Goal: Task Accomplishment & Management: Complete application form

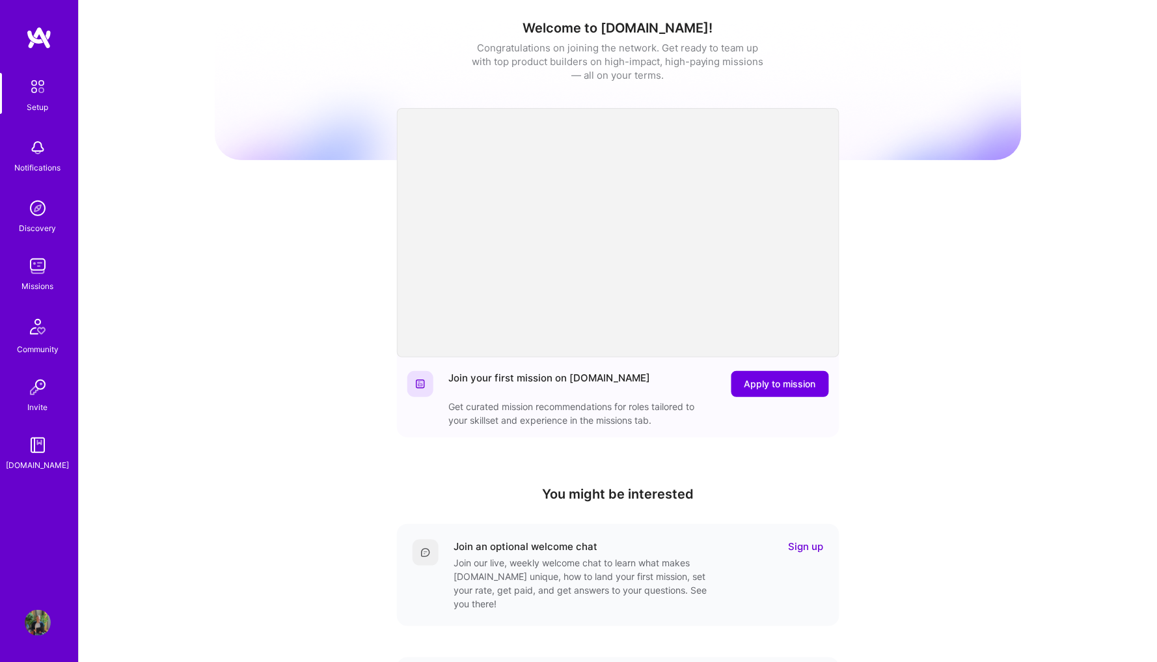
click at [35, 266] on img at bounding box center [38, 266] width 26 height 26
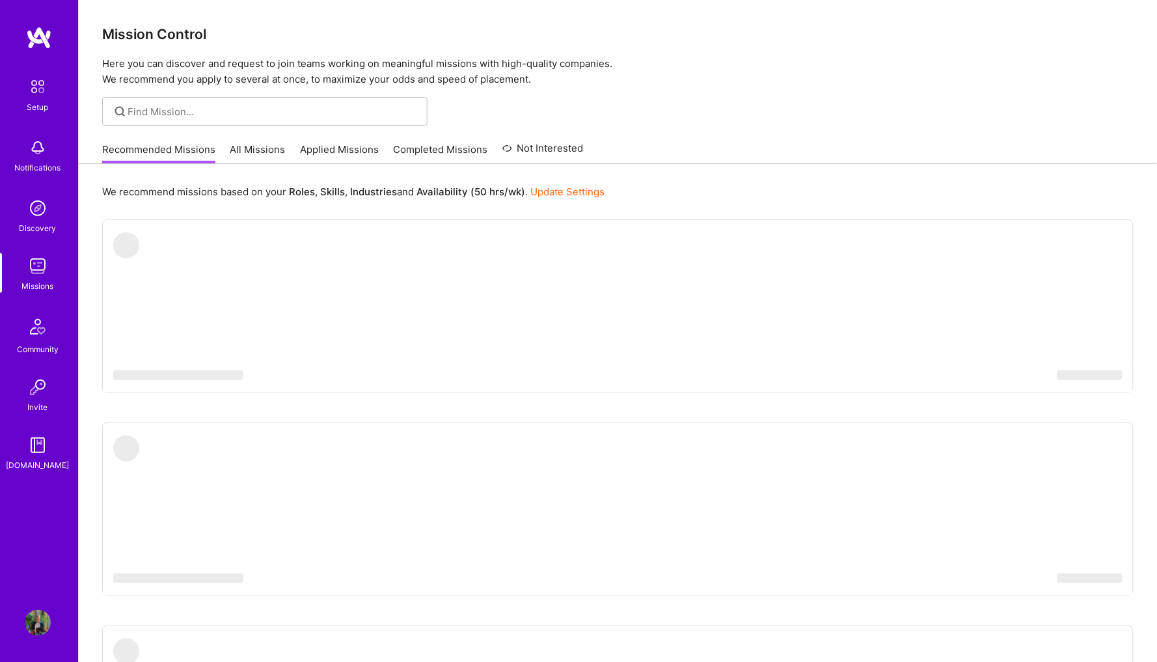
click at [266, 143] on link "All Missions" at bounding box center [257, 153] width 55 height 21
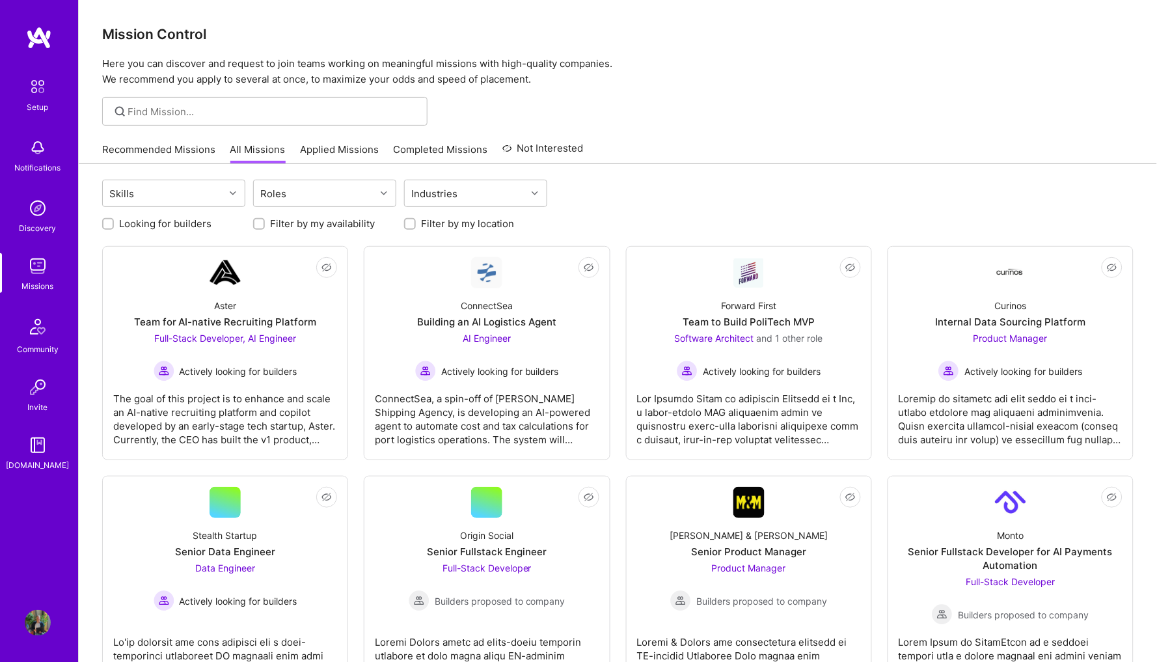
click at [333, 154] on link "Applied Missions" at bounding box center [339, 153] width 79 height 21
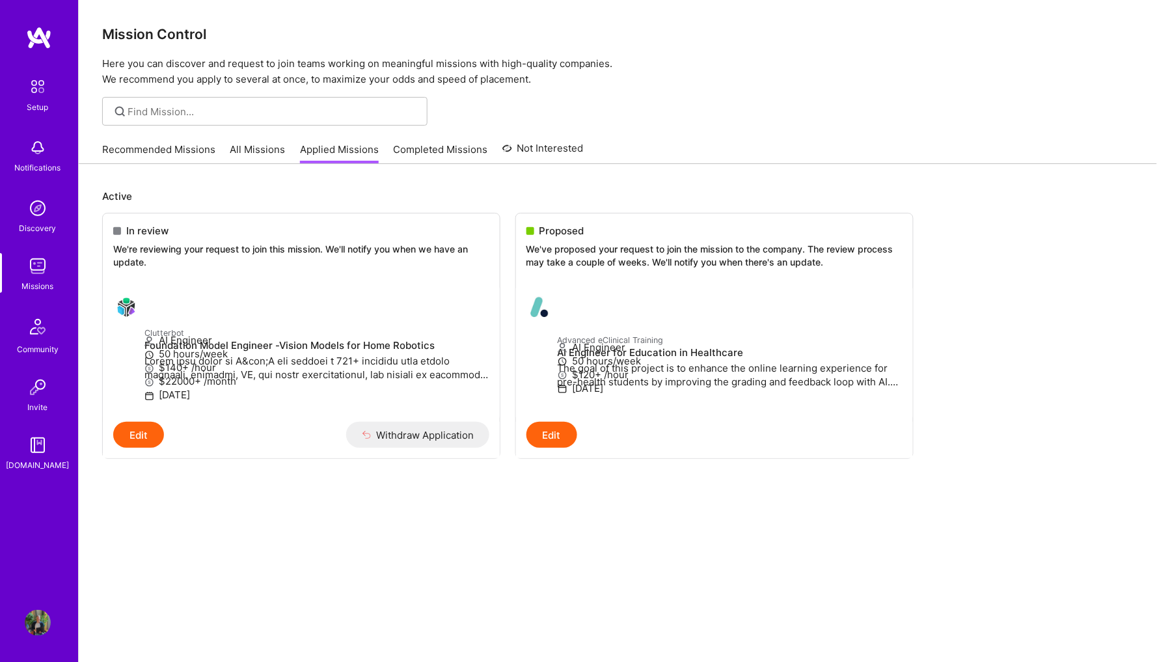
click at [180, 157] on link "Recommended Missions" at bounding box center [158, 153] width 113 height 21
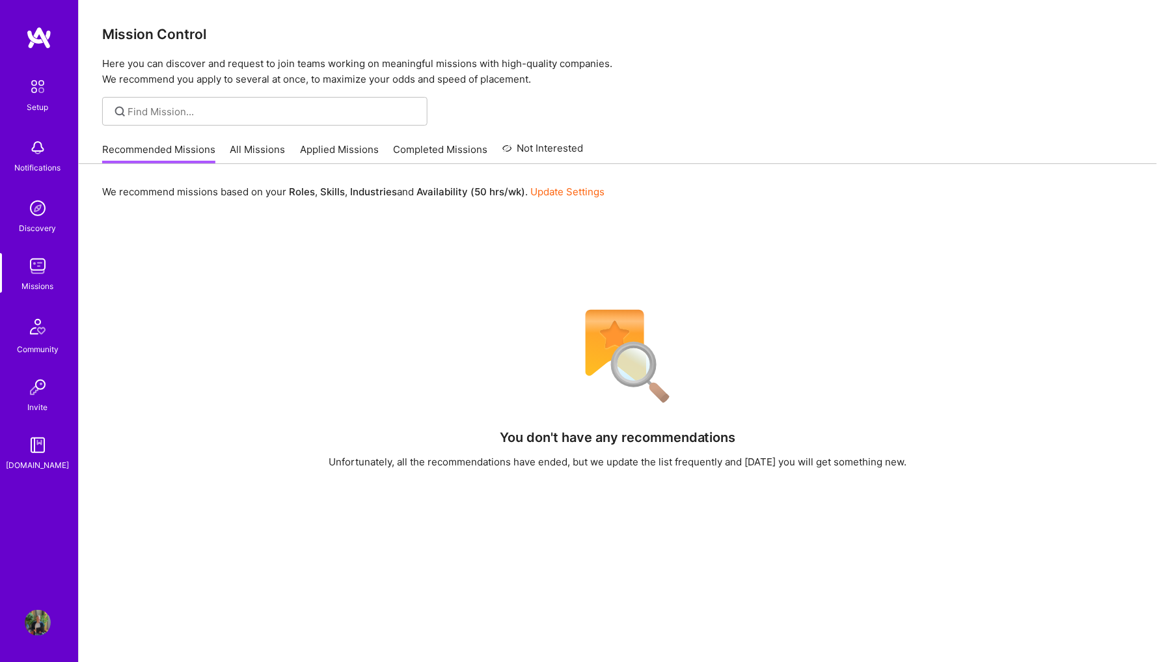
click at [227, 152] on div "Recommended Missions All Missions Applied Missions Completed Missions Not Inter…" at bounding box center [343, 149] width 482 height 28
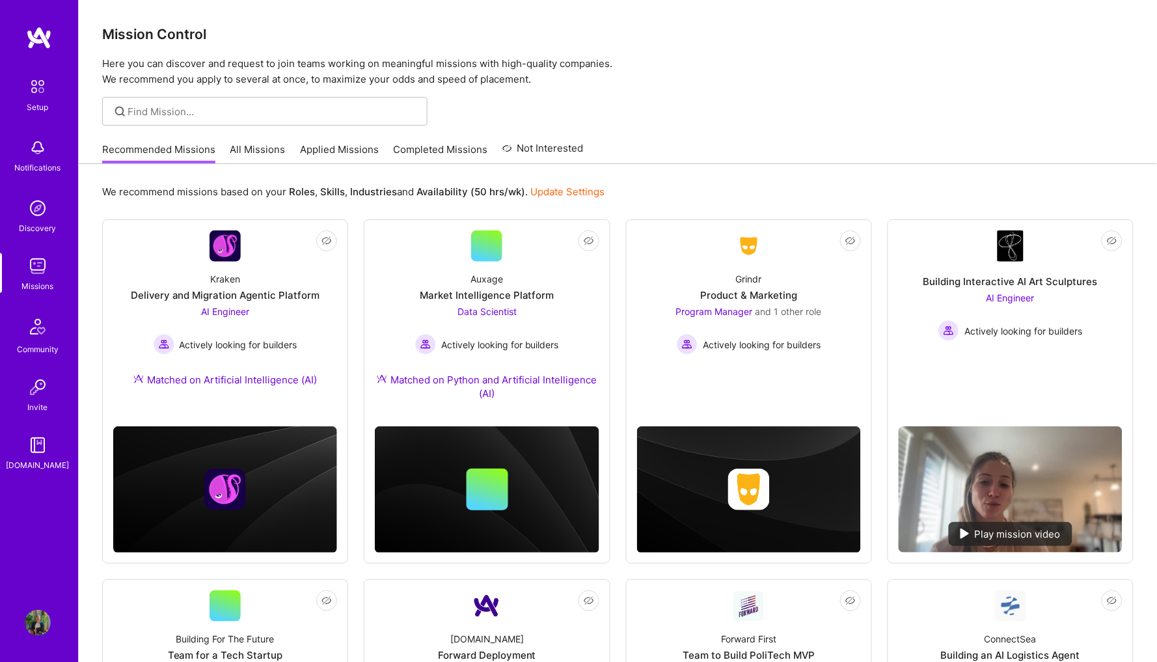
click at [228, 148] on div "Recommended Missions All Missions Applied Missions Completed Missions Not Inter…" at bounding box center [343, 149] width 482 height 28
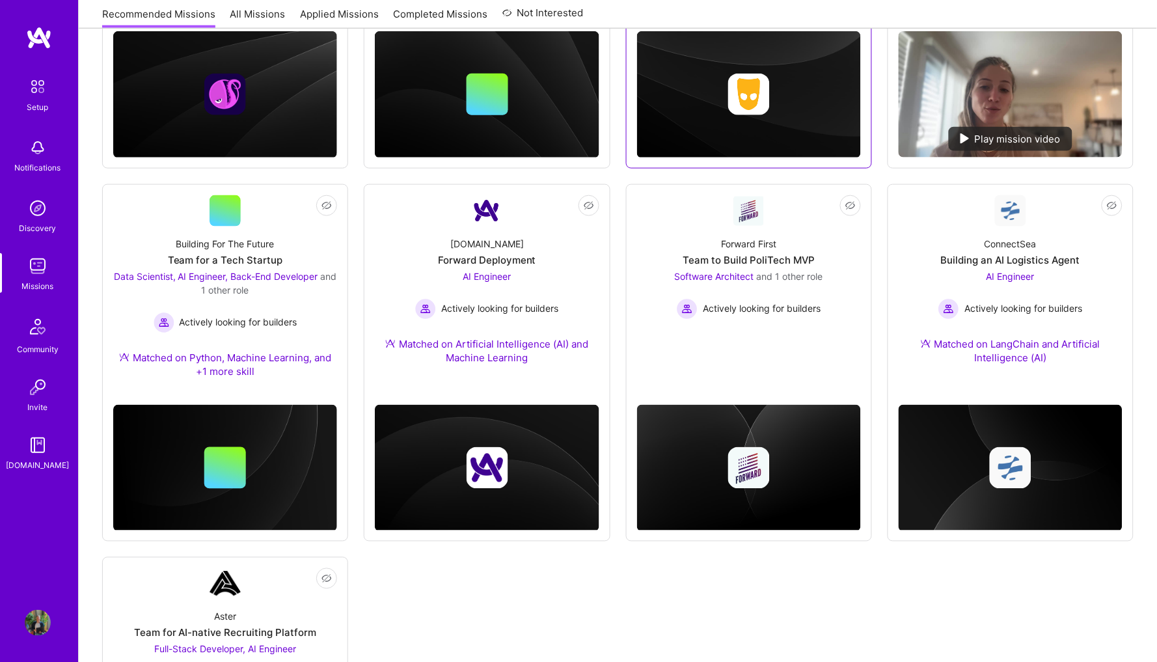
scroll to position [396, 0]
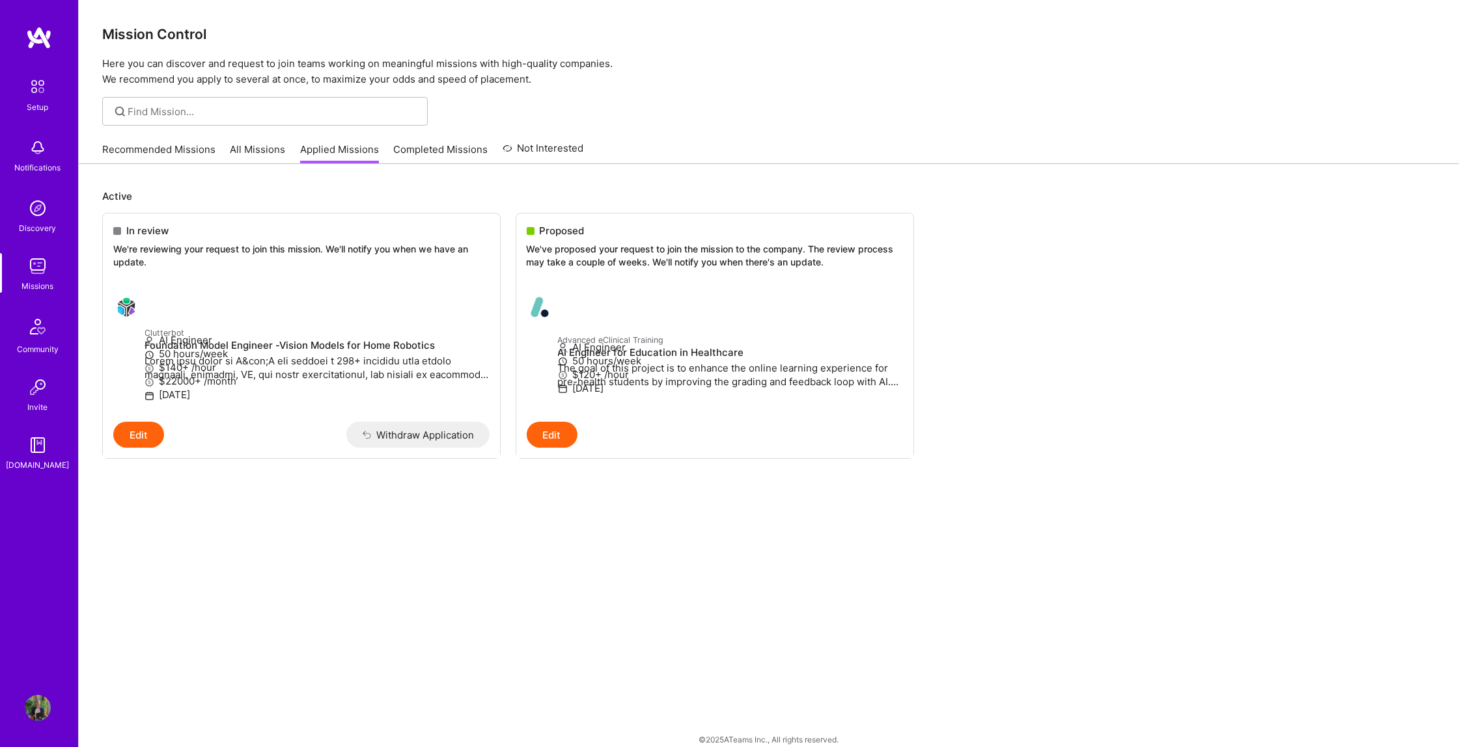
click at [184, 150] on link "Recommended Missions" at bounding box center [158, 153] width 113 height 21
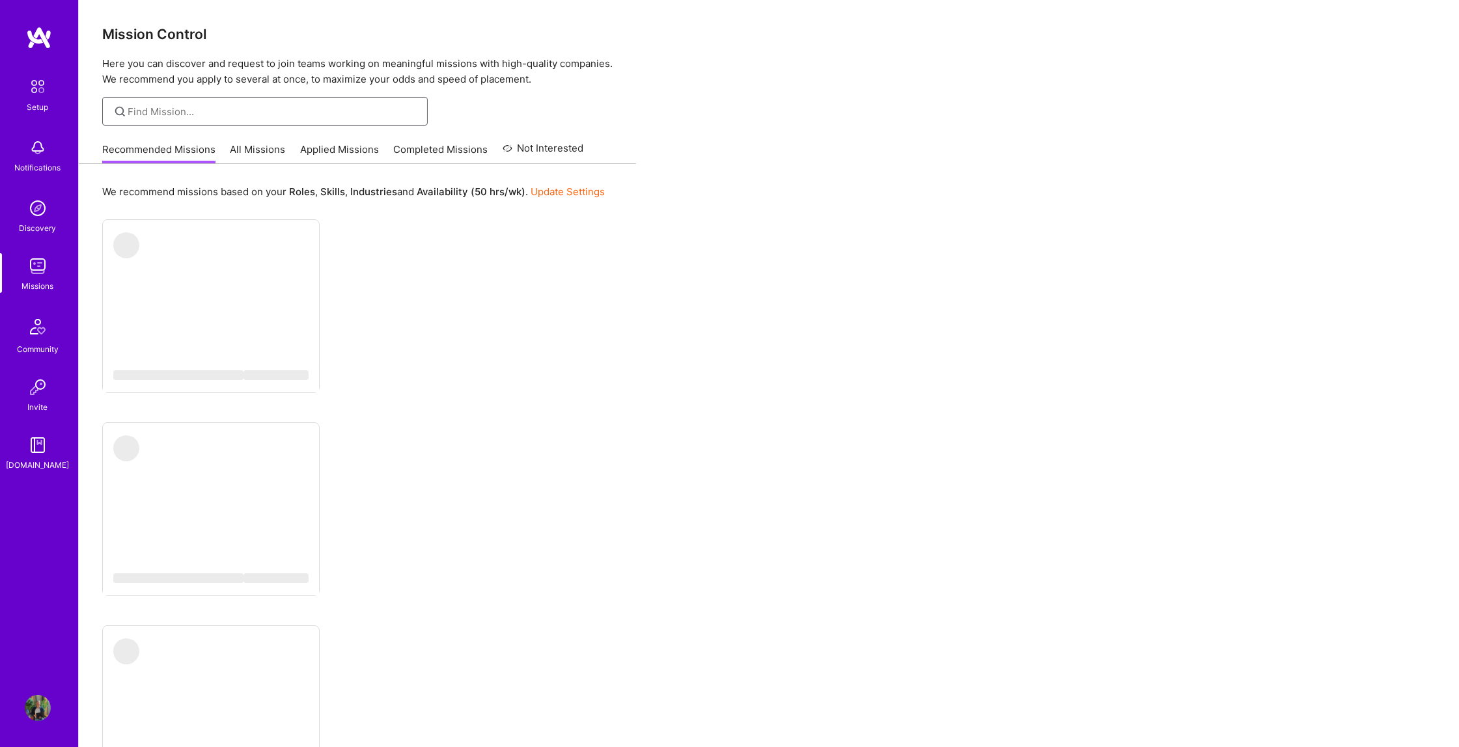
click at [241, 112] on input at bounding box center [273, 112] width 290 height 14
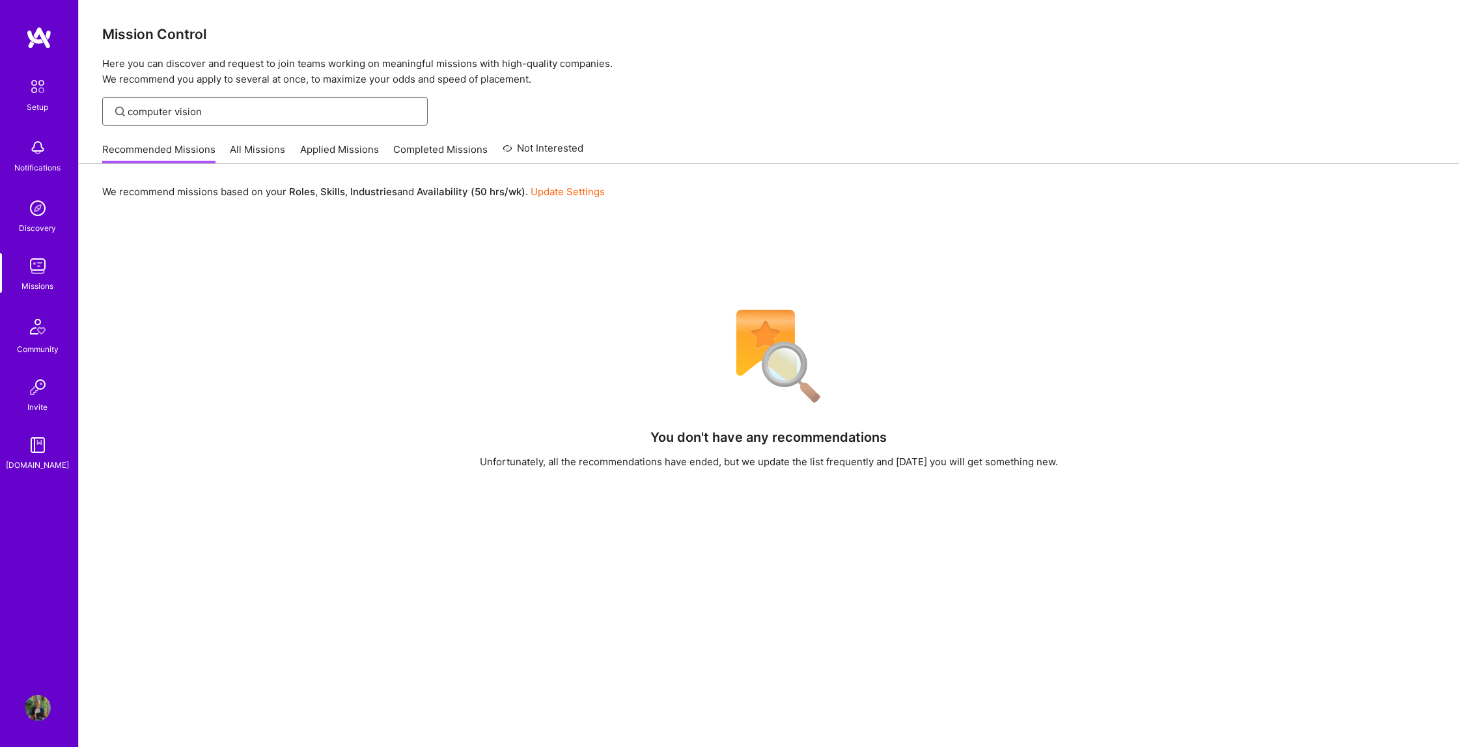
click at [175, 110] on input "computer vision" at bounding box center [273, 112] width 290 height 14
click at [249, 111] on input "computer vision" at bounding box center [273, 112] width 290 height 14
type input "c"
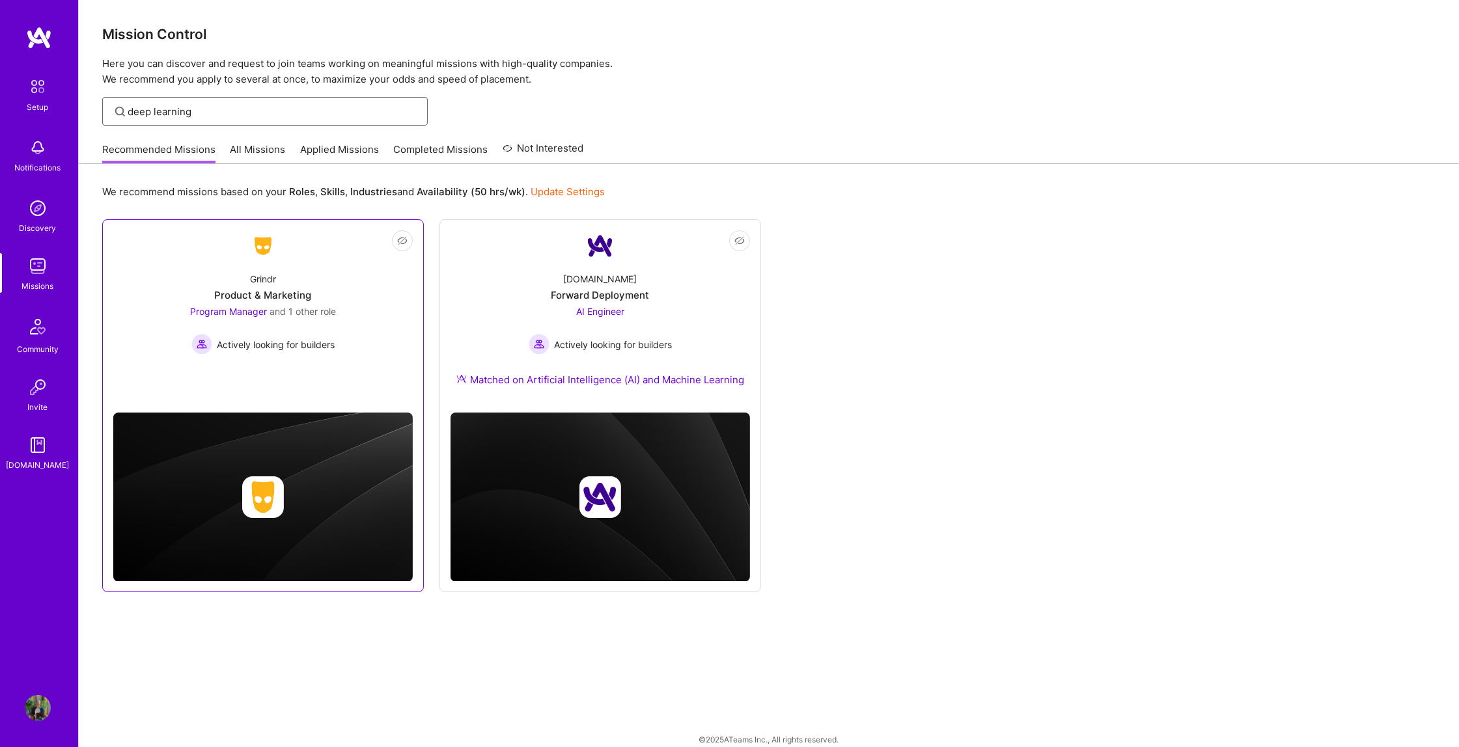
type input "deep learning"
click at [648, 296] on div "Forward Deployment" at bounding box center [600, 295] width 98 height 14
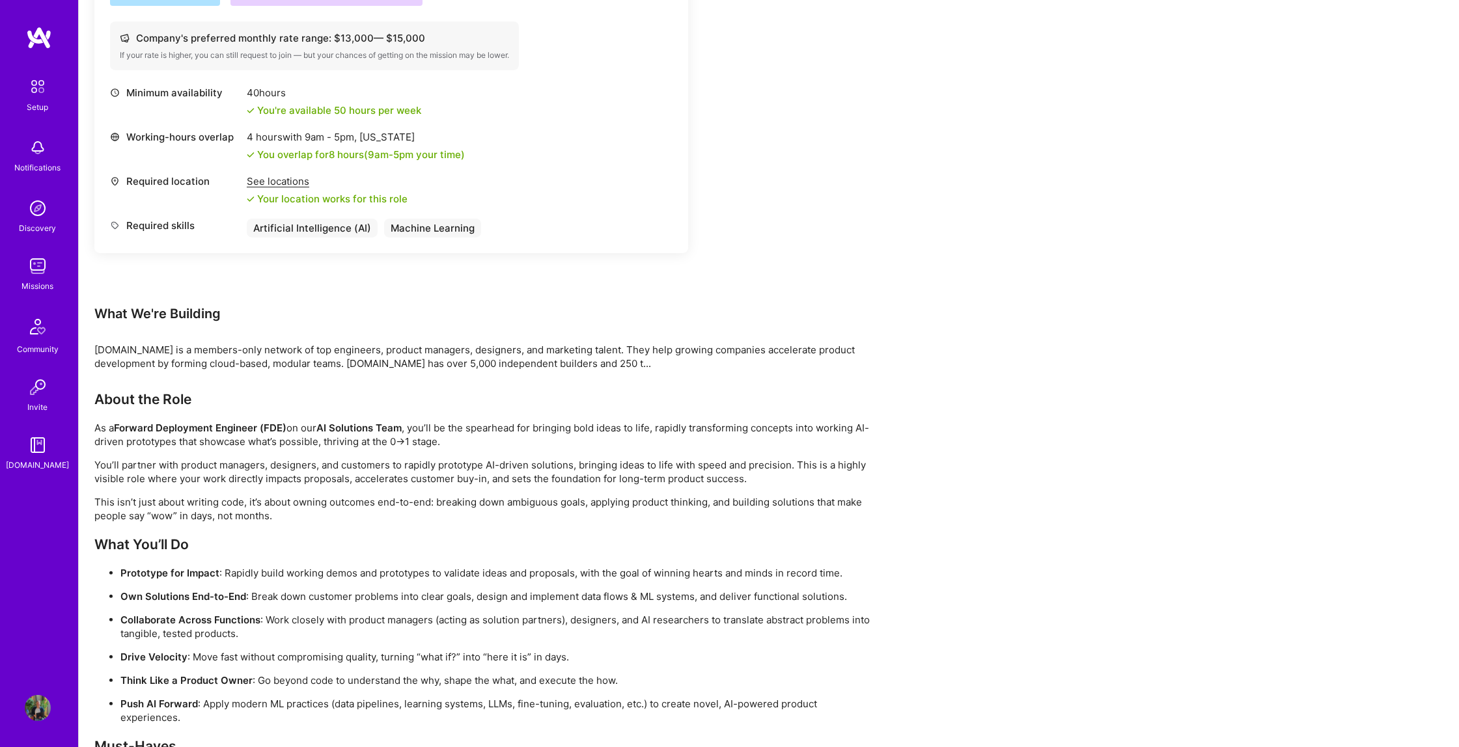
scroll to position [5, 0]
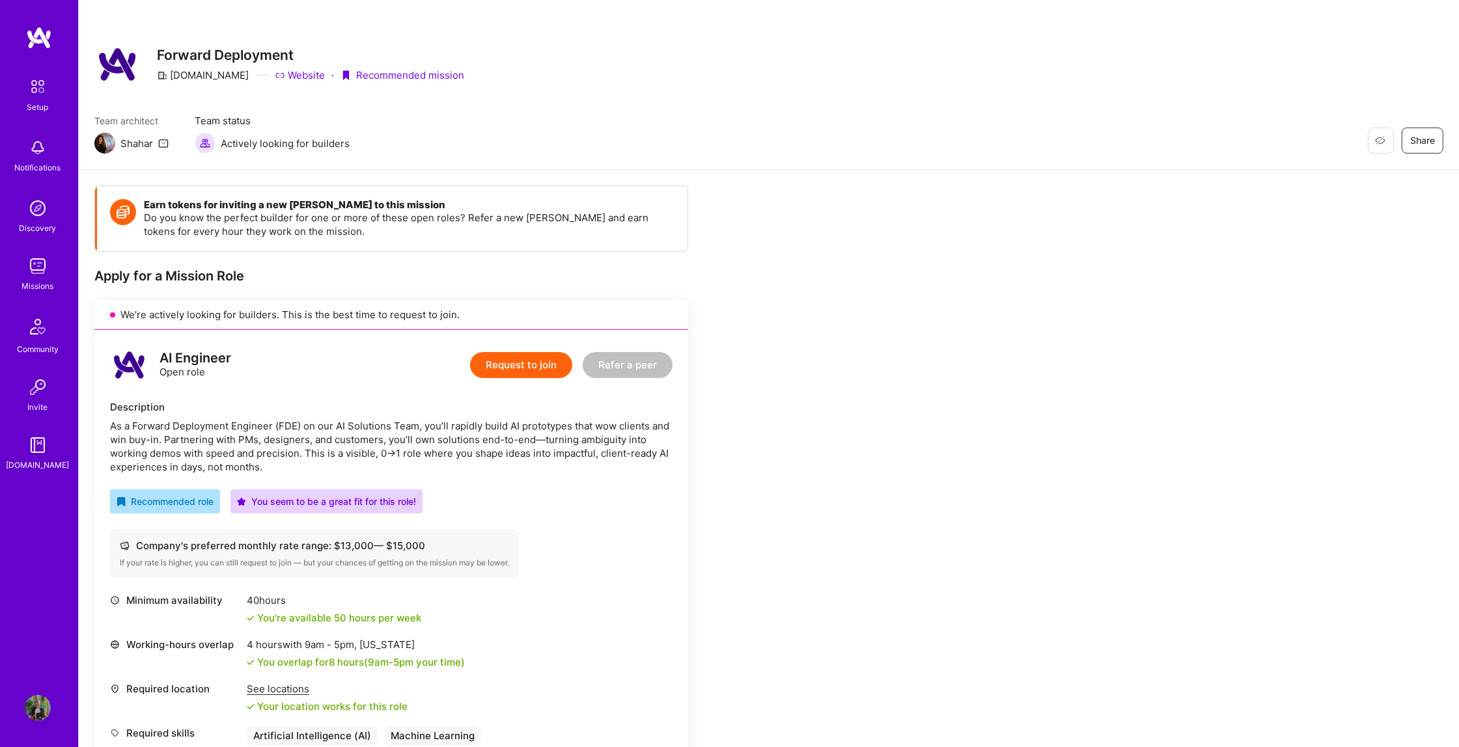
click at [484, 363] on button "Request to join" at bounding box center [521, 365] width 102 height 26
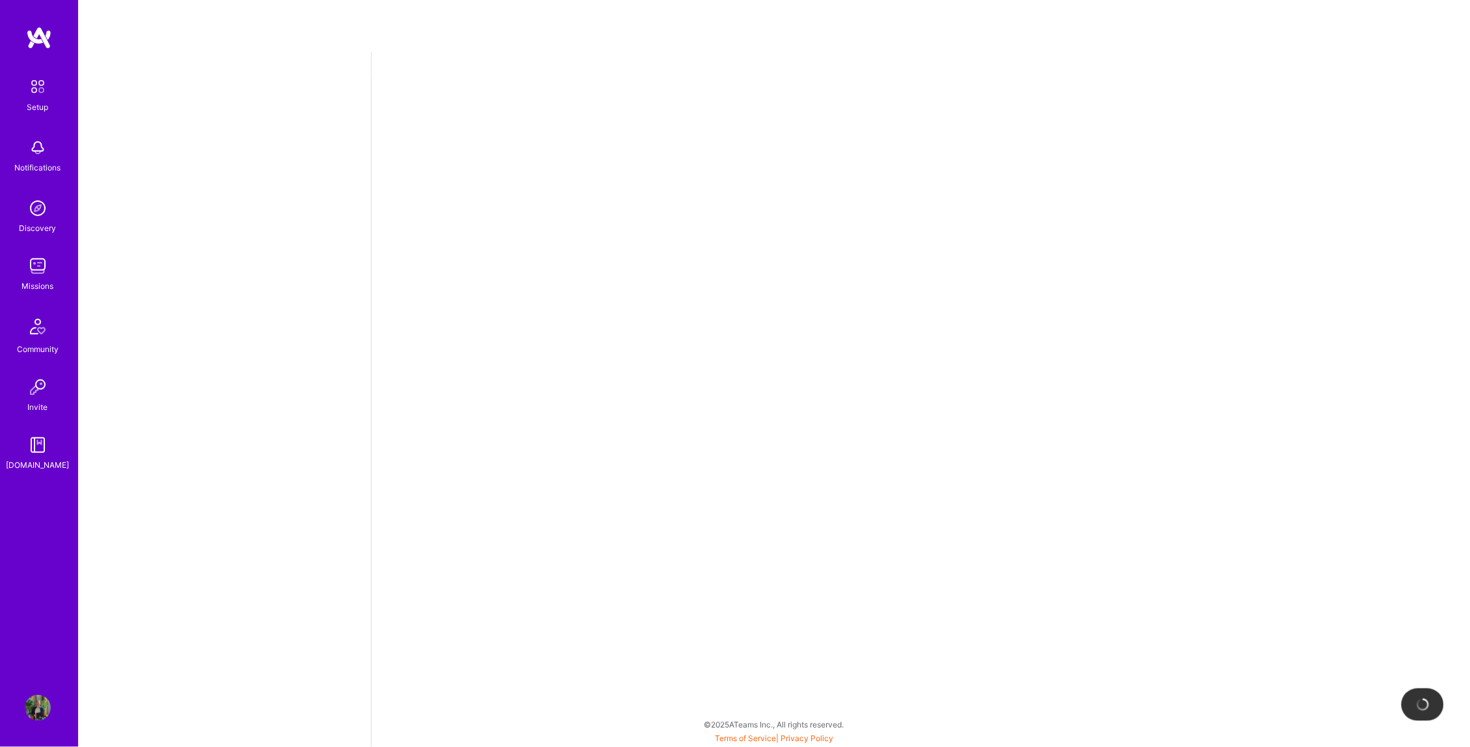
select select "CA"
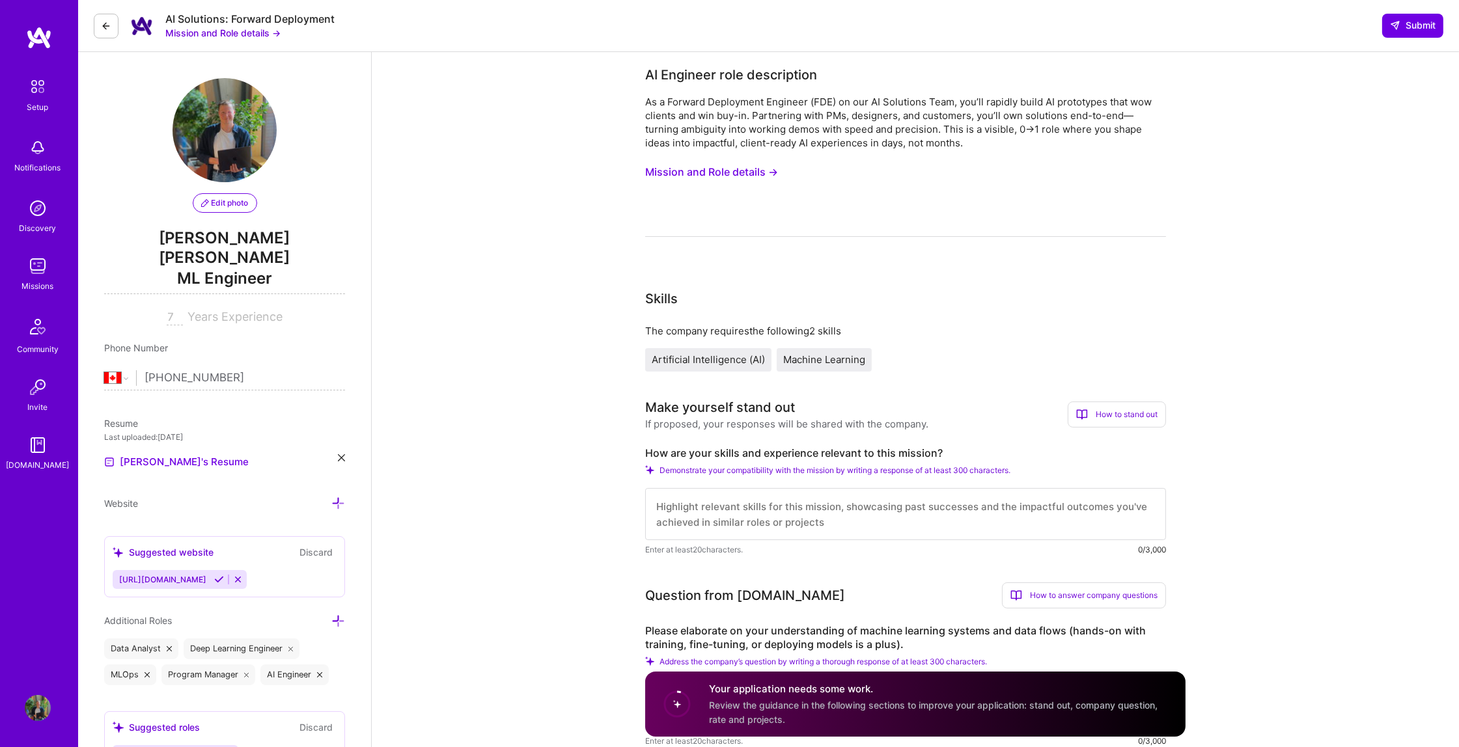
click at [909, 504] on textarea at bounding box center [905, 514] width 521 height 52
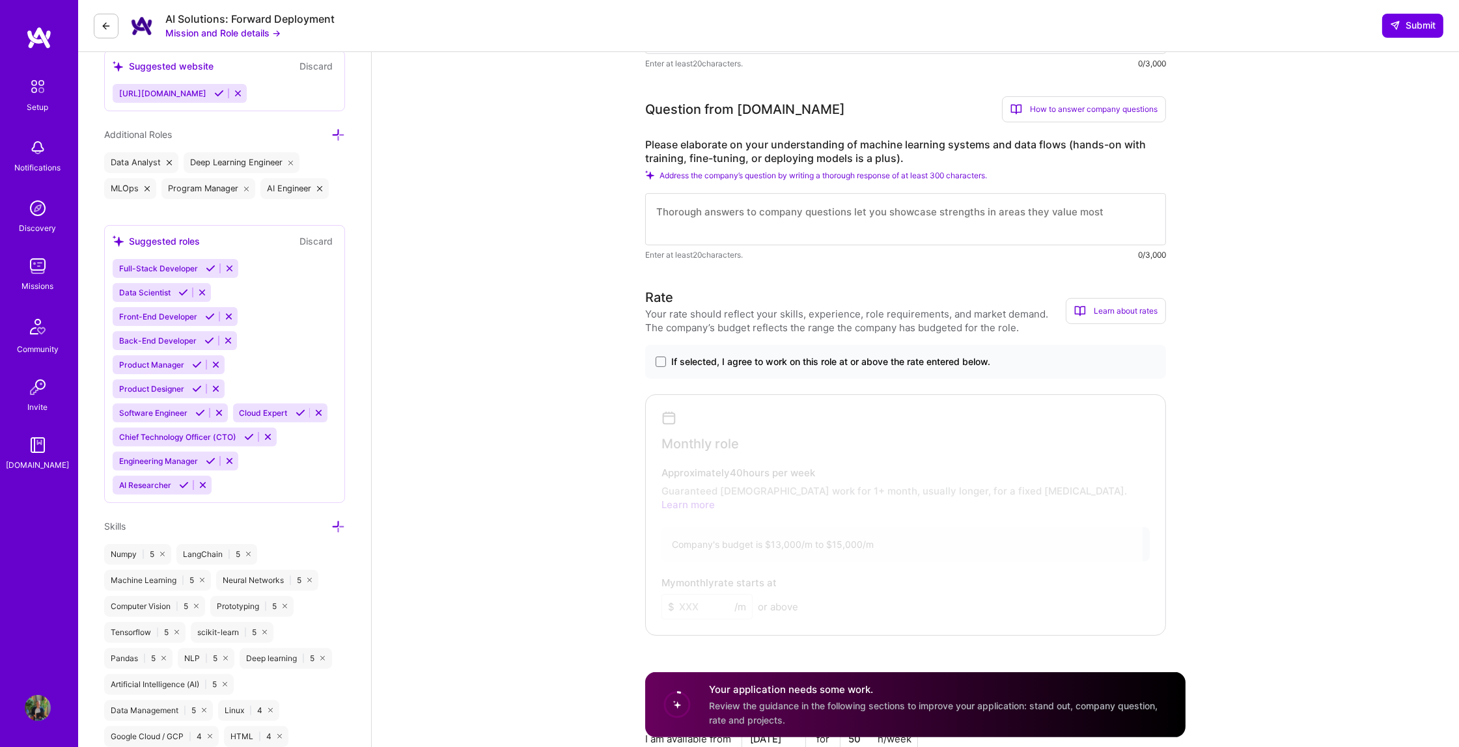
scroll to position [204, 0]
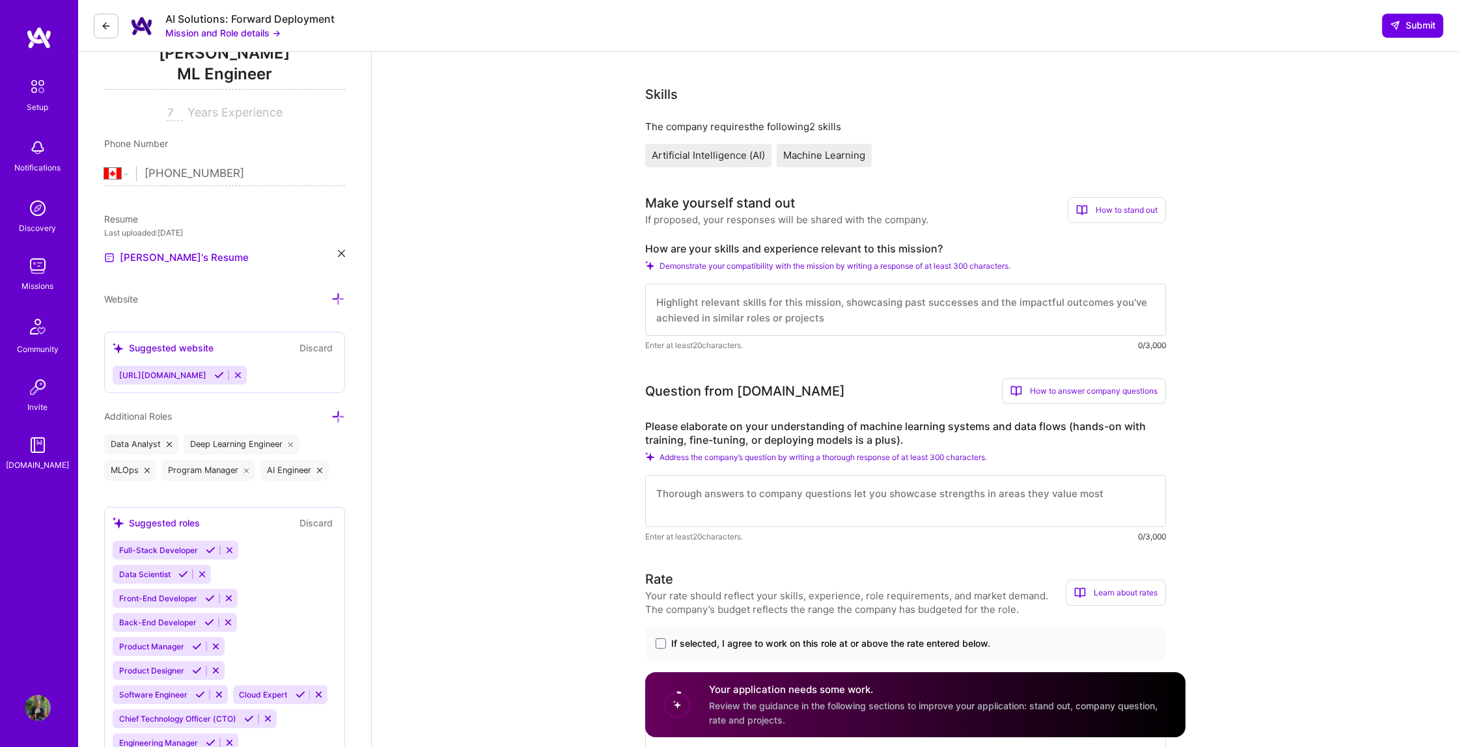
click at [986, 242] on label "How are your skills and experience relevant to this mission?" at bounding box center [905, 249] width 521 height 14
drag, startPoint x: 961, startPoint y: 240, endPoint x: 627, endPoint y: 240, distance: 333.2
copy label "How are your skills and experience relevant to this mission?"
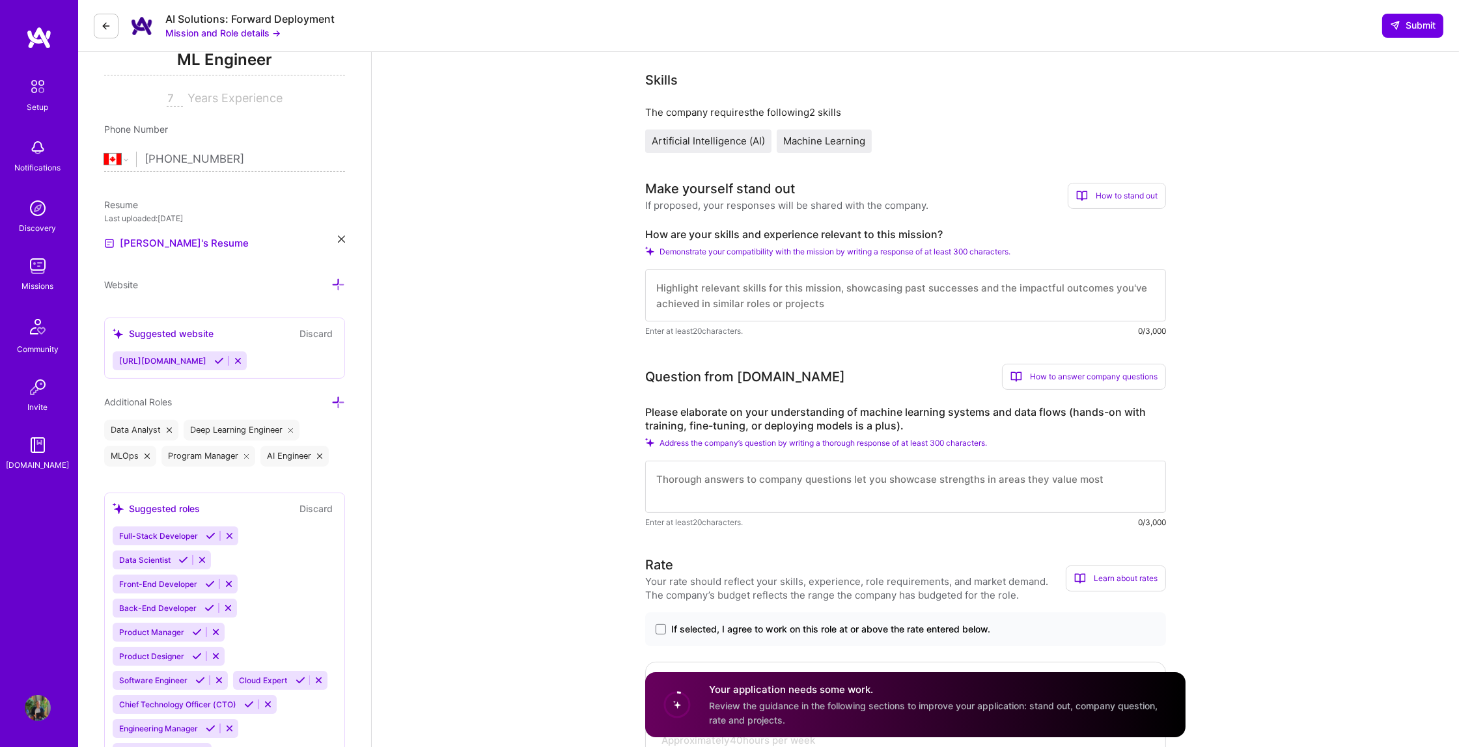
click at [959, 220] on div "Make yourself stand out If proposed, your responses will be shared with the com…" at bounding box center [905, 258] width 521 height 159
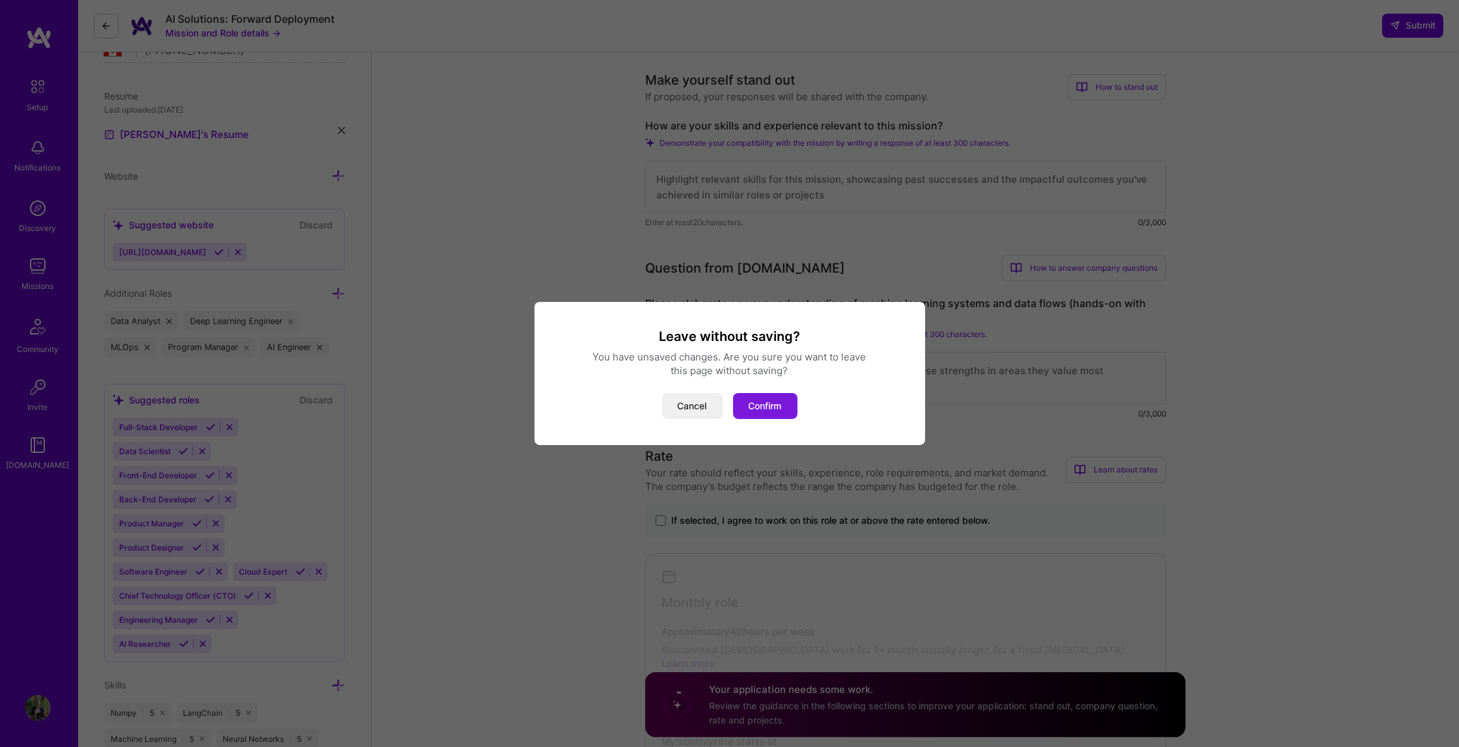
click at [756, 405] on button "Confirm" at bounding box center [765, 406] width 64 height 26
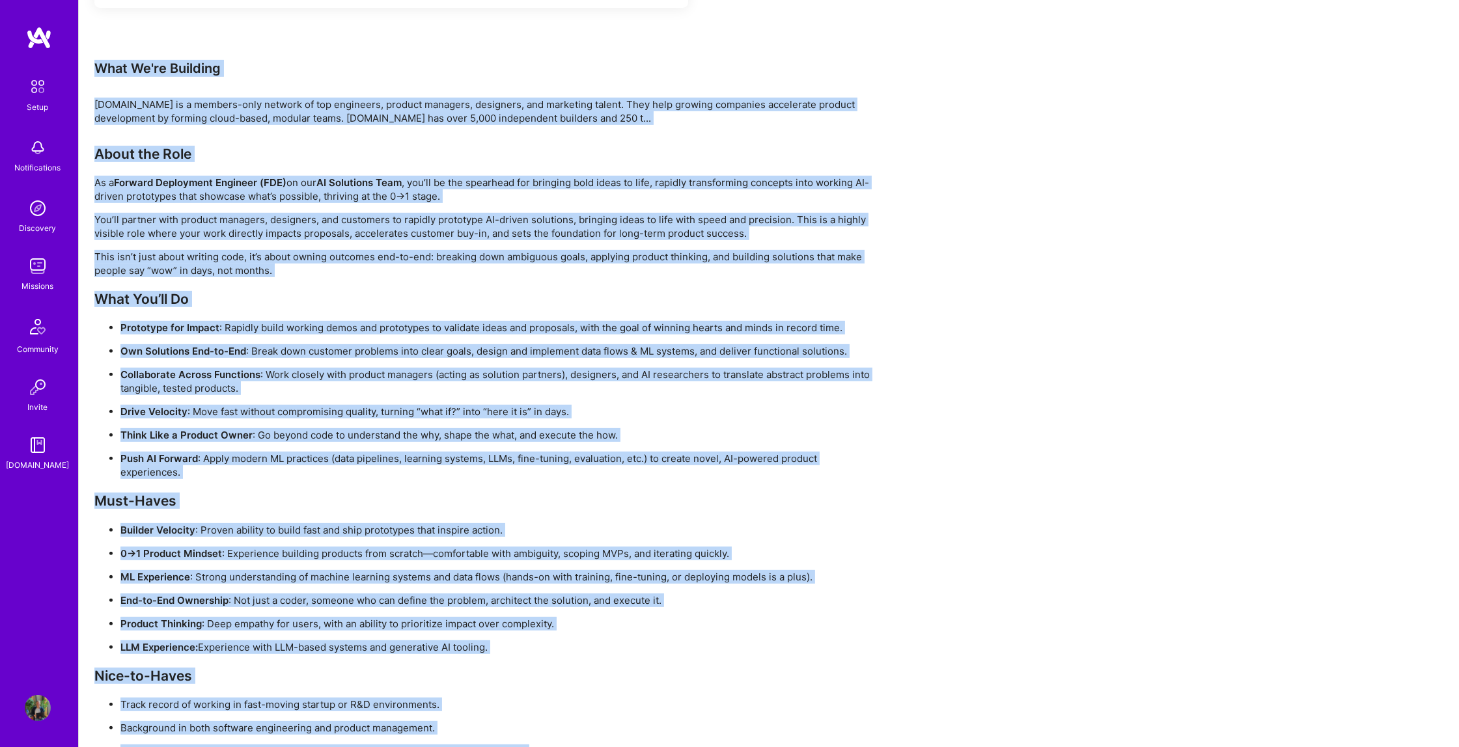
scroll to position [789, 0]
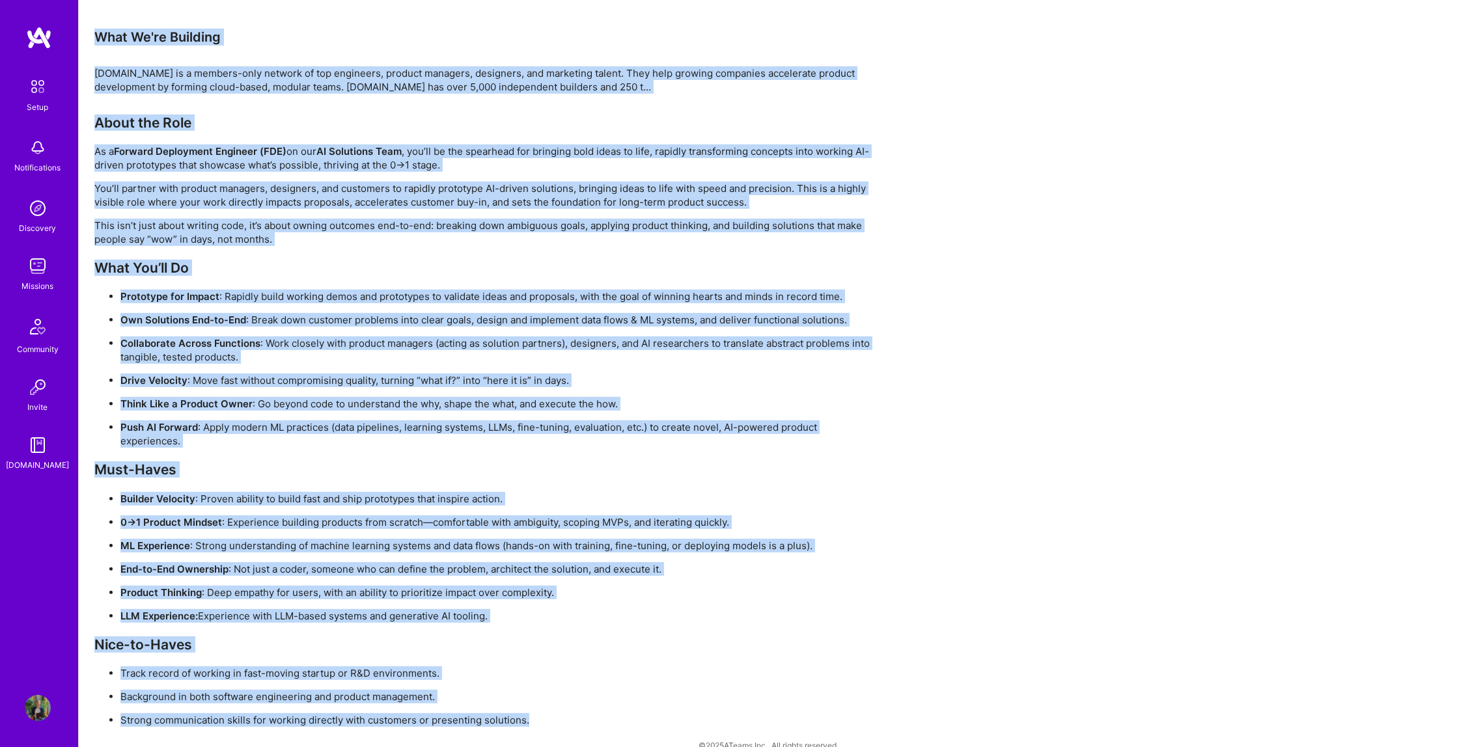
drag, startPoint x: 123, startPoint y: 131, endPoint x: 582, endPoint y: 709, distance: 738.0
click at [582, 661] on div "Earn tokens for inviting a new A.Teamer to this mission Do you know the perfect…" at bounding box center [769, 77] width 1380 height 1382
copy div "What We're Building A.Team is a members-only network of top engineers, product …"
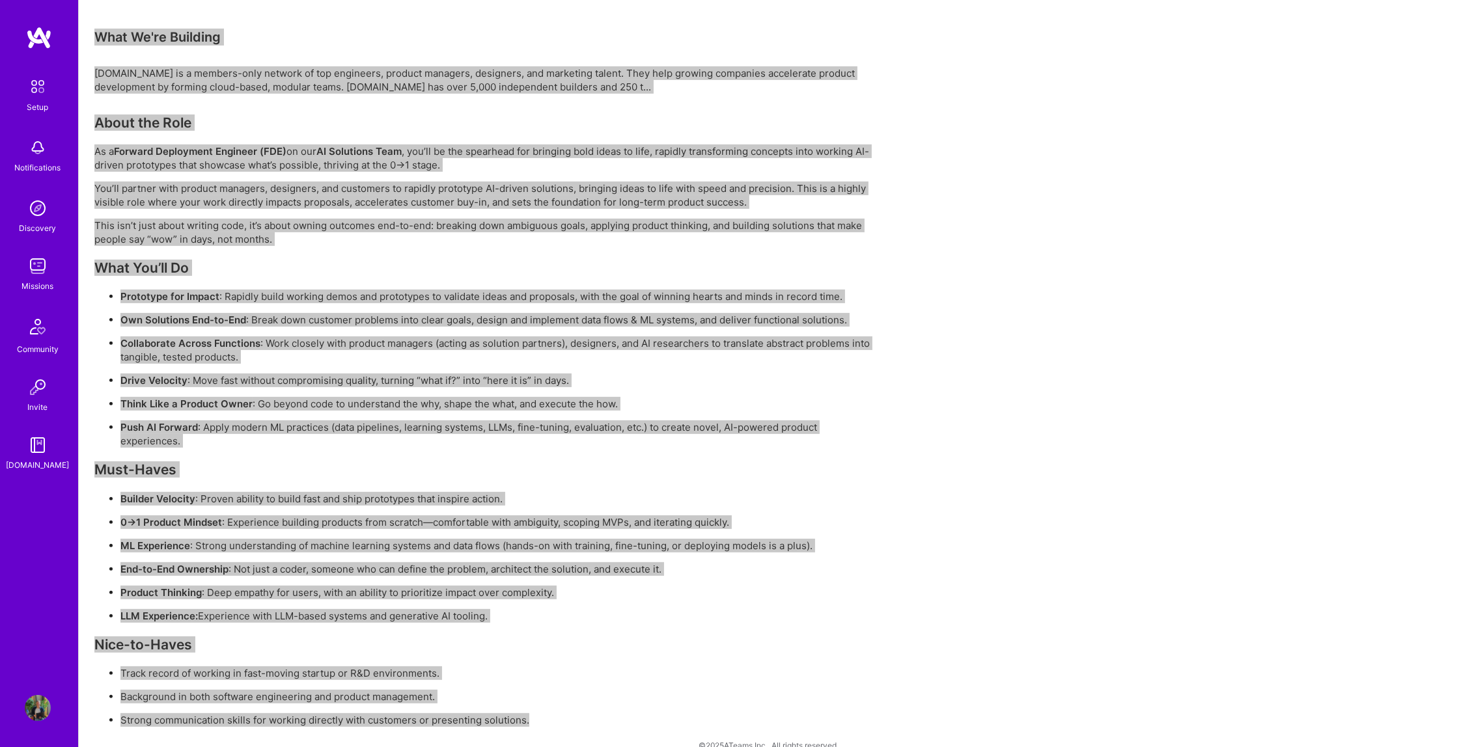
drag, startPoint x: 23, startPoint y: 524, endPoint x: 1135, endPoint y: 283, distance: 1138.1
click at [1135, 283] on div "Earn tokens for inviting a new A.Teamer to this mission Do you know the perfect…" at bounding box center [769, 77] width 1380 height 1382
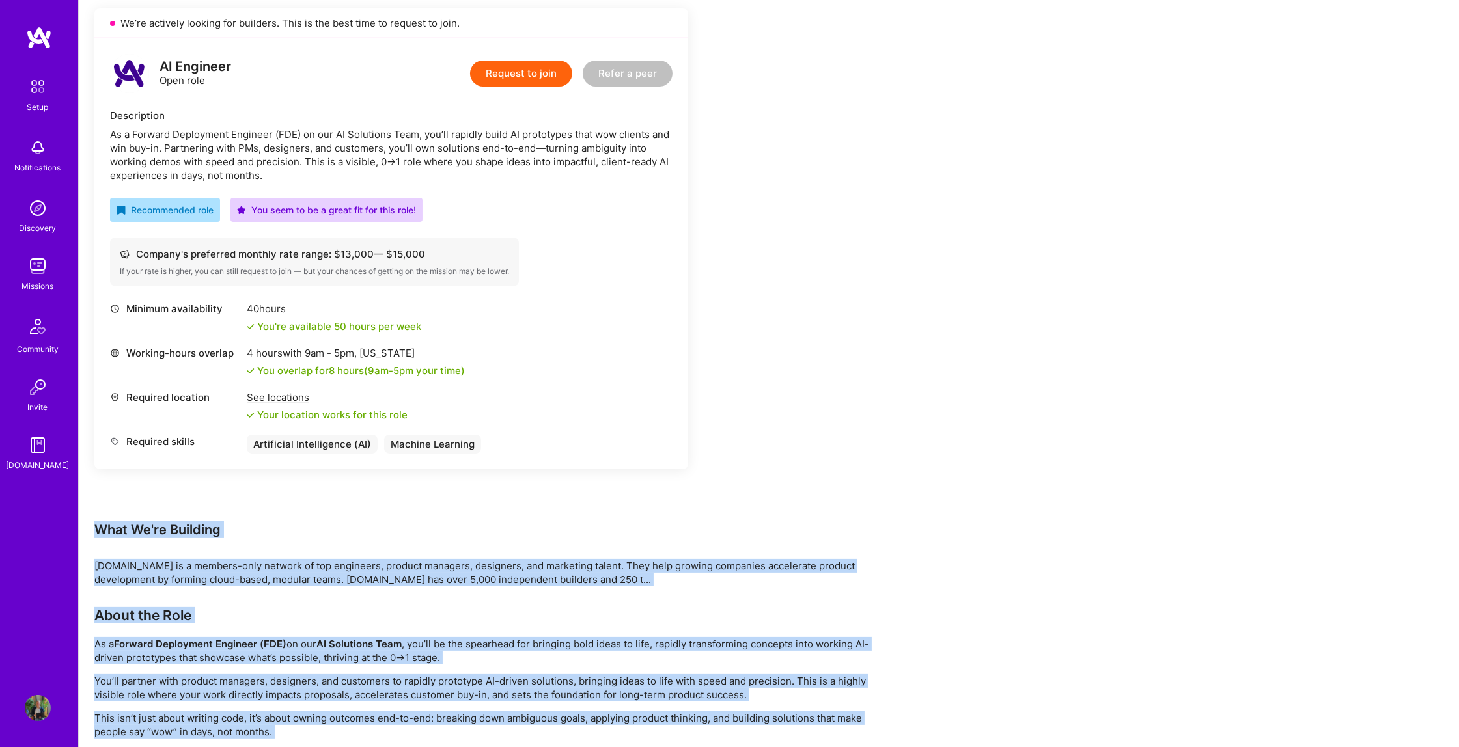
scroll to position [0, 0]
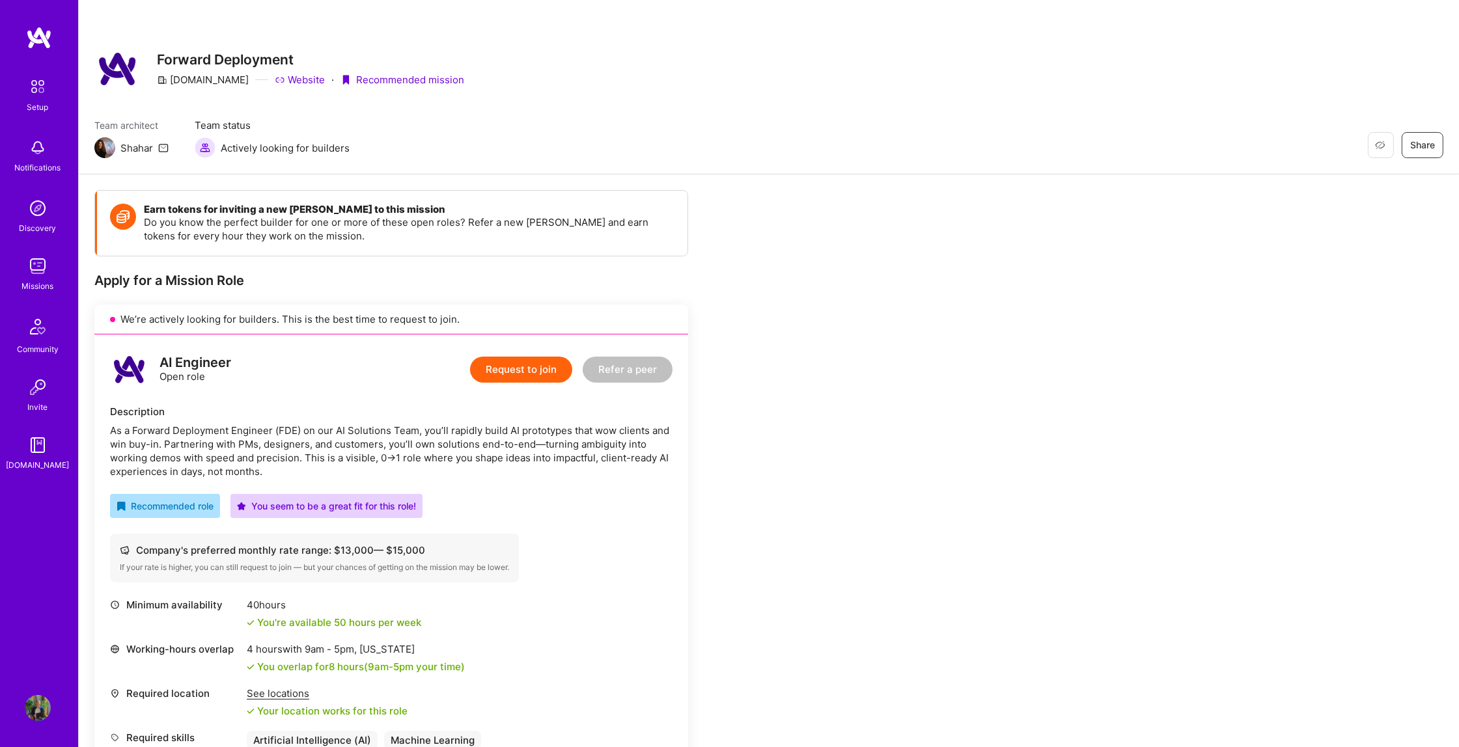
click at [509, 366] on button "Request to join" at bounding box center [521, 370] width 102 height 26
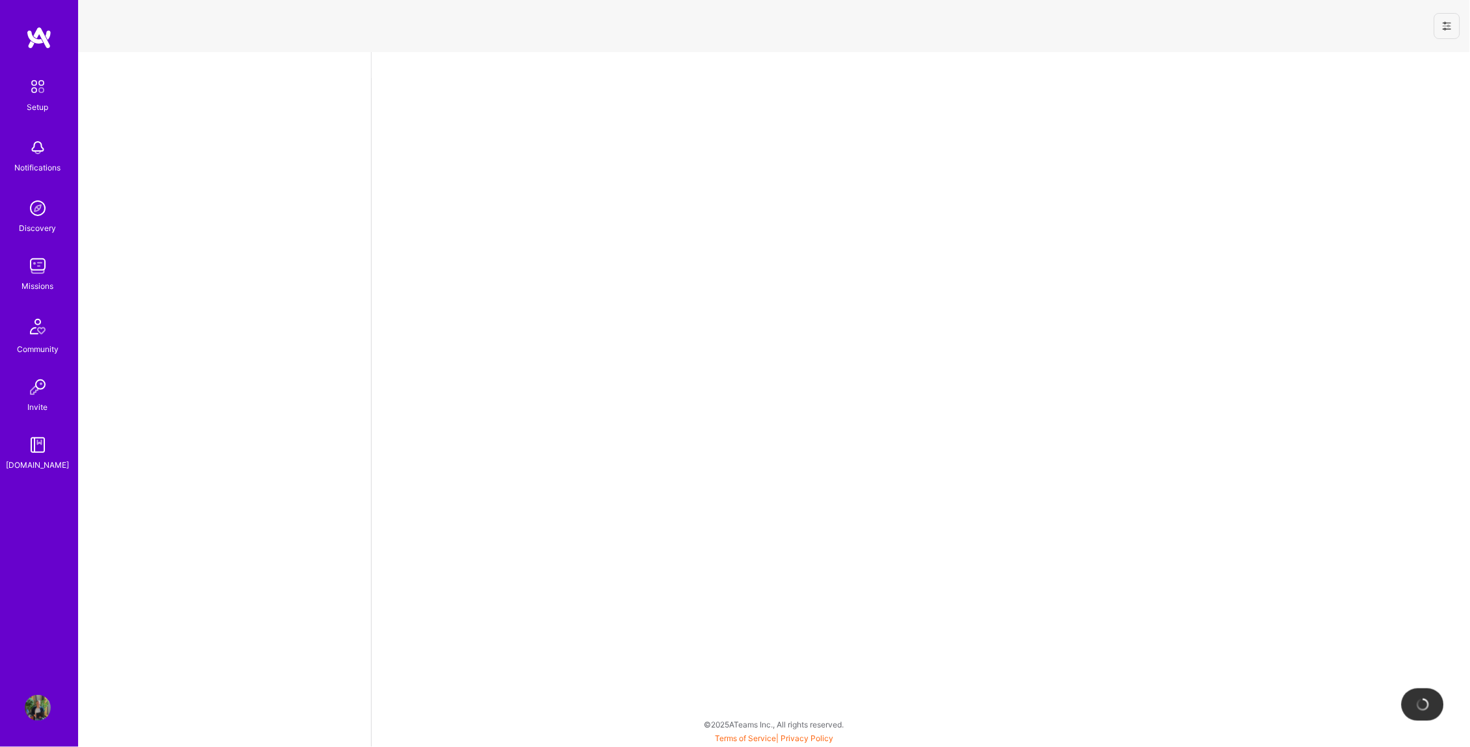
select select "CA"
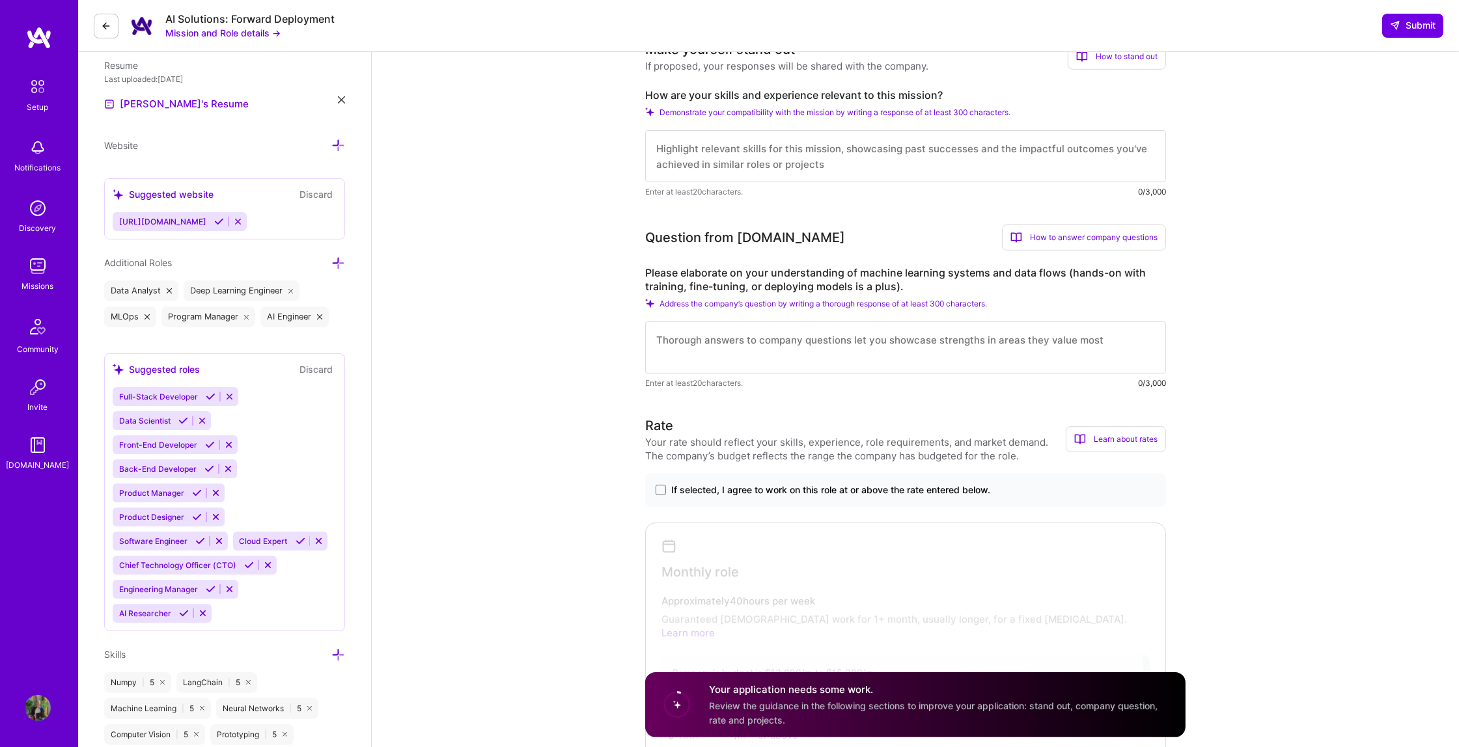
scroll to position [271, 0]
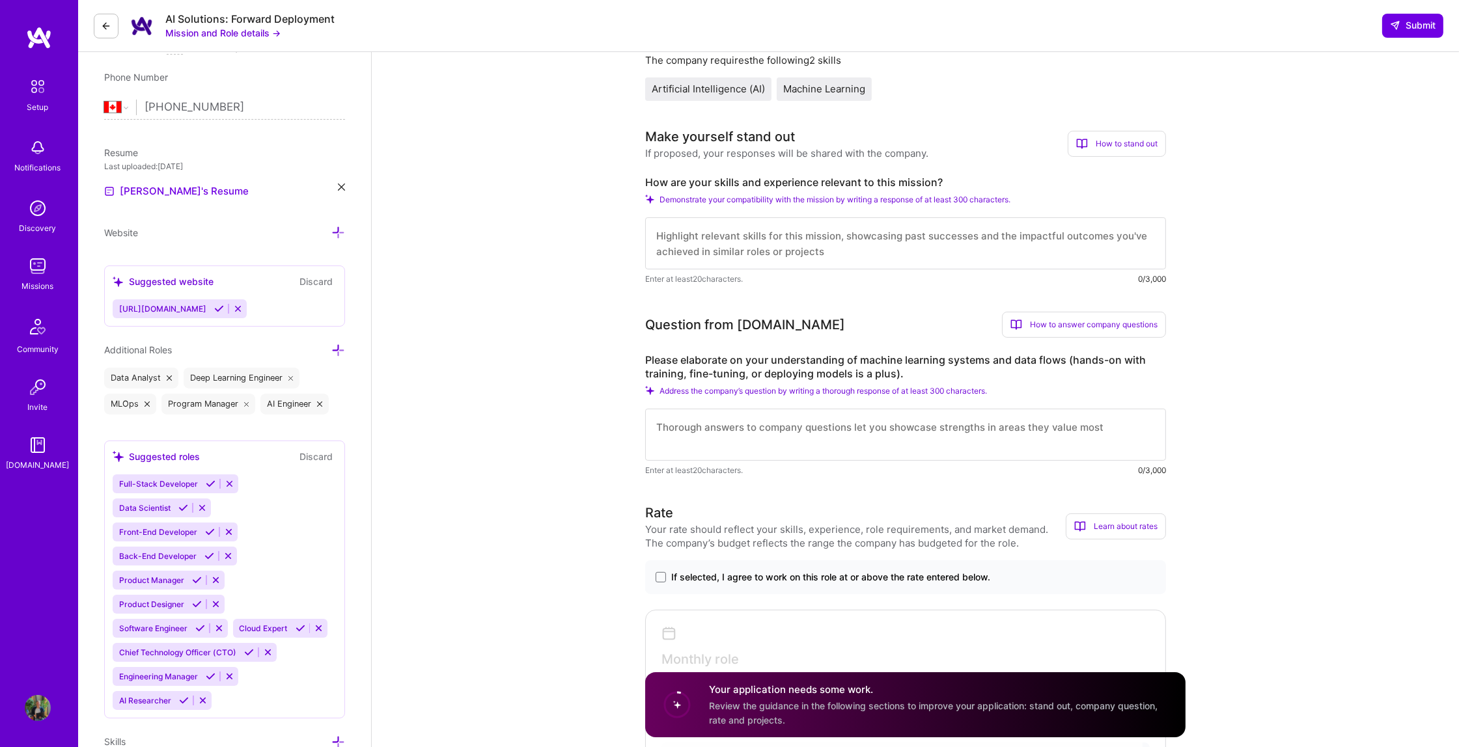
click at [860, 180] on label "How are your skills and experience relevant to this mission?" at bounding box center [905, 183] width 521 height 14
drag, startPoint x: 932, startPoint y: 175, endPoint x: 641, endPoint y: 166, distance: 291.1
copy label "How are your skills and experience relevant to this mission?"
drag, startPoint x: 885, startPoint y: 370, endPoint x: 623, endPoint y: 346, distance: 262.8
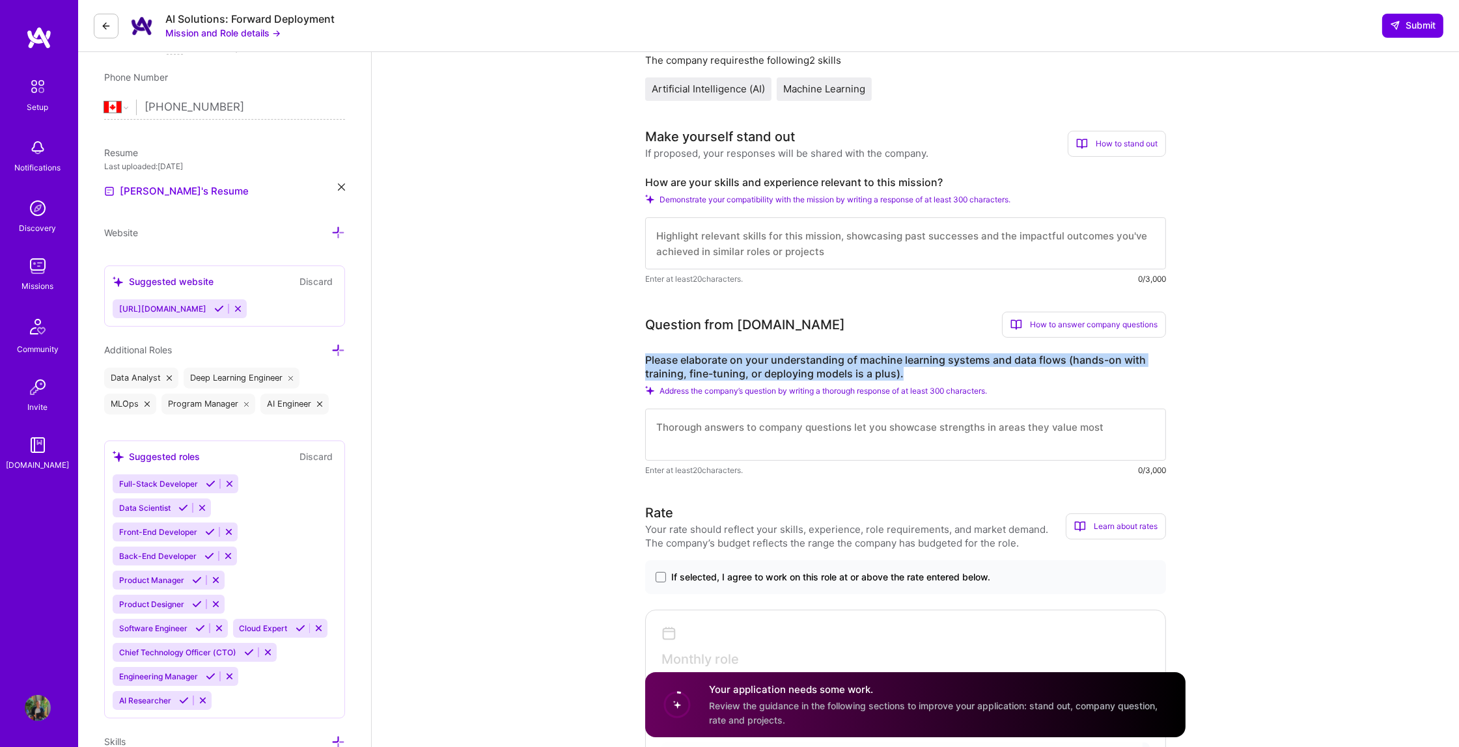
copy label "Please elaborate on your understanding of machine learning systems and data flo…"
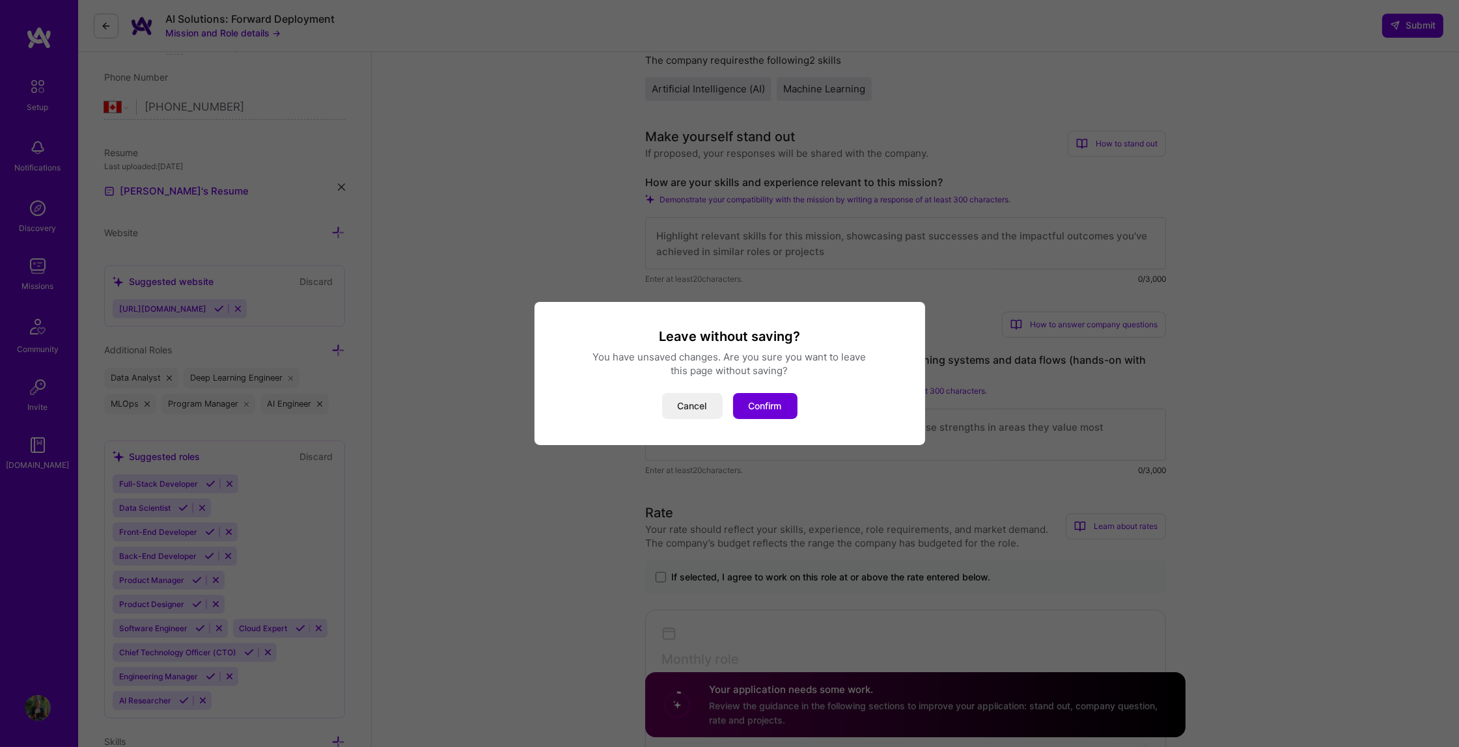
drag, startPoint x: 683, startPoint y: 403, endPoint x: 676, endPoint y: 400, distance: 7.6
click at [683, 403] on button "Cancel" at bounding box center [692, 406] width 61 height 26
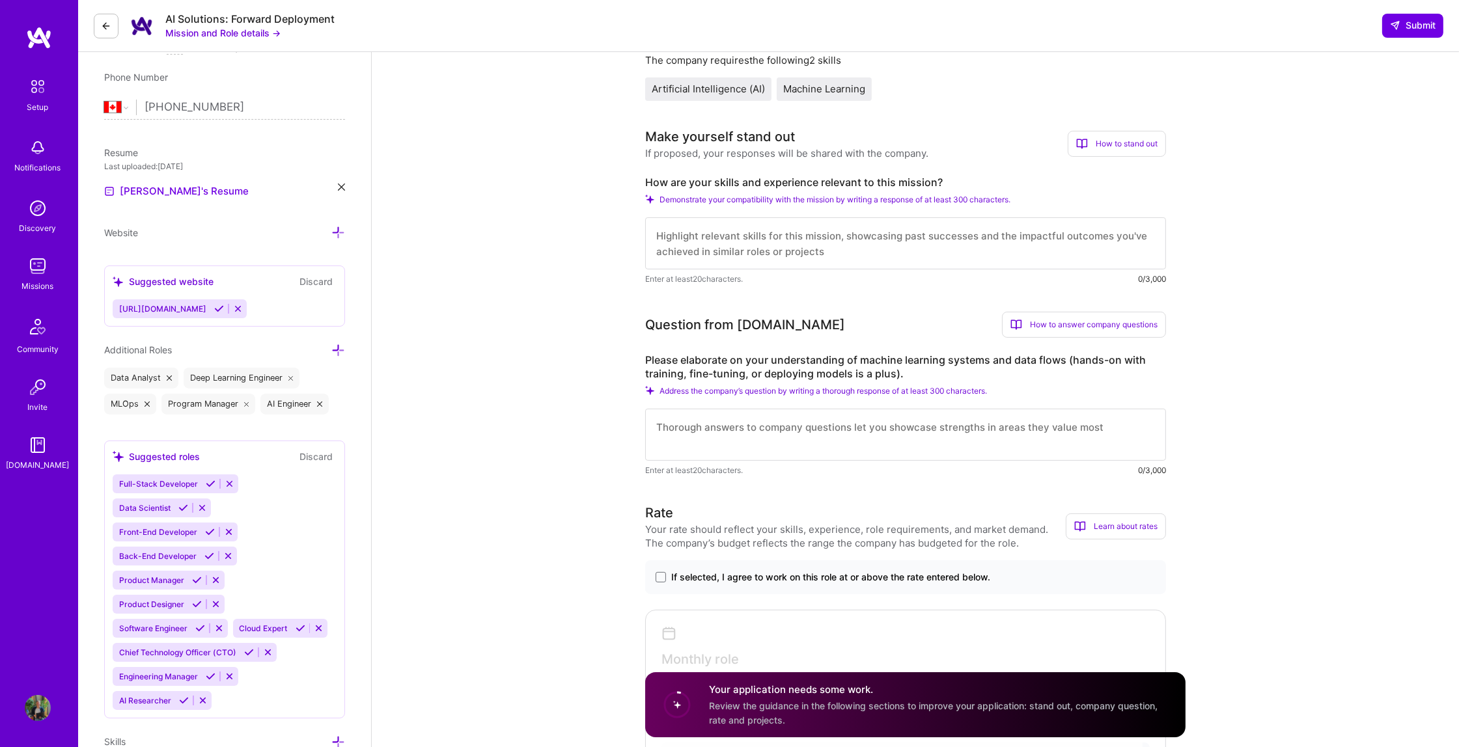
click at [105, 21] on icon at bounding box center [106, 26] width 10 height 10
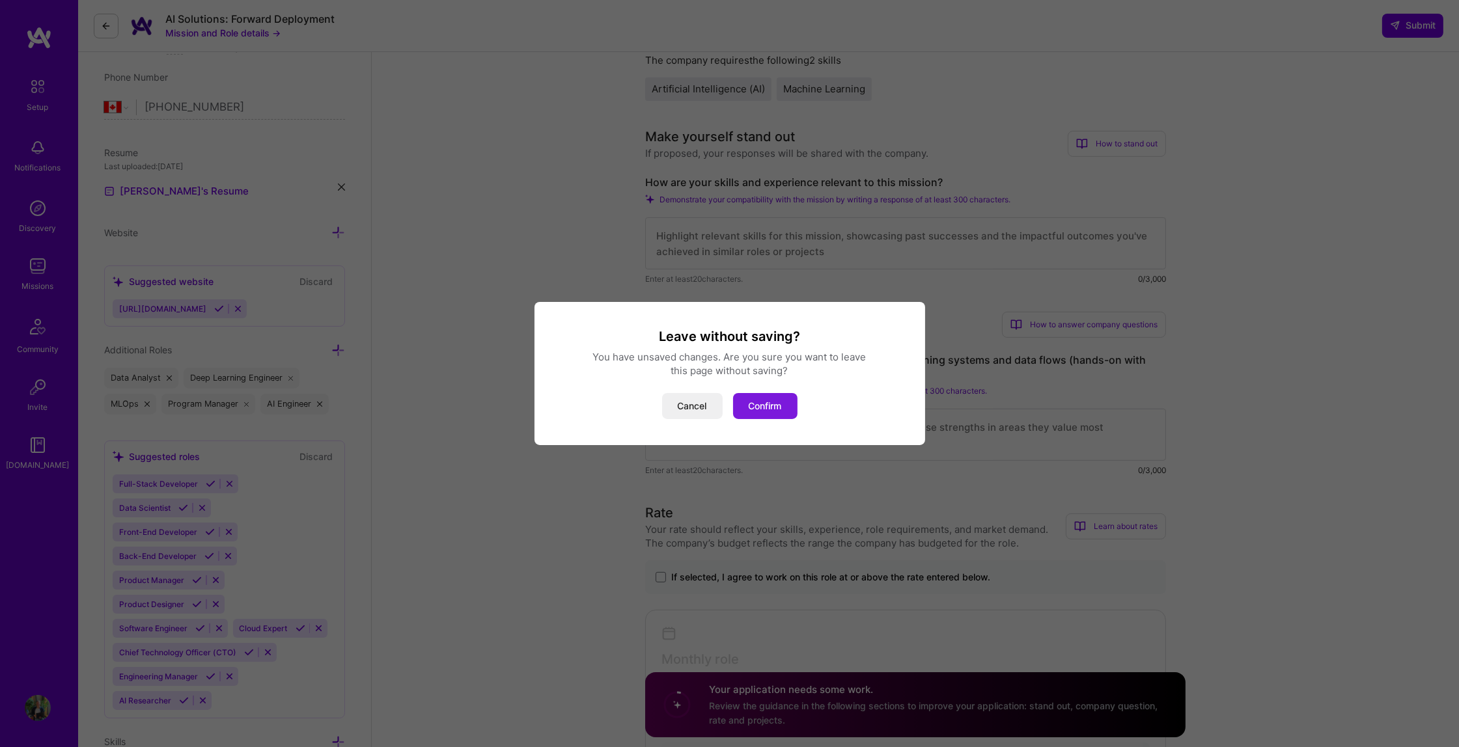
click at [747, 414] on button "Confirm" at bounding box center [765, 406] width 64 height 26
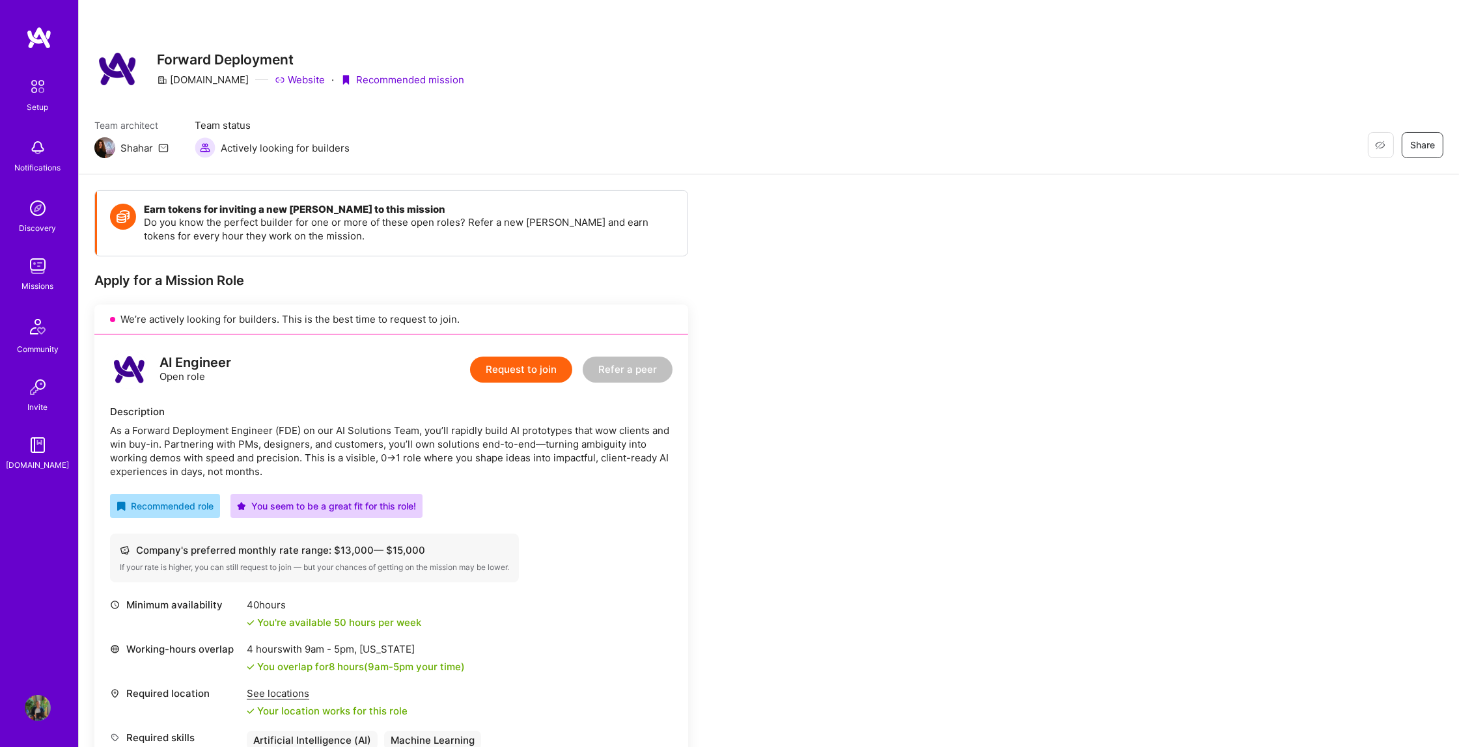
click at [517, 357] on button "Request to join" at bounding box center [521, 370] width 102 height 26
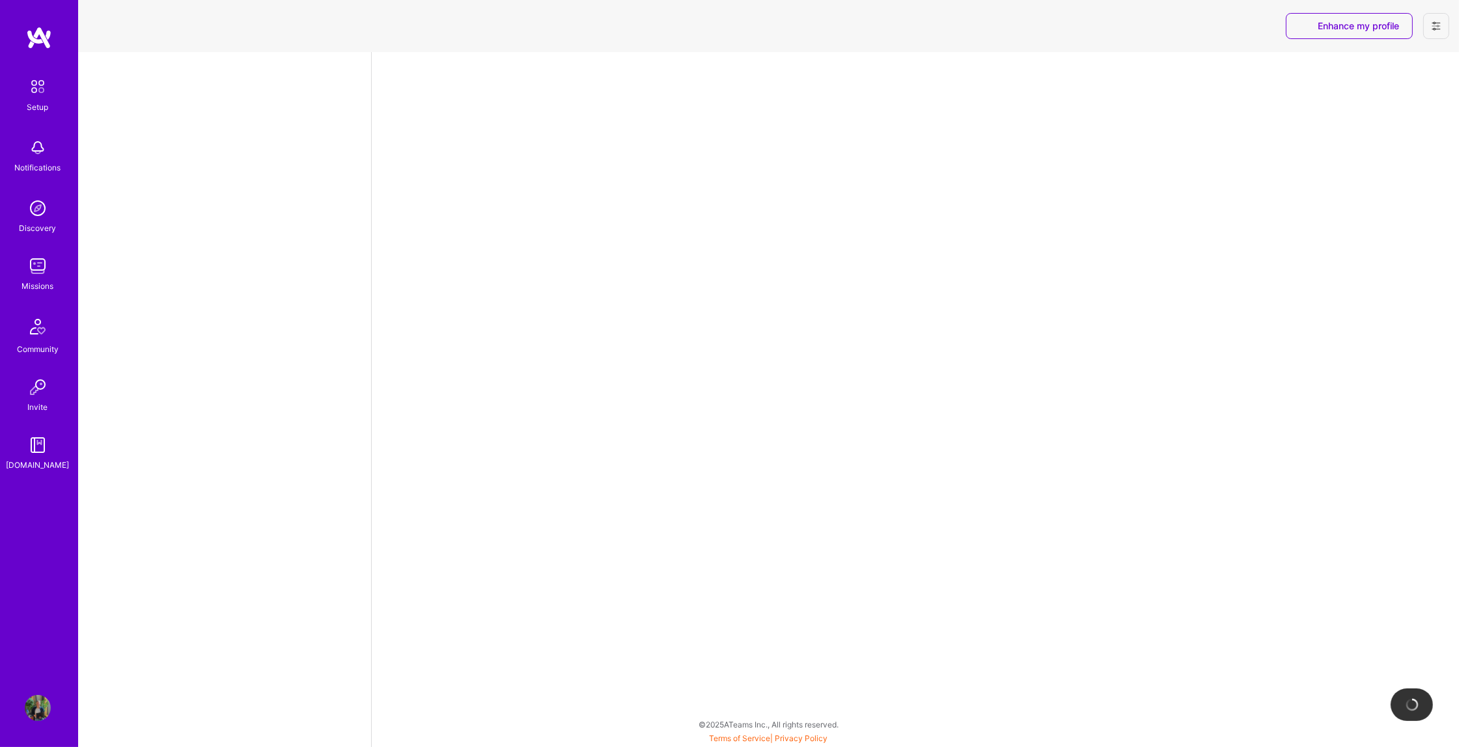
select select "CA"
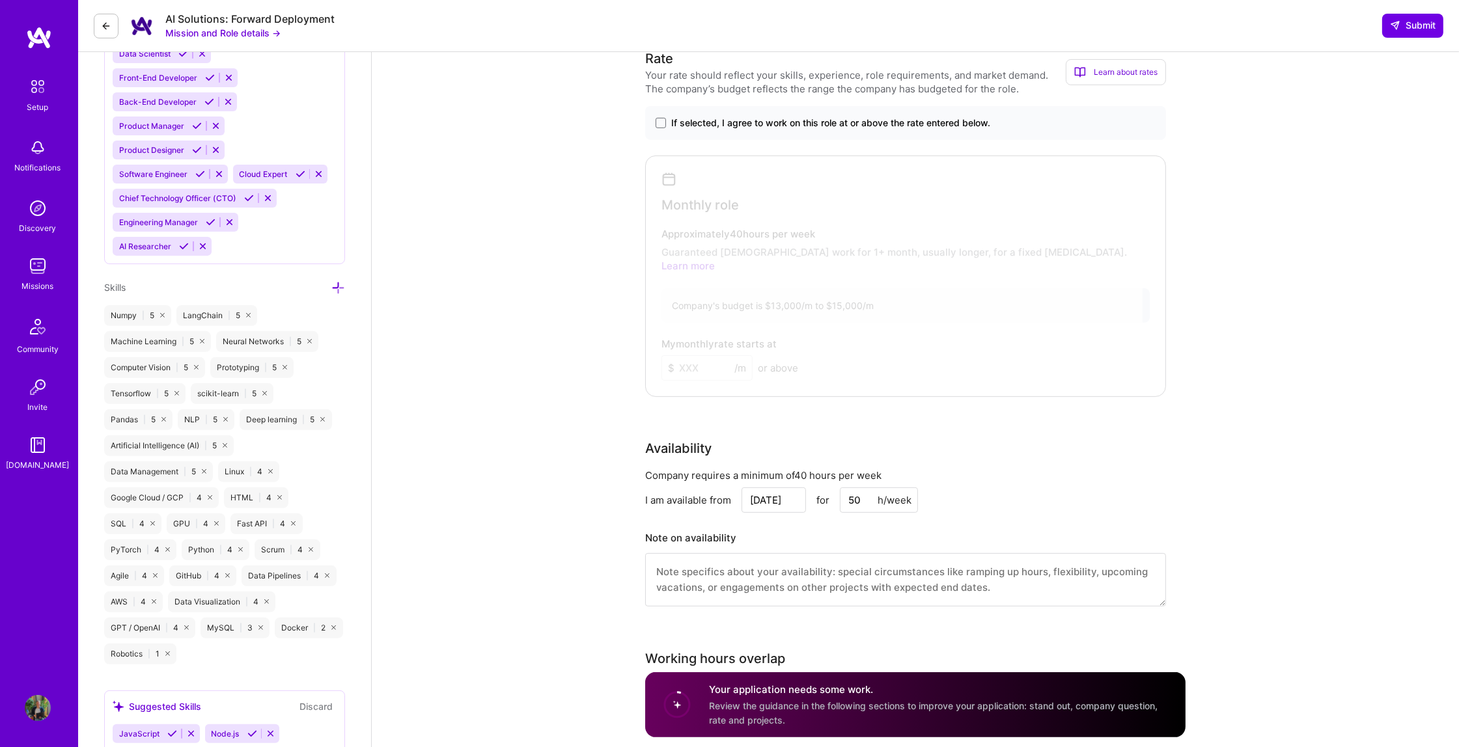
scroll to position [398, 0]
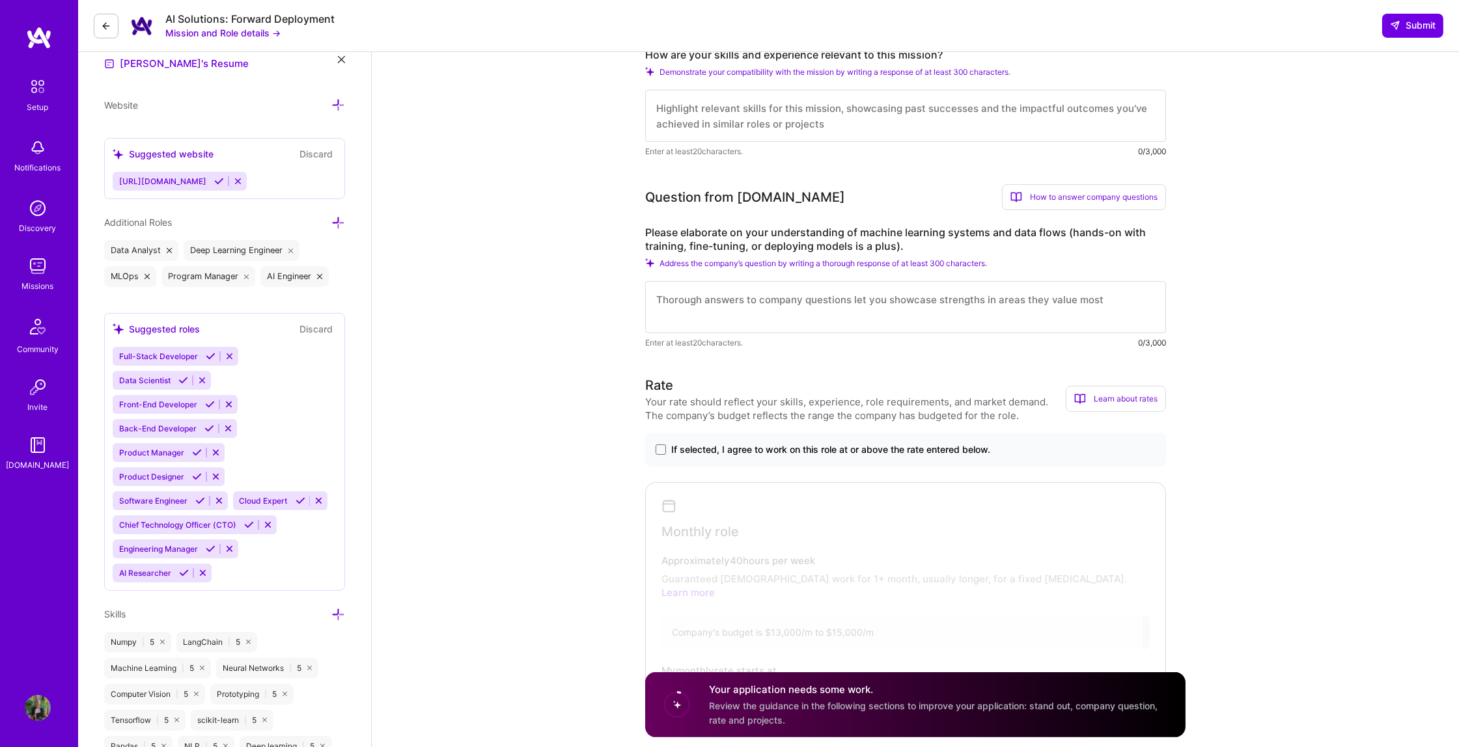
click at [758, 90] on textarea at bounding box center [905, 116] width 521 height 52
paste textarea "I am a Machine Learning Engineer with over six years of experience building alg…"
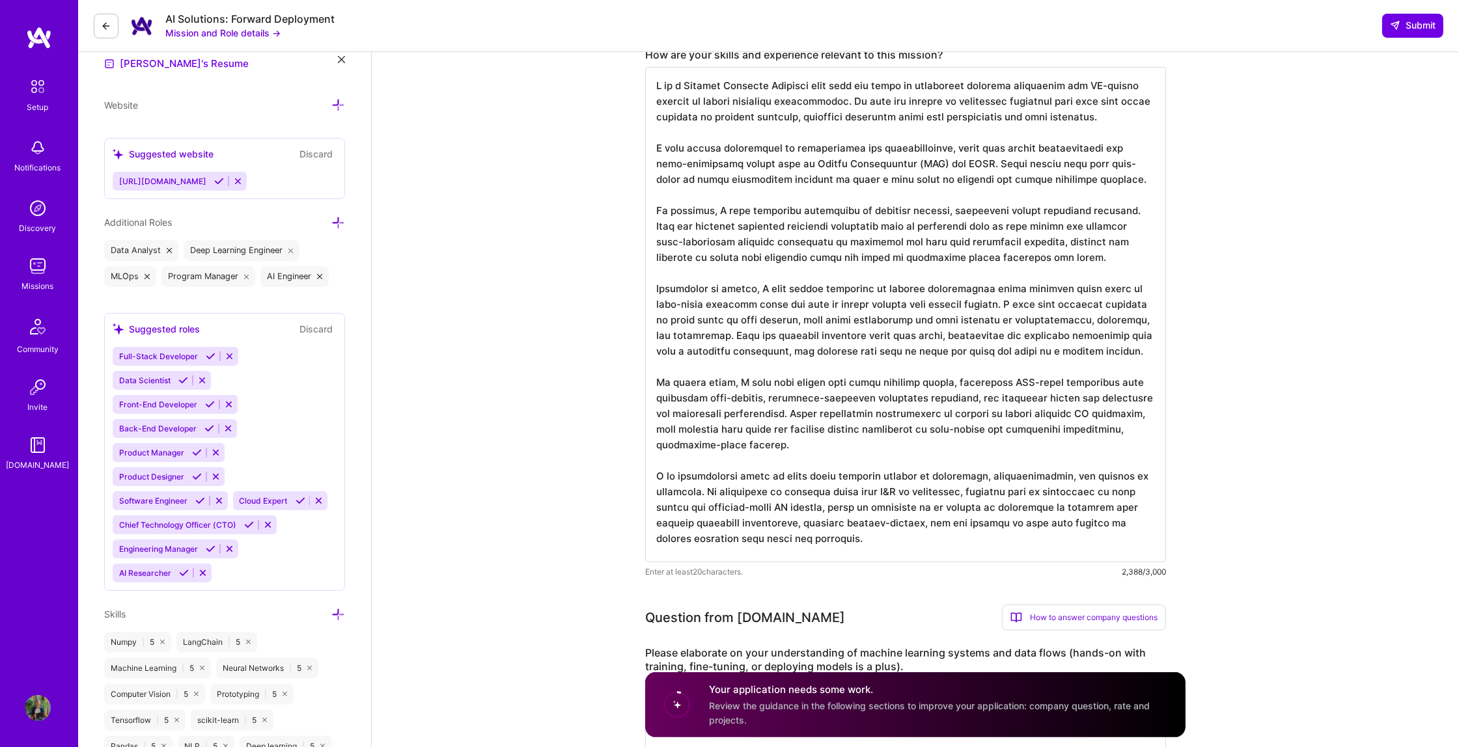
scroll to position [686, 0]
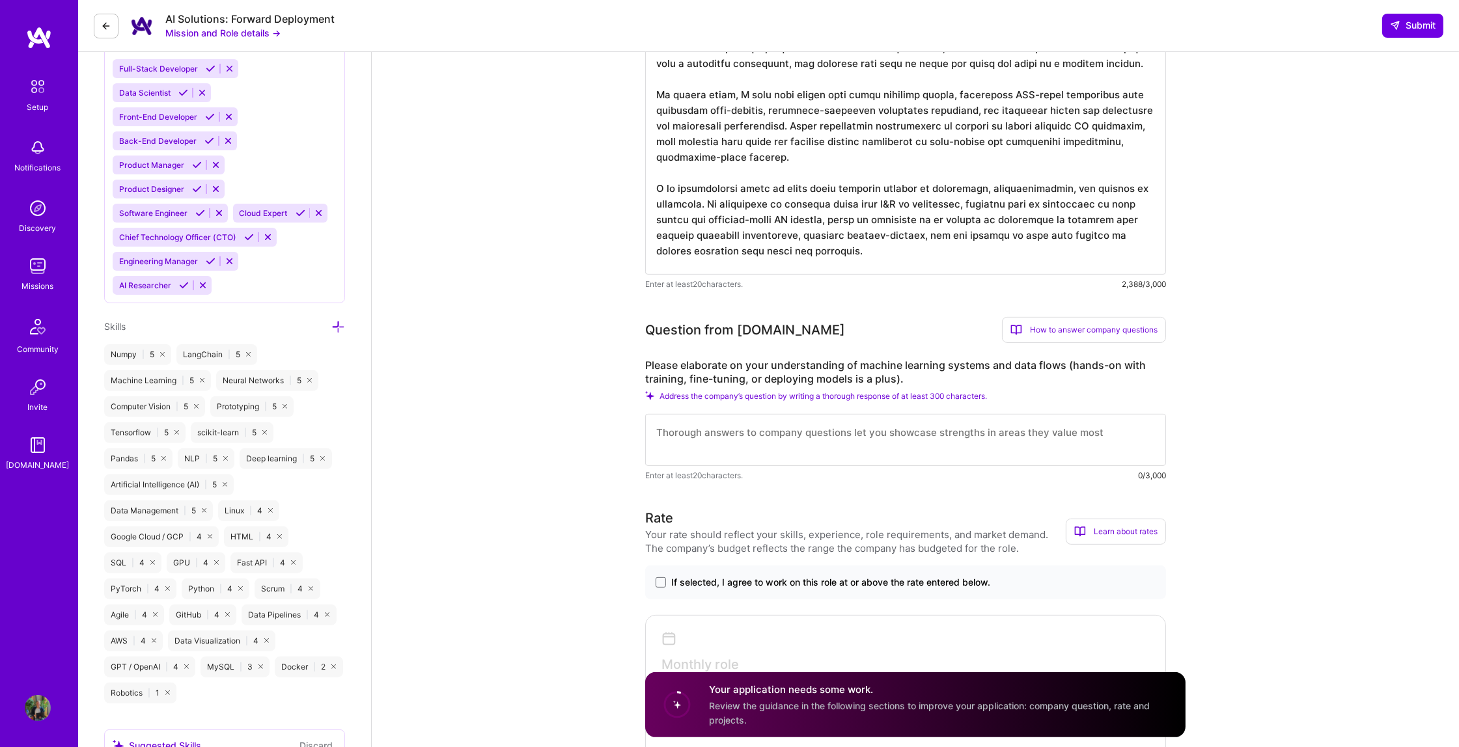
type textarea "I am a Machine Learning Engineer with over six years of experience building alg…"
click at [853, 363] on label "Please elaborate on your understanding of machine learning systems and data flo…" at bounding box center [905, 372] width 521 height 27
click at [904, 370] on label "Please elaborate on your understanding of machine learning systems and data flo…" at bounding box center [905, 372] width 521 height 27
click at [911, 372] on label "Please elaborate on your understanding of machine learning systems and data flo…" at bounding box center [905, 372] width 521 height 27
click at [912, 372] on label "Please elaborate on your understanding of machine learning systems and data flo…" at bounding box center [905, 372] width 521 height 27
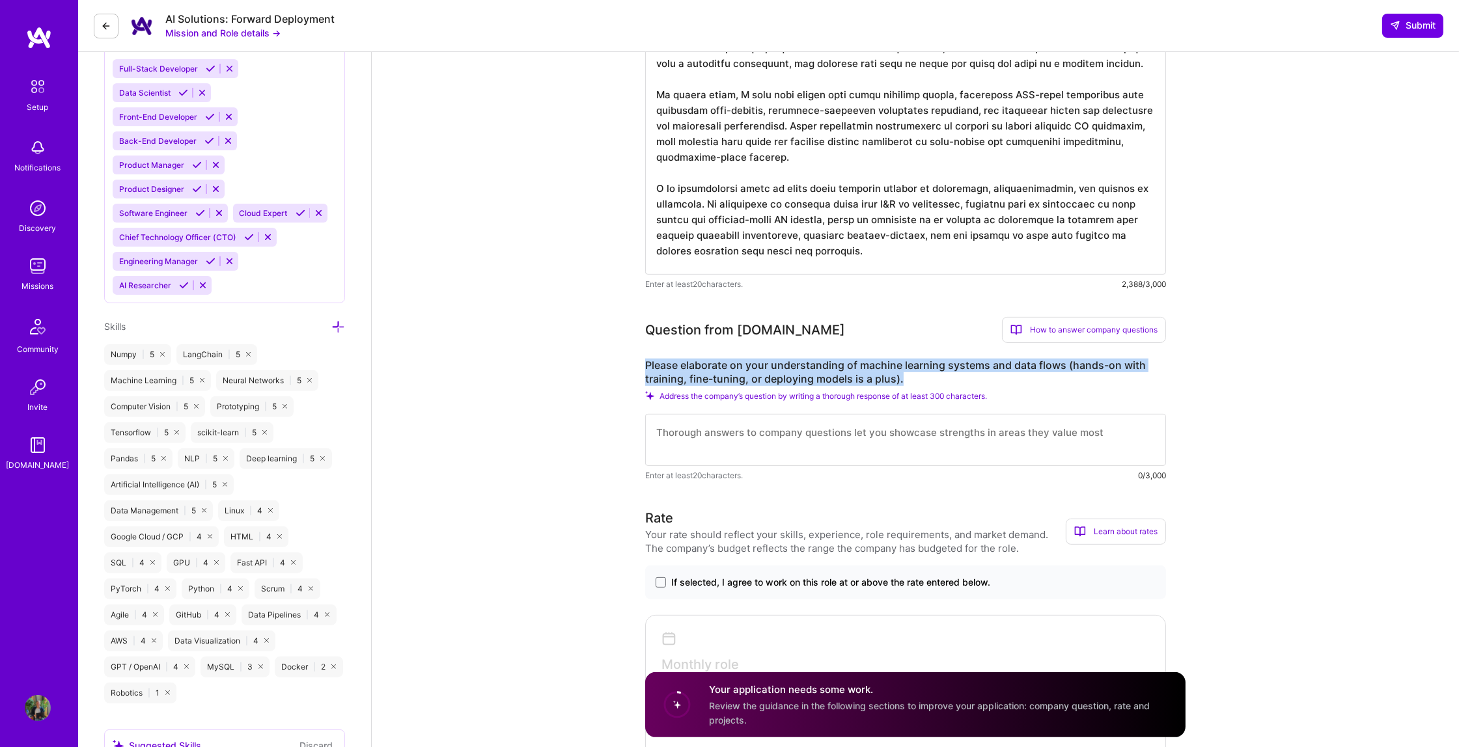
drag, startPoint x: 909, startPoint y: 371, endPoint x: 621, endPoint y: 363, distance: 287.8
copy label "Please elaborate on your understanding of machine learning systems and data flo…"
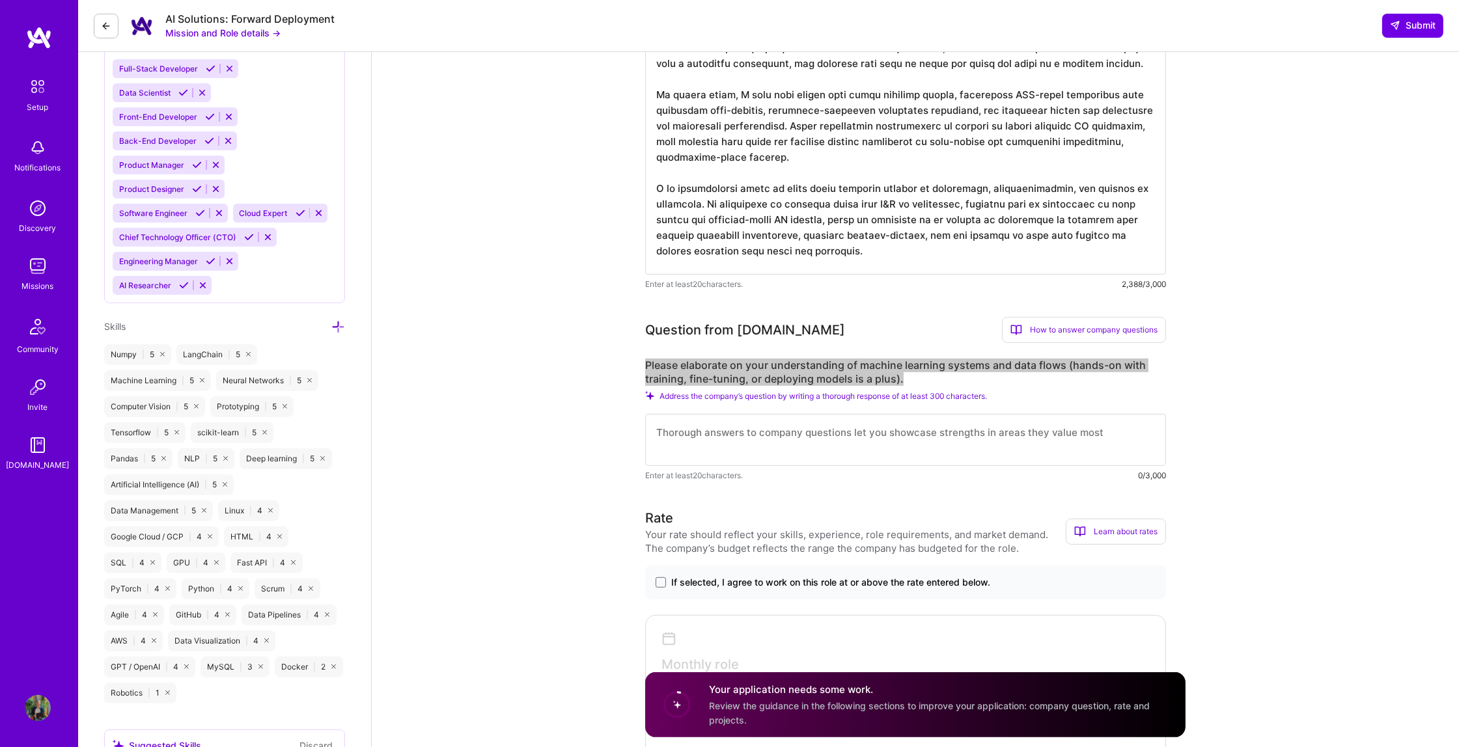
drag, startPoint x: 5, startPoint y: 629, endPoint x: 732, endPoint y: 361, distance: 775.5
click at [732, 361] on label "Please elaborate on your understanding of machine learning systems and data flo…" at bounding box center [905, 372] width 521 height 27
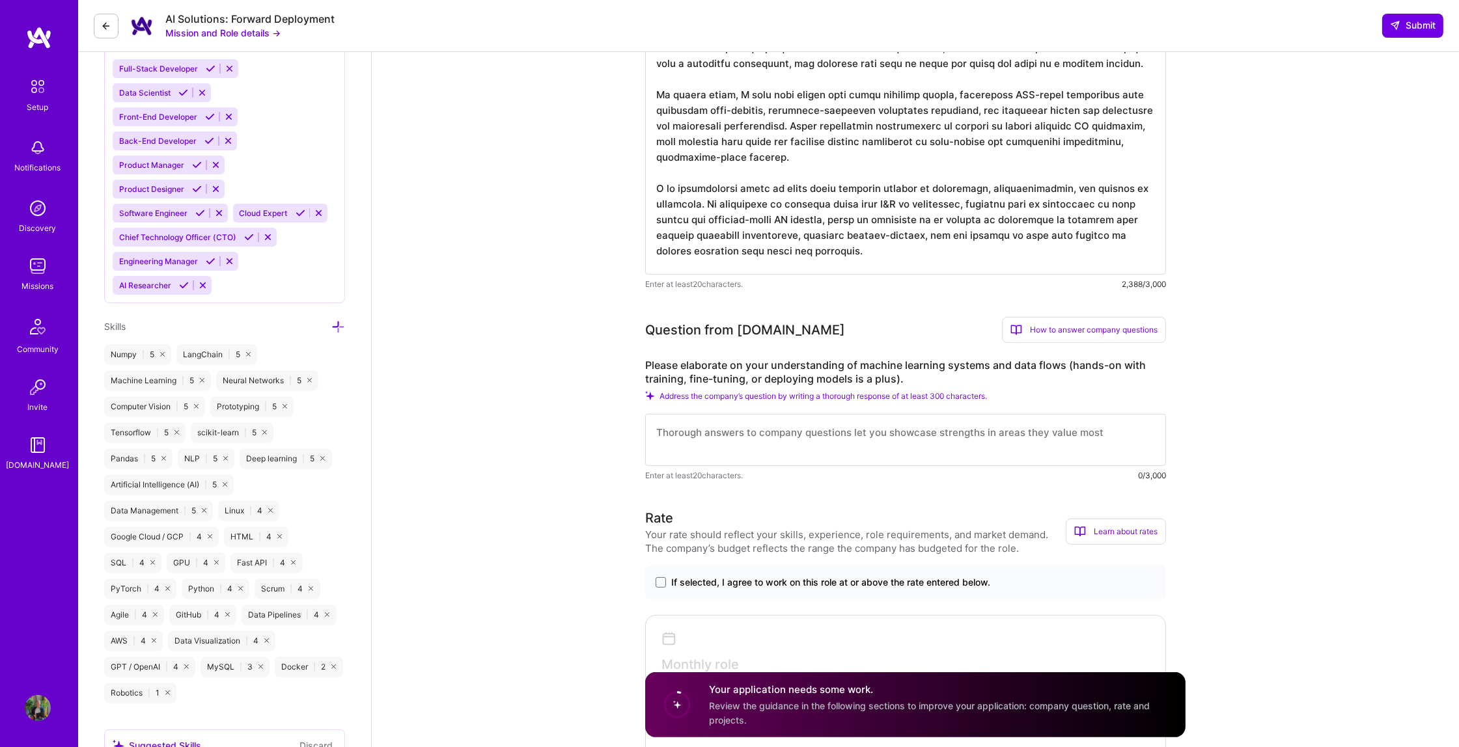
click at [918, 368] on label "Please elaborate on your understanding of machine learning systems and data flo…" at bounding box center [905, 372] width 521 height 27
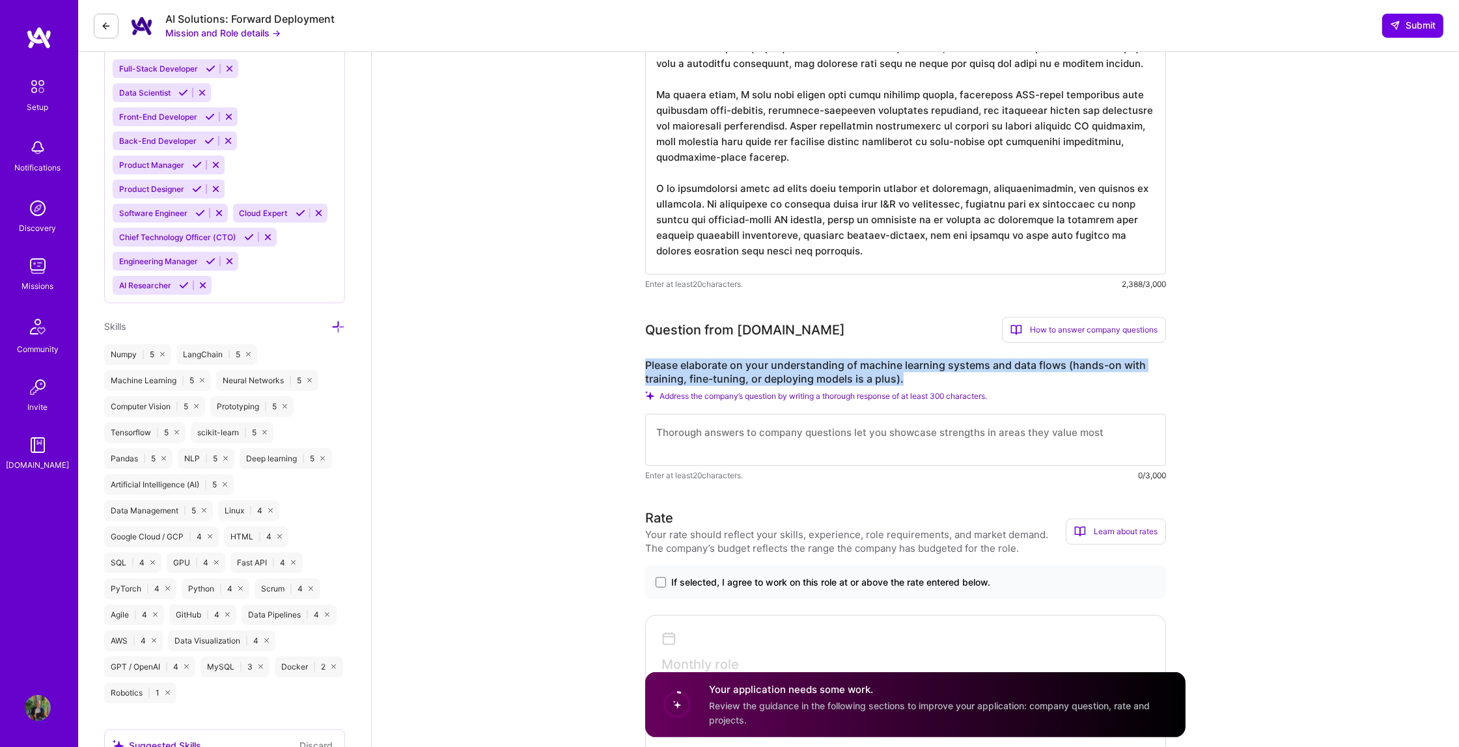
drag, startPoint x: 913, startPoint y: 368, endPoint x: 640, endPoint y: 361, distance: 272.8
copy label "Please elaborate on your understanding of machine learning systems and data flo…"
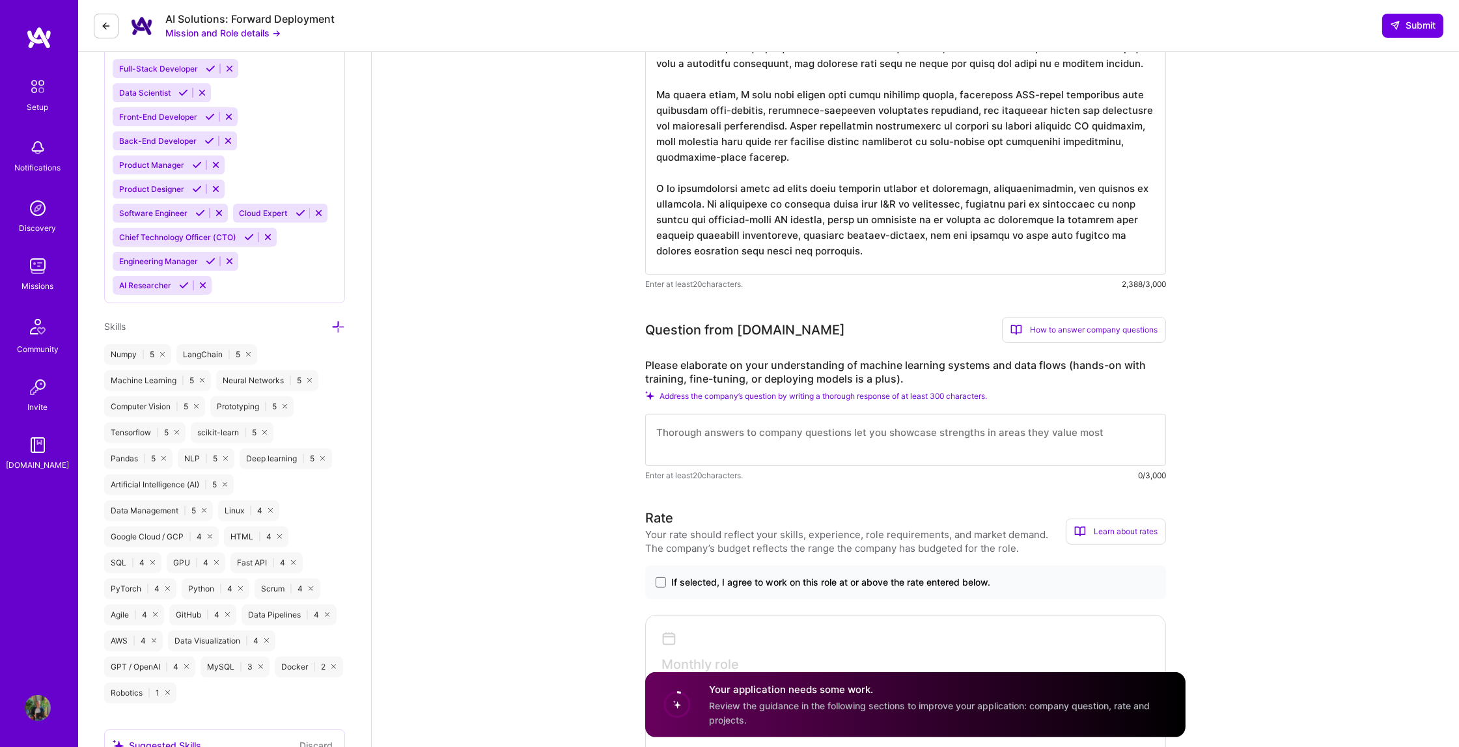
drag, startPoint x: 544, startPoint y: 7, endPoint x: 539, endPoint y: 2, distance: 7.4
click at [544, 8] on div "AI Solutions: Forward Deployment Mission and Role details → Submit" at bounding box center [768, 26] width 1380 height 52
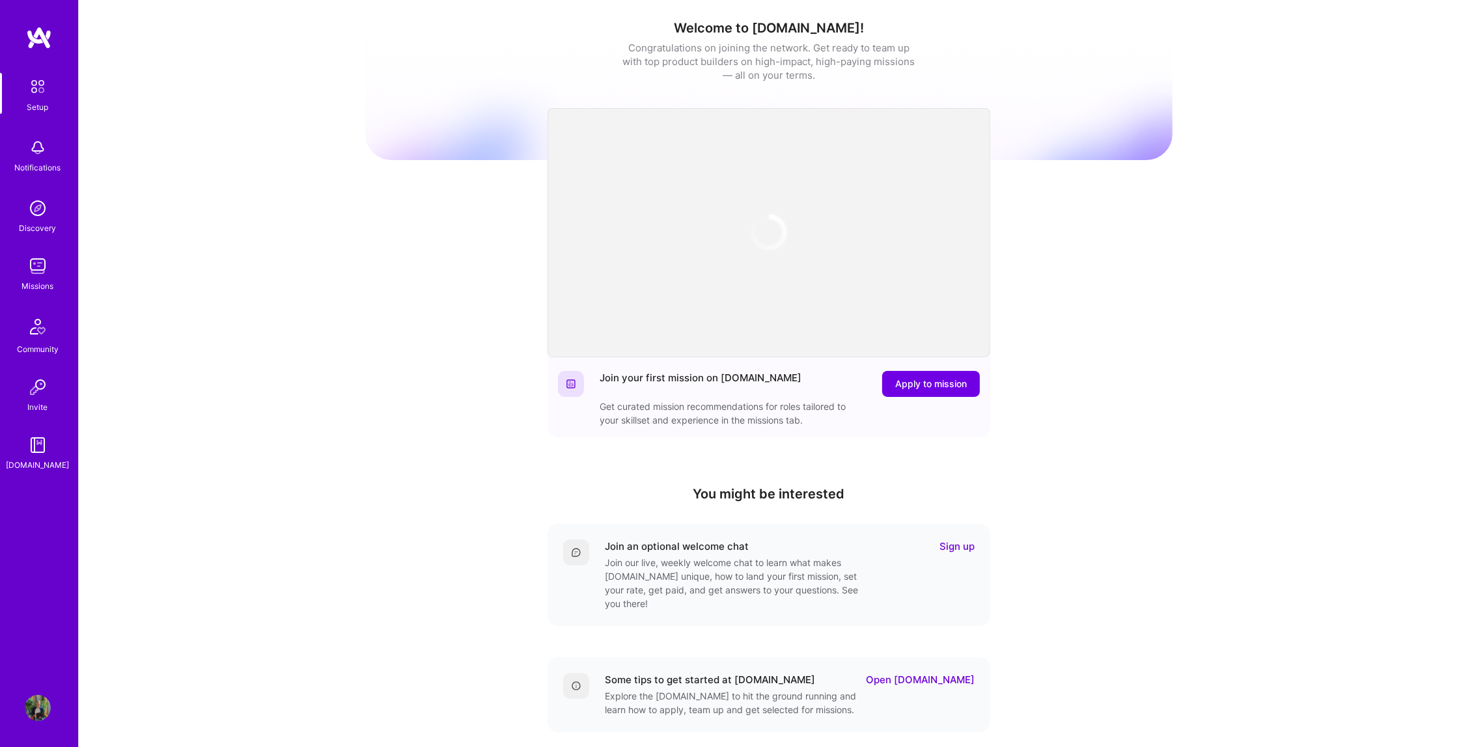
click at [37, 265] on img at bounding box center [38, 266] width 26 height 26
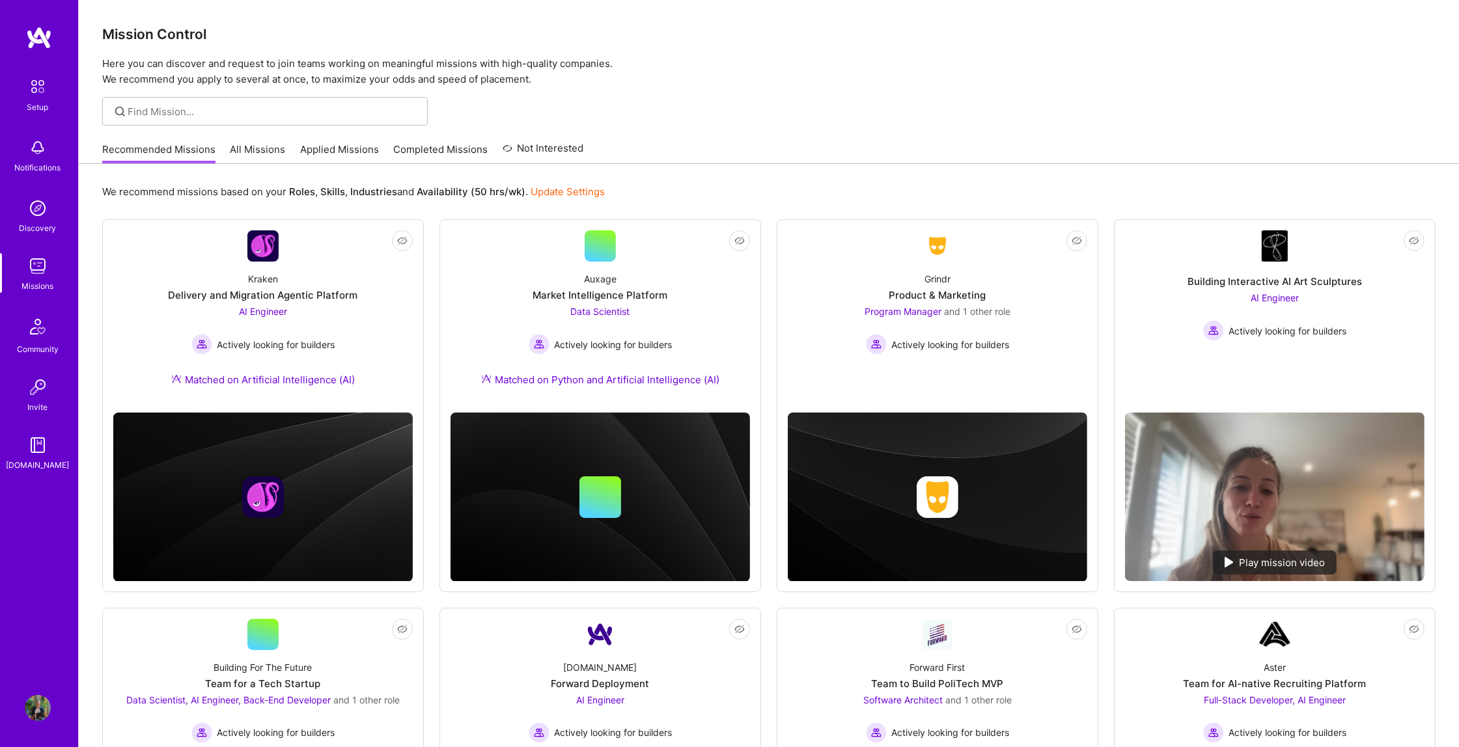
click at [314, 149] on link "Applied Missions" at bounding box center [339, 153] width 79 height 21
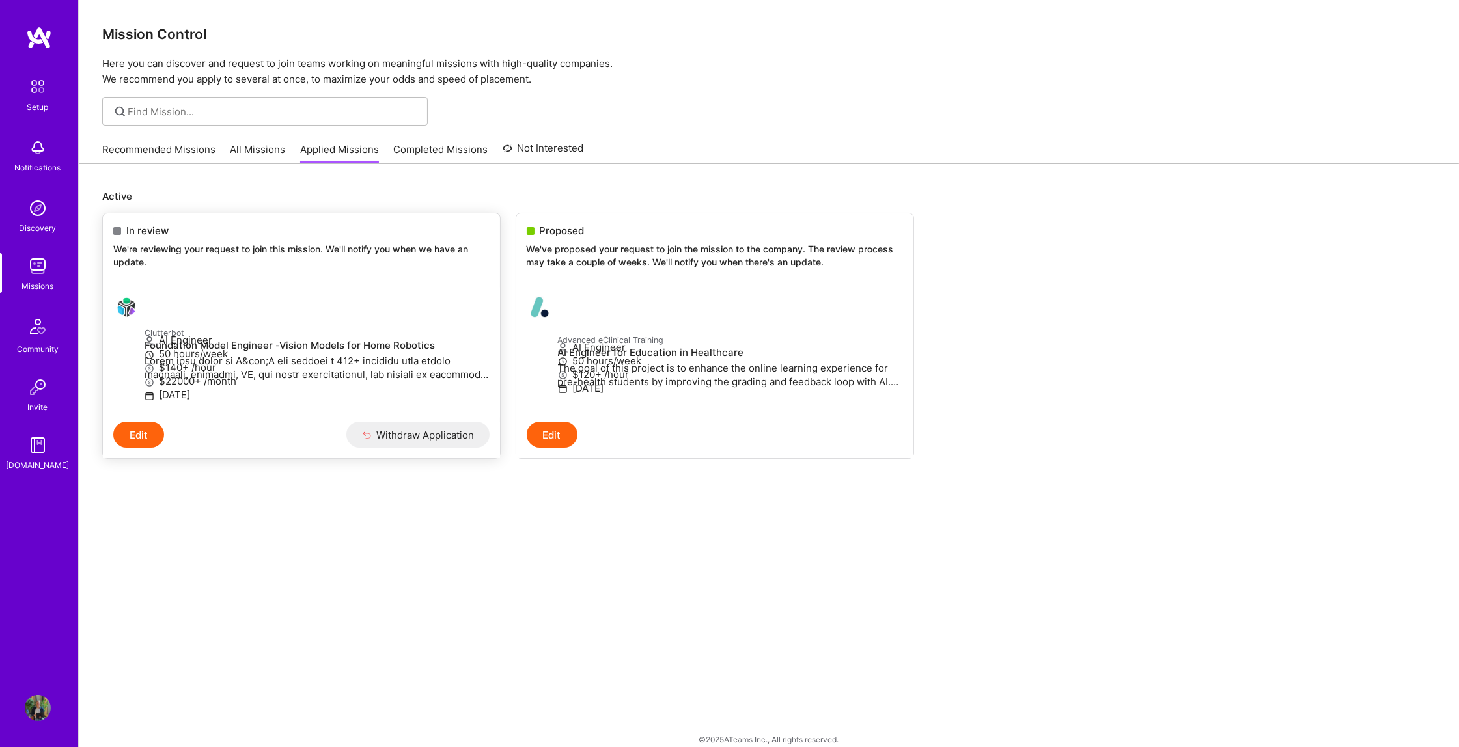
click at [432, 307] on link "Clutterbot Foundation Model Engineer -Vision Models for Home Robotics AI Engine…" at bounding box center [301, 353] width 397 height 138
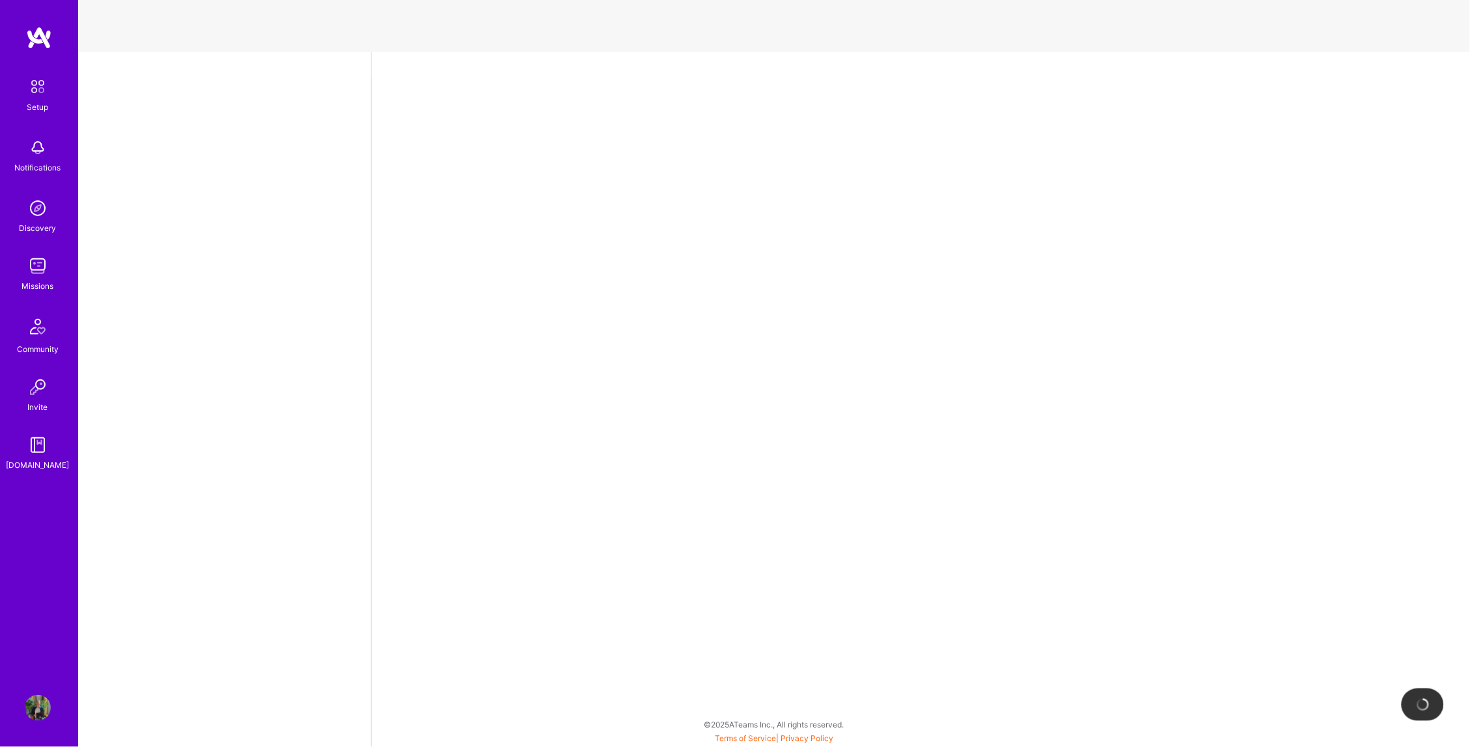
select select "CA"
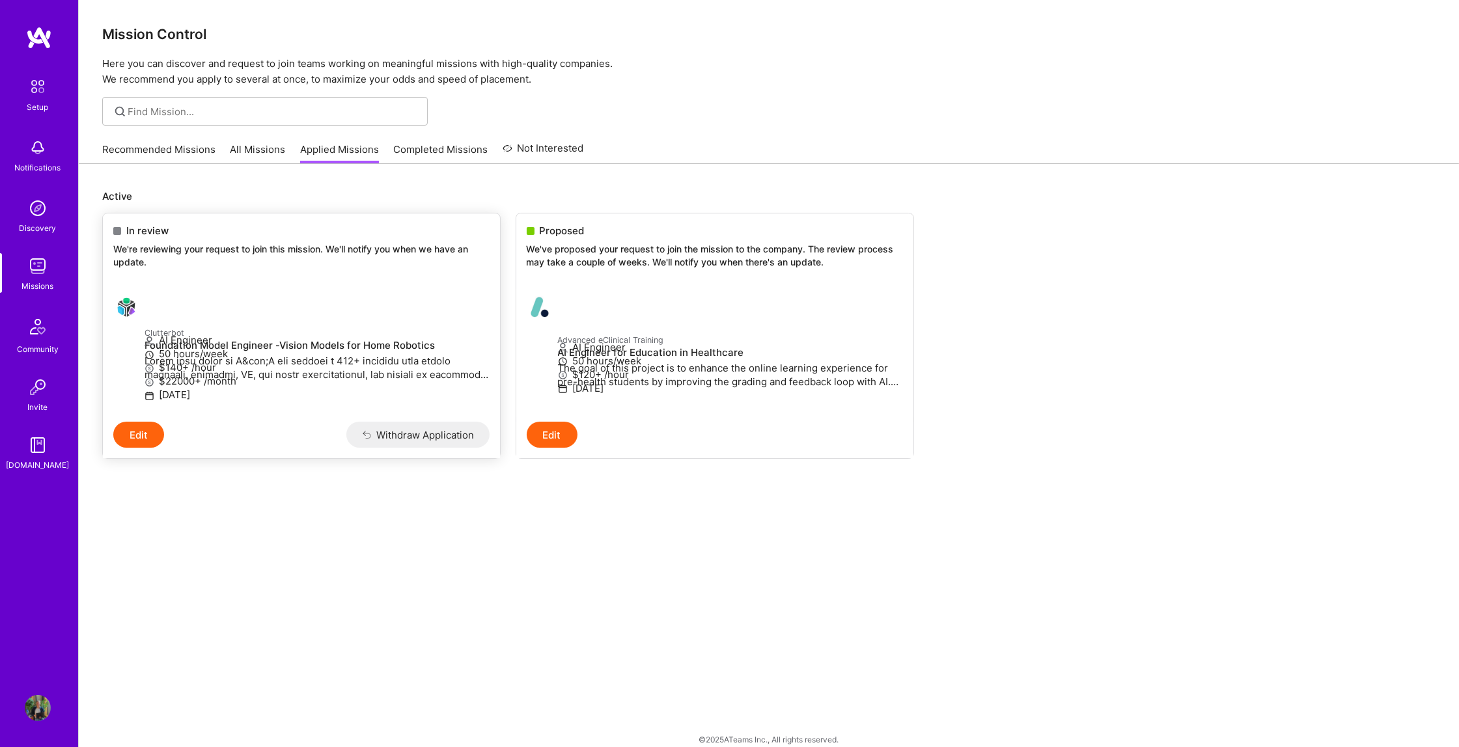
click at [422, 305] on link "Clutterbot Foundation Model Engineer -Vision Models for Home Robotics AI Engine…" at bounding box center [301, 353] width 397 height 138
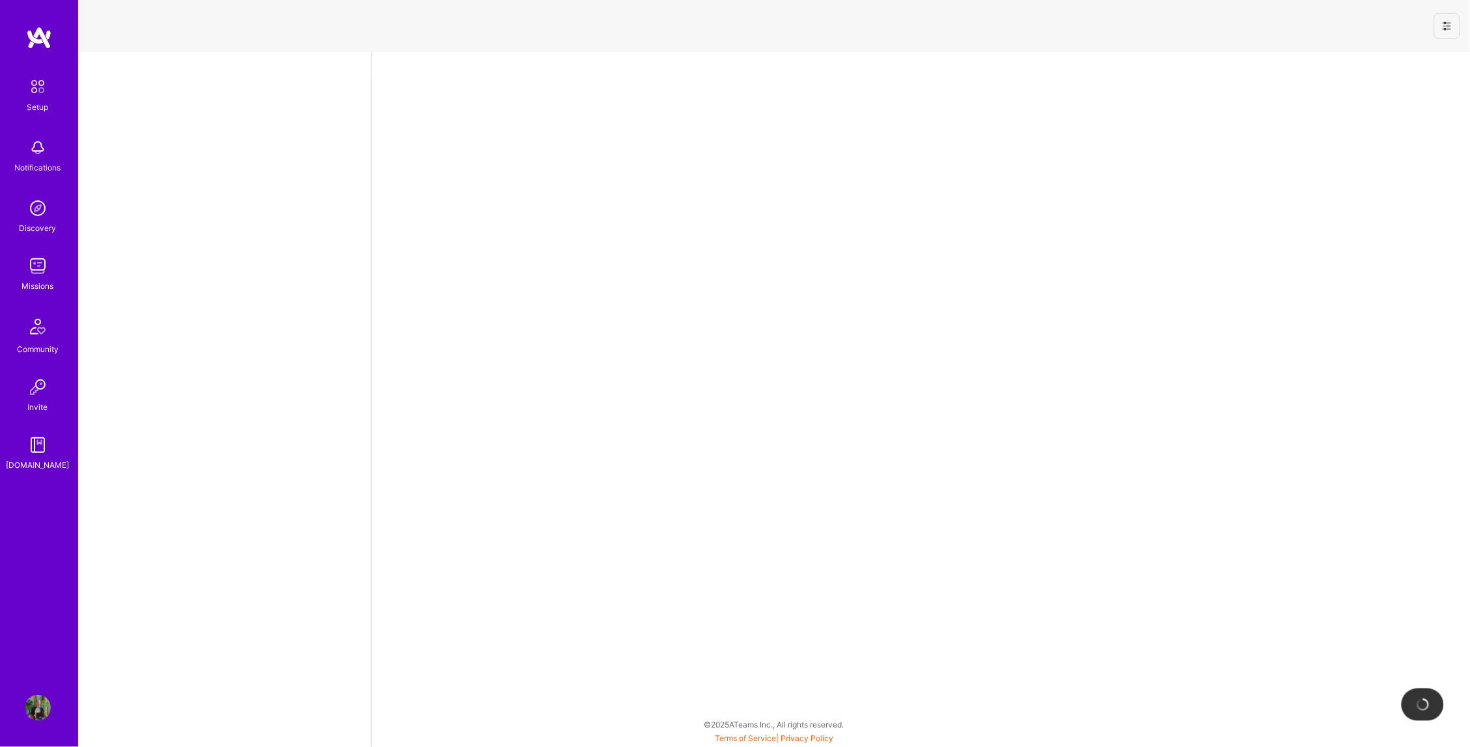
select select "CA"
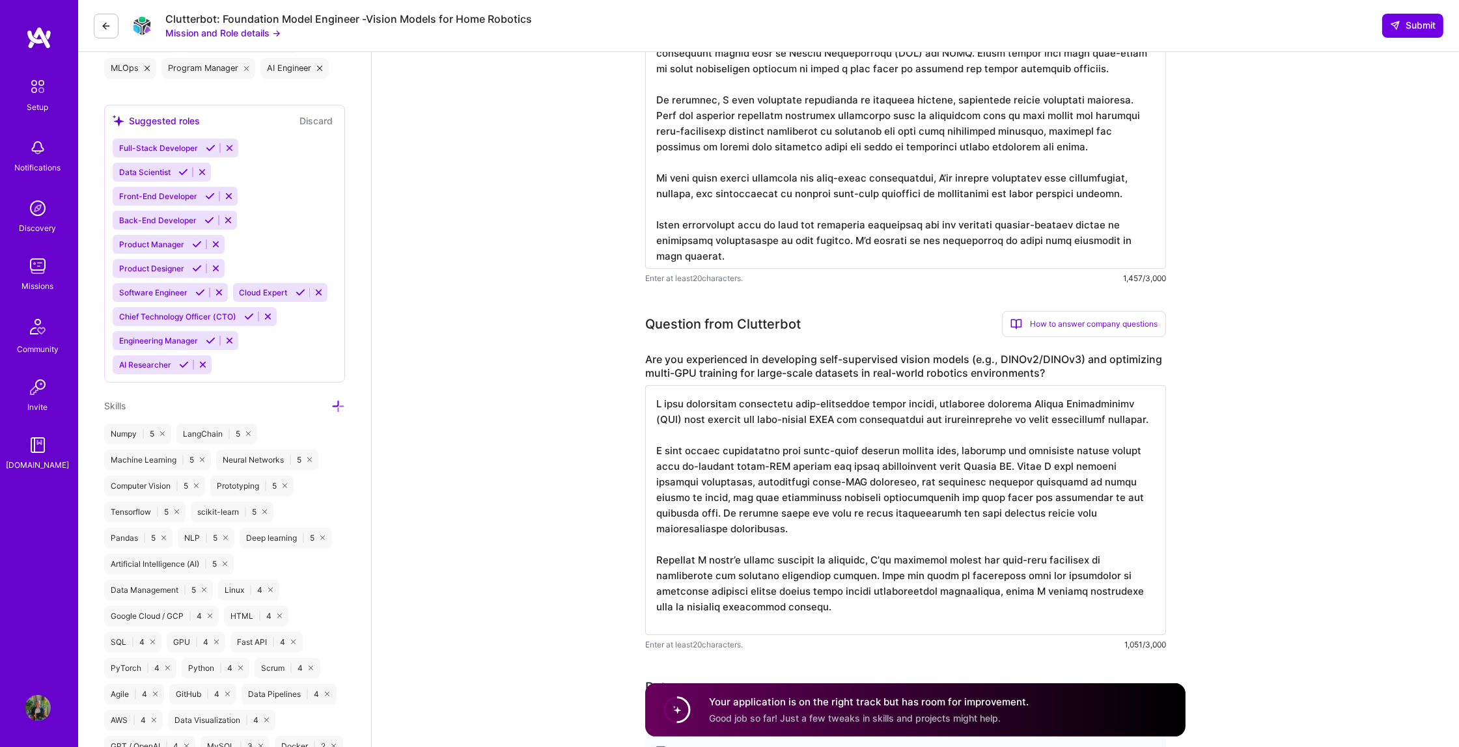
scroll to position [298, 0]
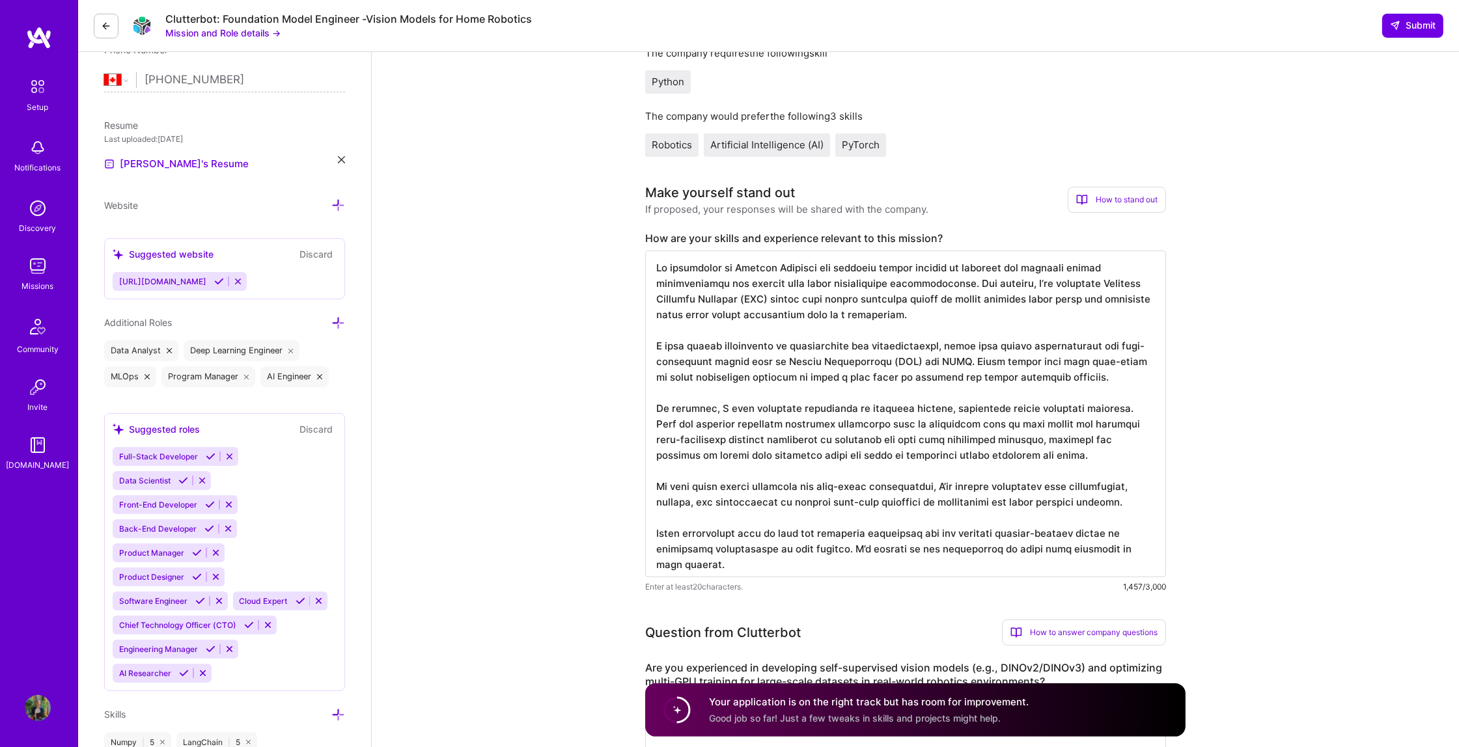
drag, startPoint x: 812, startPoint y: 346, endPoint x: 812, endPoint y: 359, distance: 13.0
click at [812, 346] on textarea at bounding box center [905, 414] width 521 height 327
drag, startPoint x: 795, startPoint y: 557, endPoint x: 636, endPoint y: 203, distance: 388.3
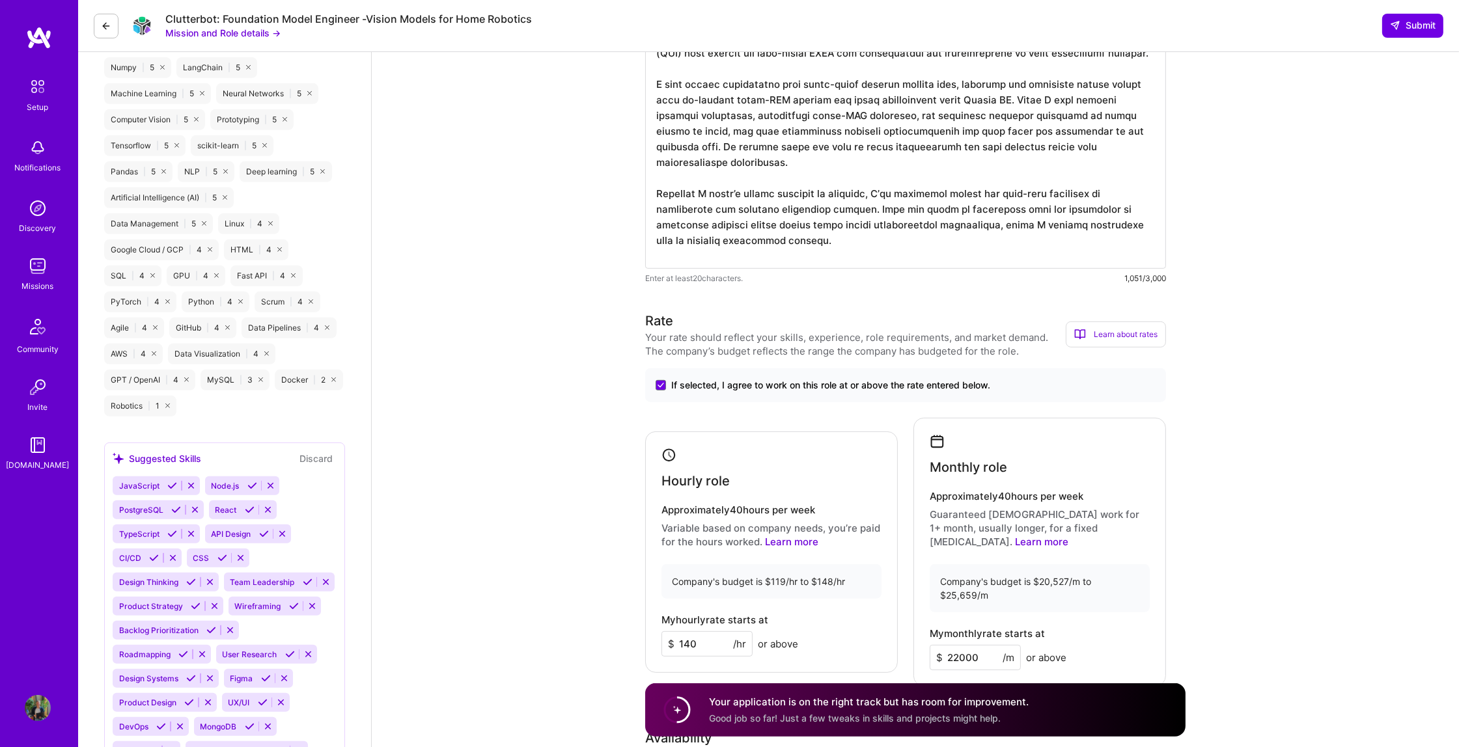
scroll to position [686, 0]
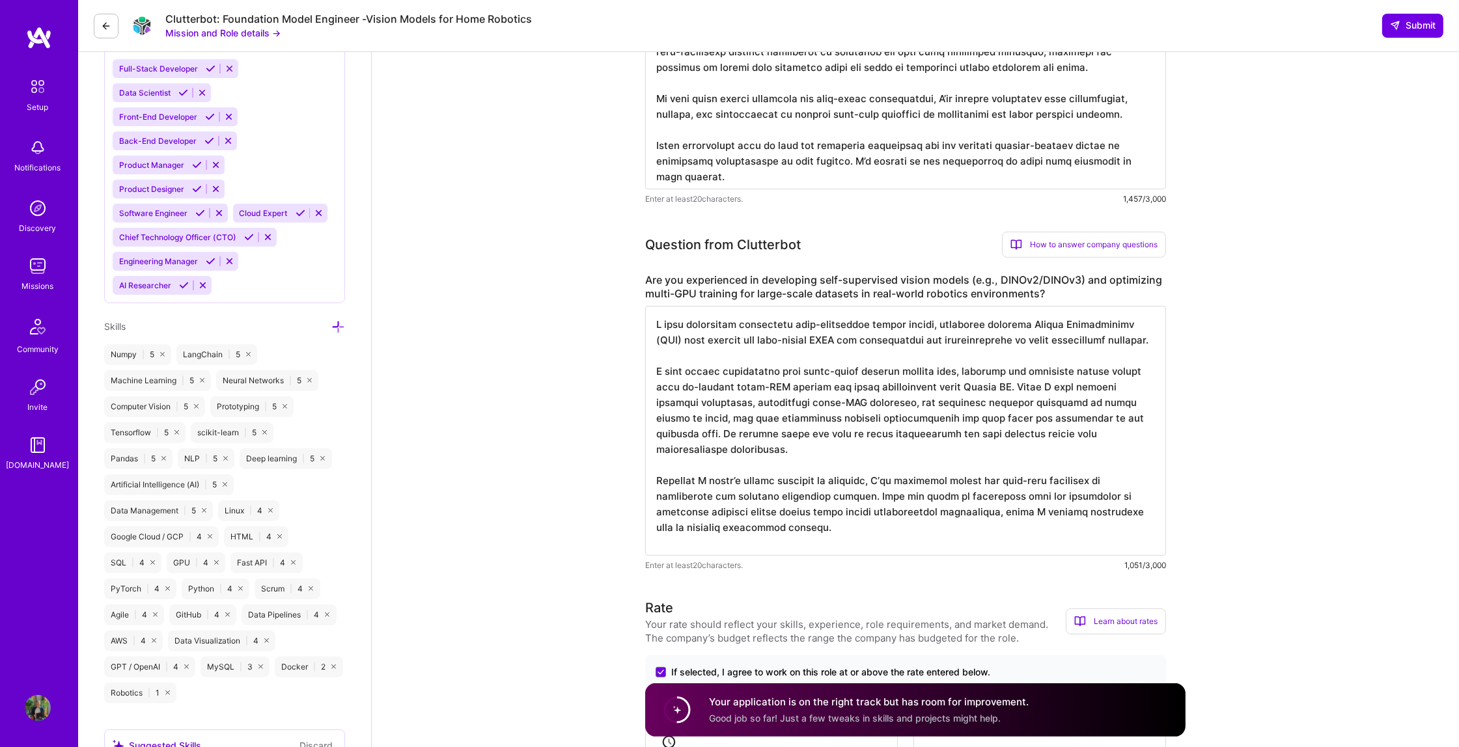
click at [853, 535] on textarea at bounding box center [905, 431] width 521 height 250
drag, startPoint x: 853, startPoint y: 535, endPoint x: 648, endPoint y: 294, distance: 316.8
click at [648, 294] on div "Are you experienced in developing self-supervised vision models (e.g., DINOv2/D…" at bounding box center [905, 422] width 521 height 299
click at [778, 273] on label "Are you experienced in developing self-supervised vision models (e.g., DINOv2/D…" at bounding box center [905, 286] width 521 height 27
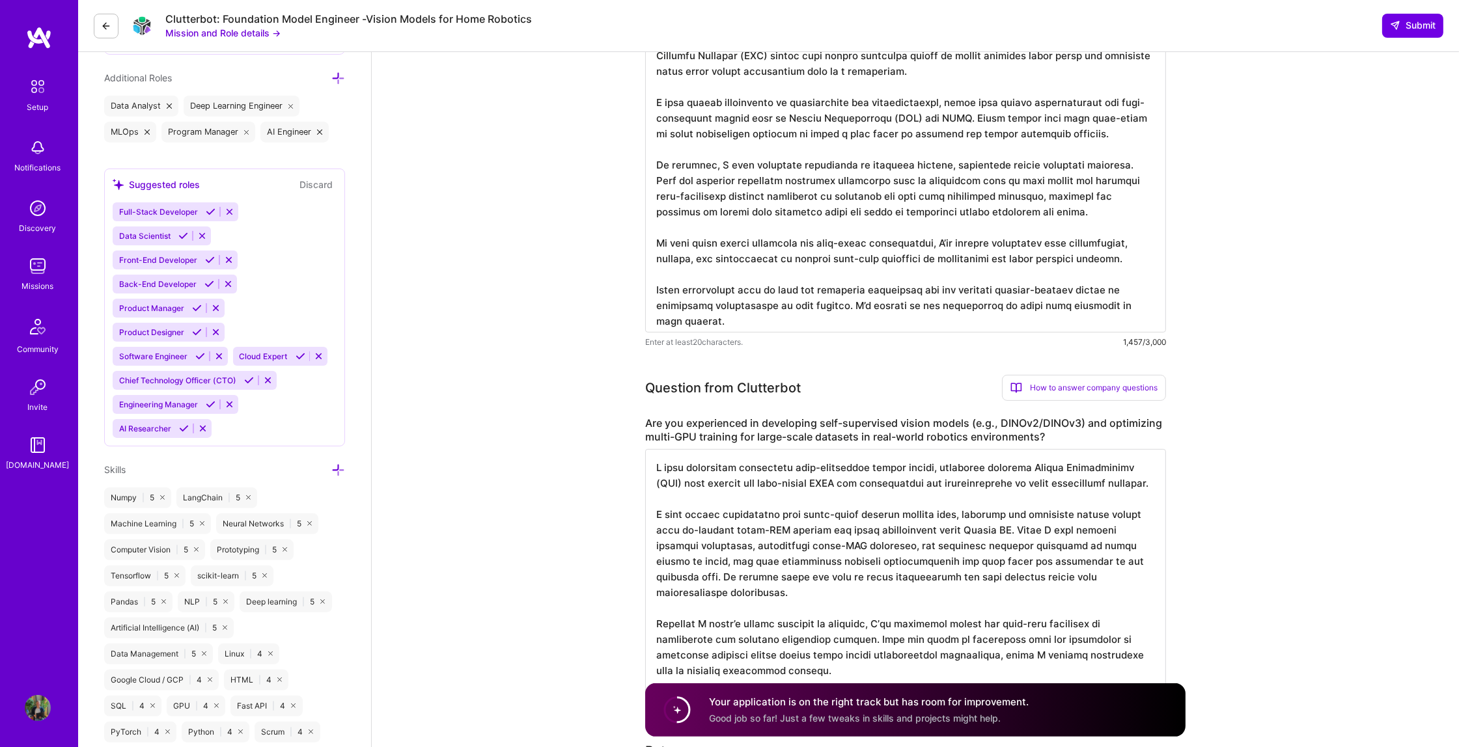
scroll to position [415, 0]
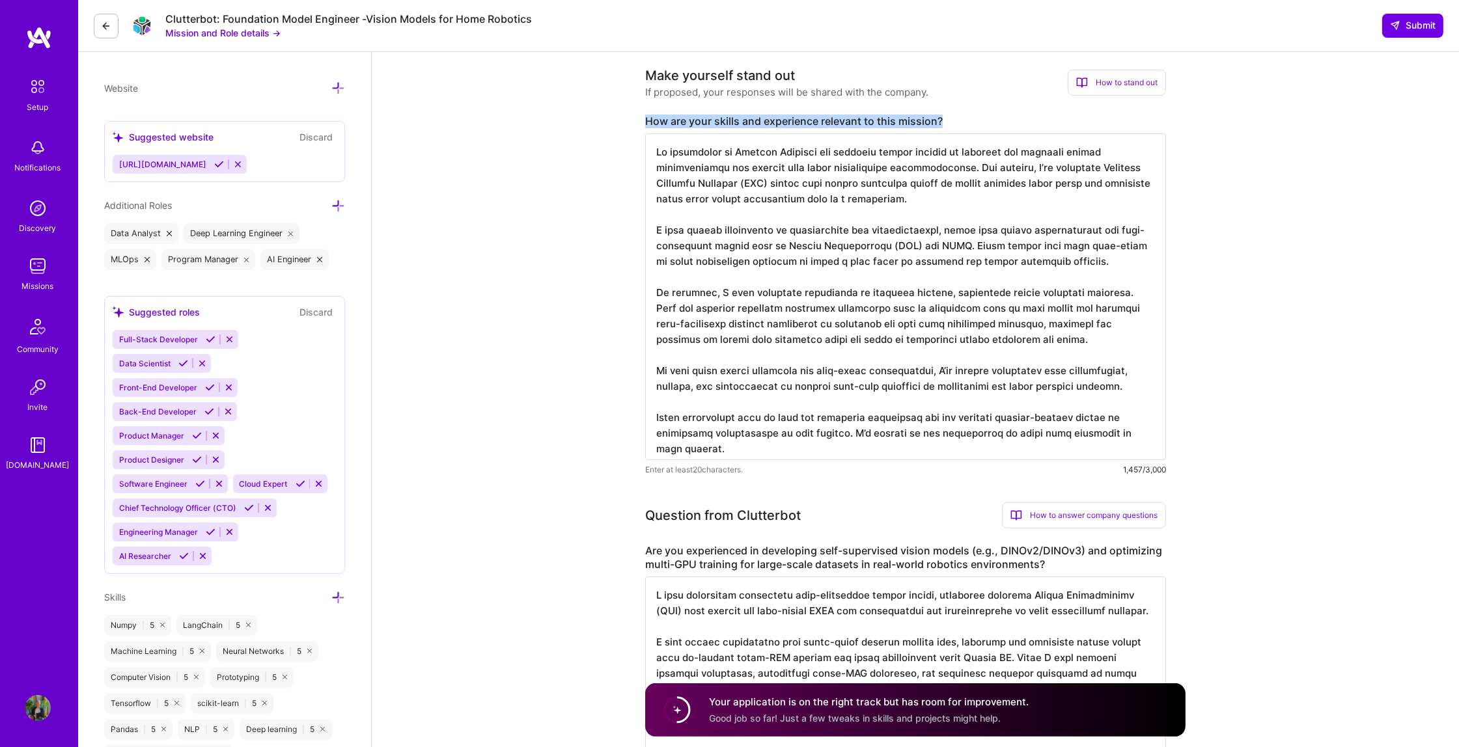
drag, startPoint x: 952, startPoint y: 106, endPoint x: 662, endPoint y: 105, distance: 289.6
click at [662, 105] on div "Make yourself stand out If proposed, your responses will be shared with the com…" at bounding box center [905, 271] width 521 height 411
copy label "How are your skills and experience relevant to this mission?"
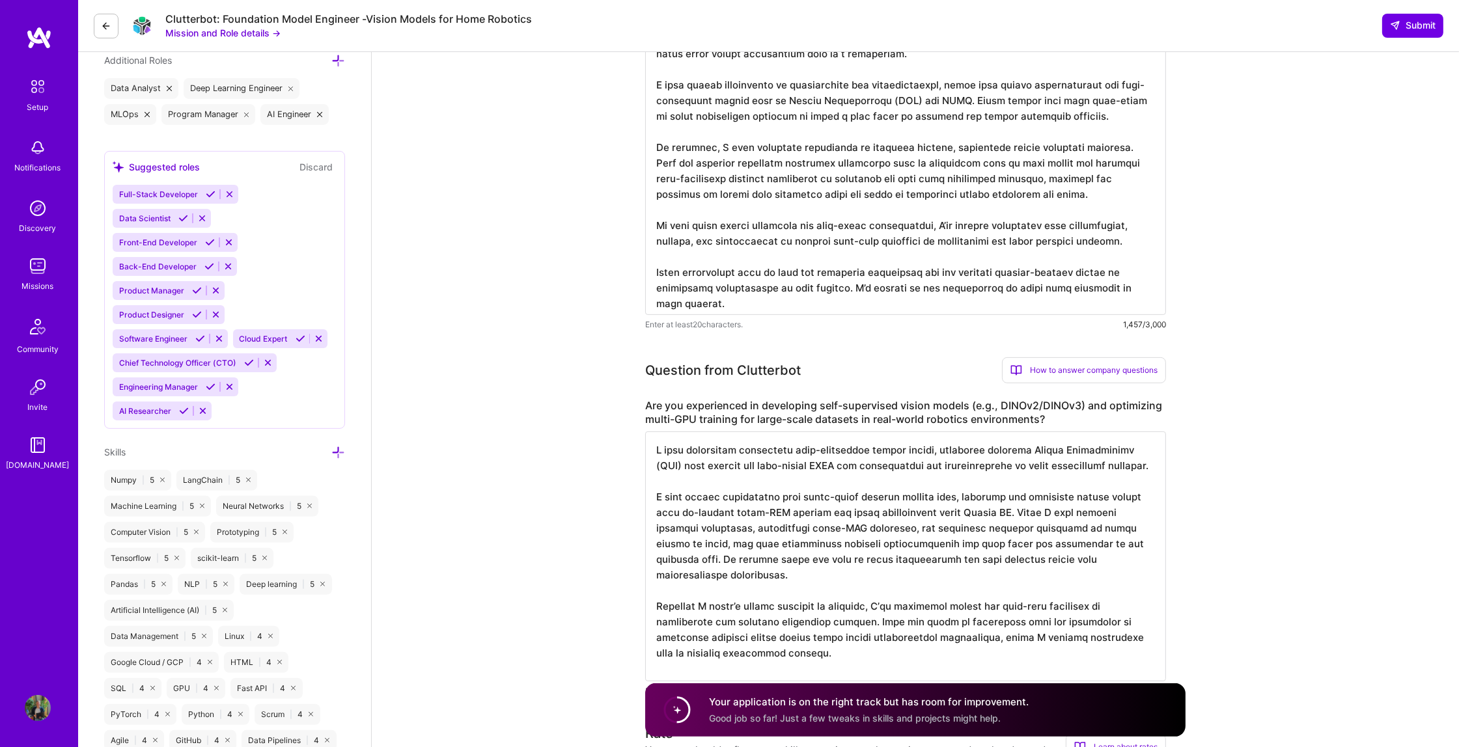
click at [1056, 405] on label "Are you experienced in developing self-supervised vision models (e.g., DINOv2/D…" at bounding box center [905, 412] width 521 height 27
drag, startPoint x: 1054, startPoint y: 409, endPoint x: 643, endPoint y: 396, distance: 410.9
drag, startPoint x: 644, startPoint y: 396, endPoint x: 1067, endPoint y: 411, distance: 422.7
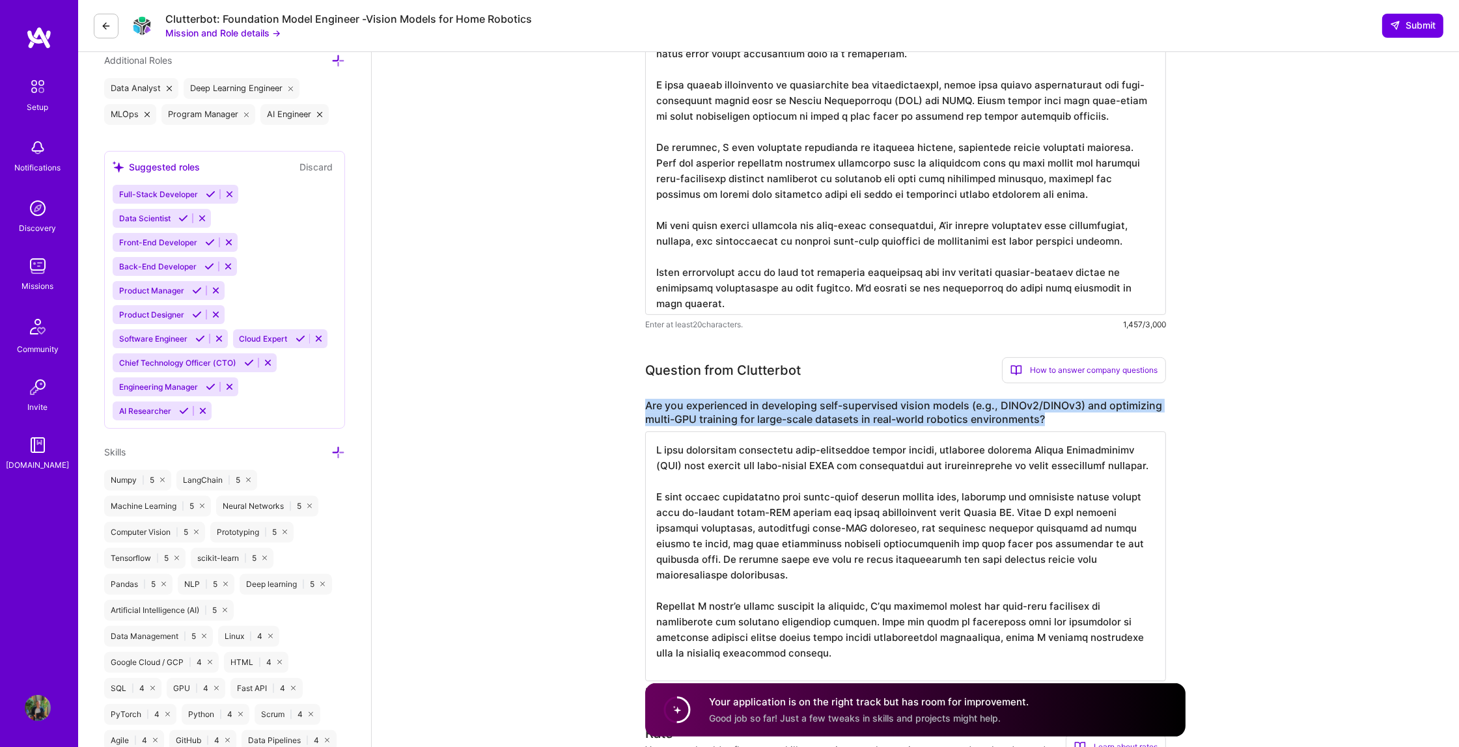
click at [1129, 410] on label "Are you experienced in developing self-supervised vision models (e.g., DINOv2/D…" at bounding box center [905, 412] width 521 height 27
copy label "Are you experienced in developing self-supervised vision models (e.g., DINOv2/D…"
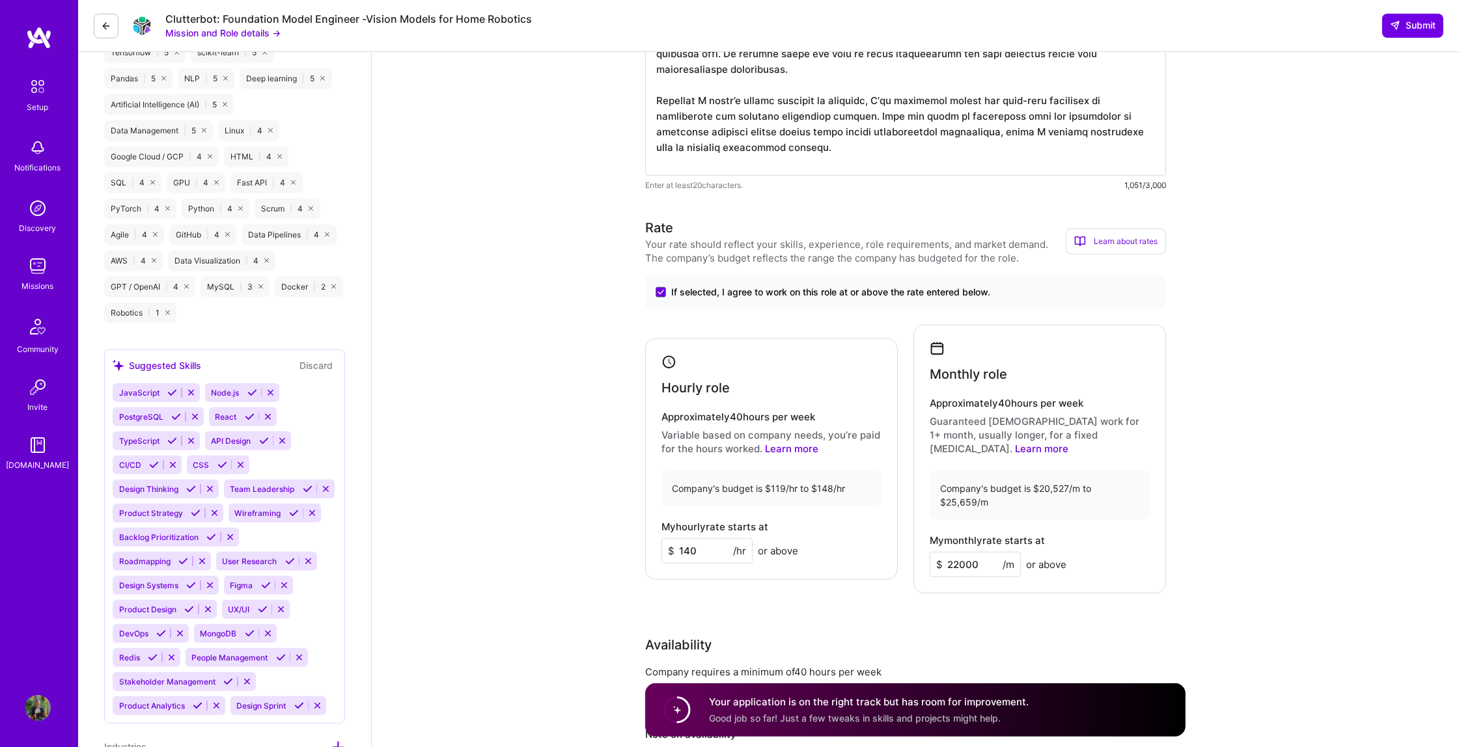
scroll to position [765, 0]
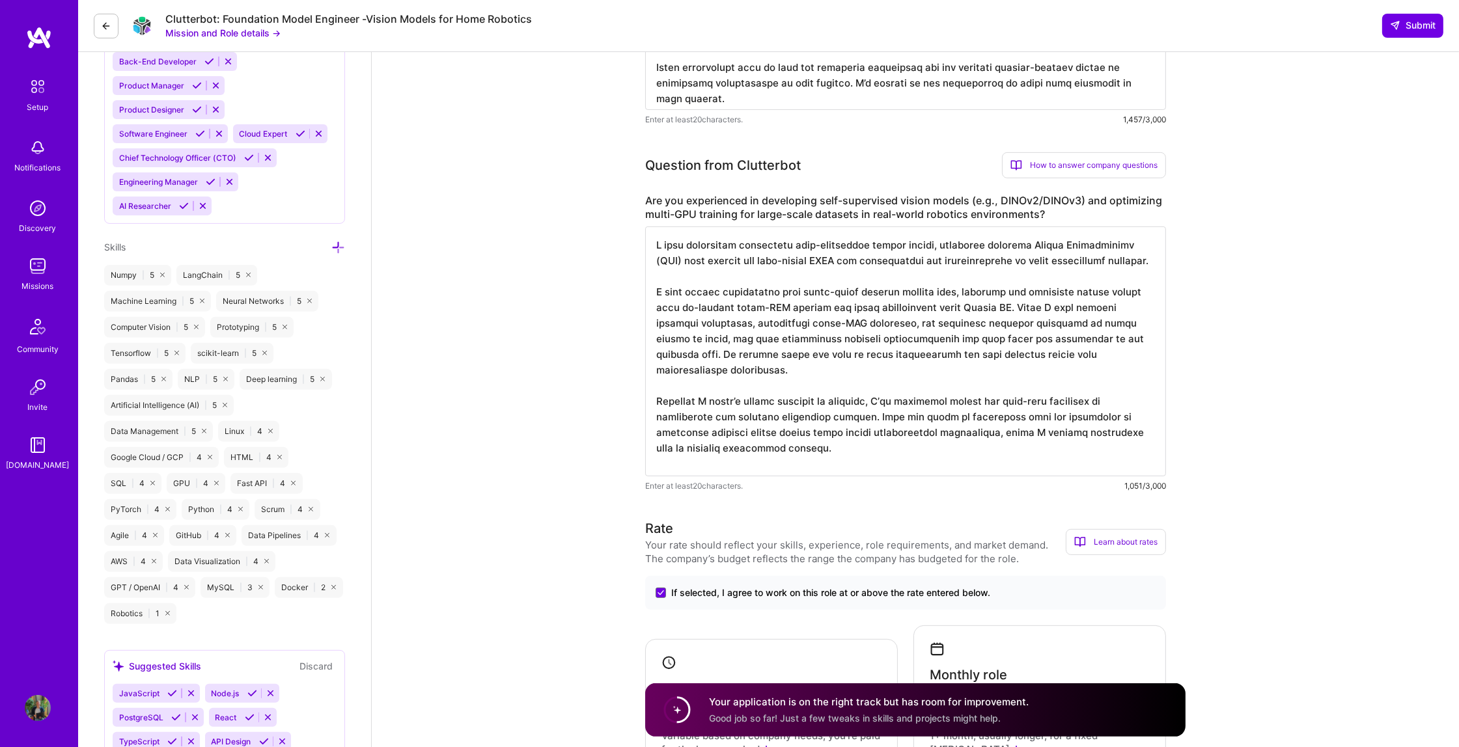
click at [865, 435] on textarea at bounding box center [905, 352] width 521 height 250
drag, startPoint x: 847, startPoint y: 447, endPoint x: 640, endPoint y: 150, distance: 362.7
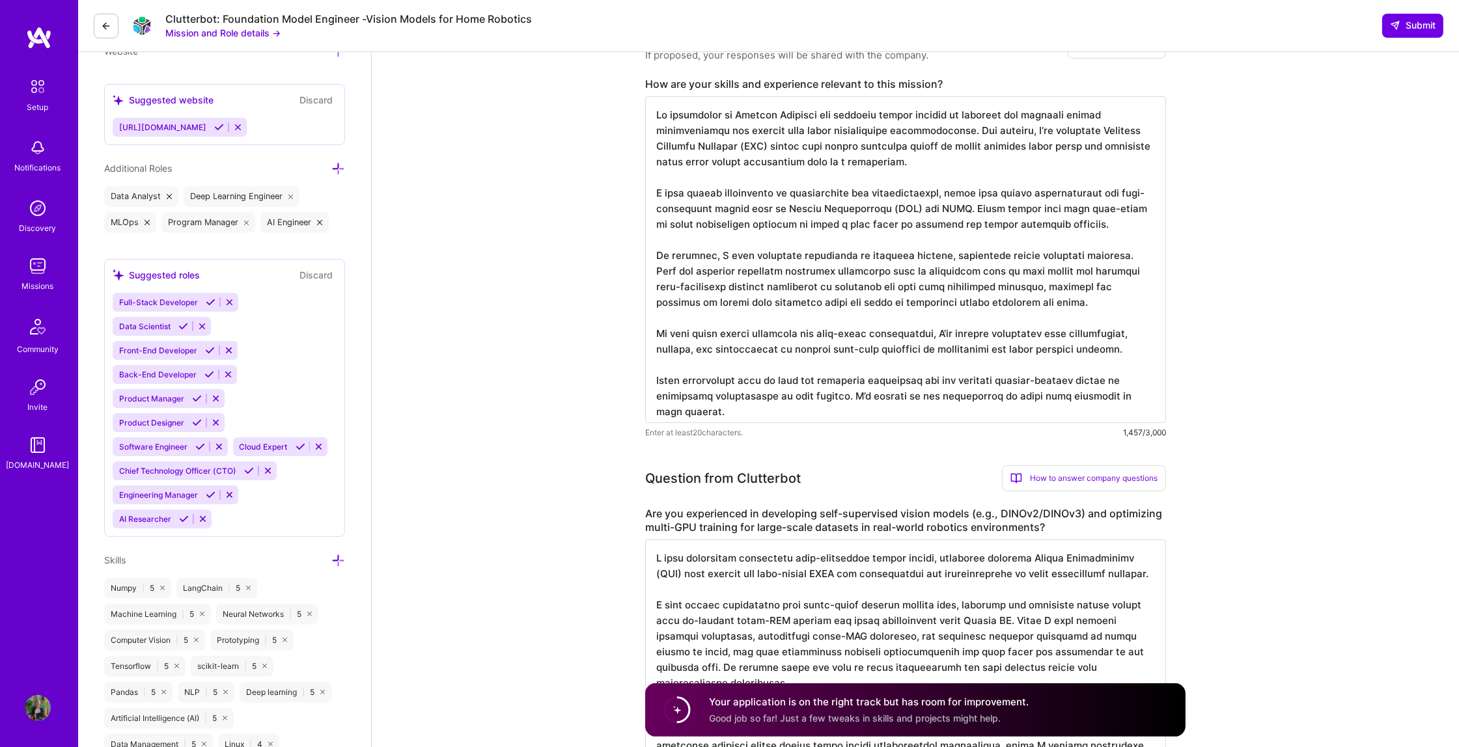
scroll to position [428, 0]
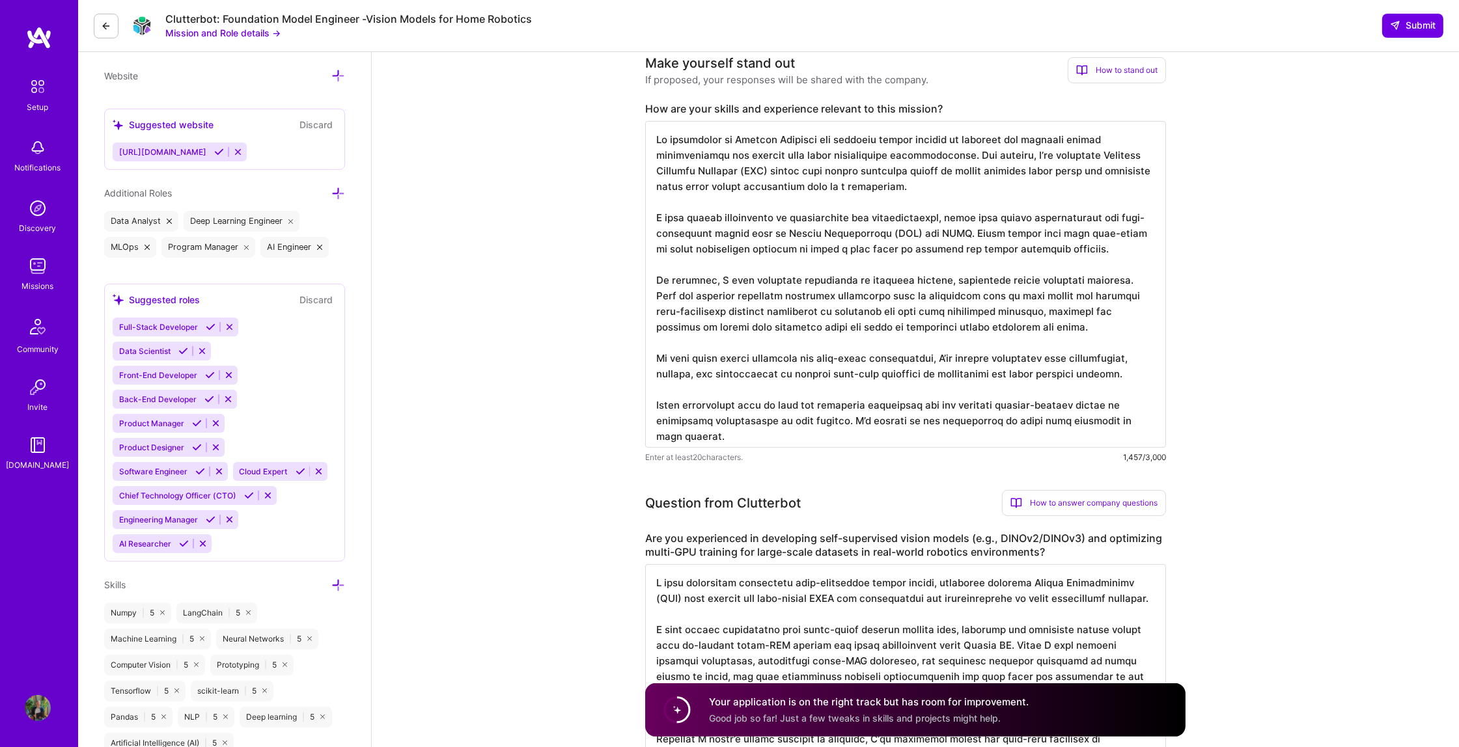
click at [784, 242] on textarea at bounding box center [905, 284] width 521 height 327
drag, startPoint x: 678, startPoint y: 193, endPoint x: 838, endPoint y: 326, distance: 207.9
click at [839, 329] on textarea at bounding box center [905, 284] width 521 height 327
click at [871, 220] on textarea at bounding box center [905, 284] width 521 height 327
click at [1093, 319] on textarea at bounding box center [905, 284] width 521 height 327
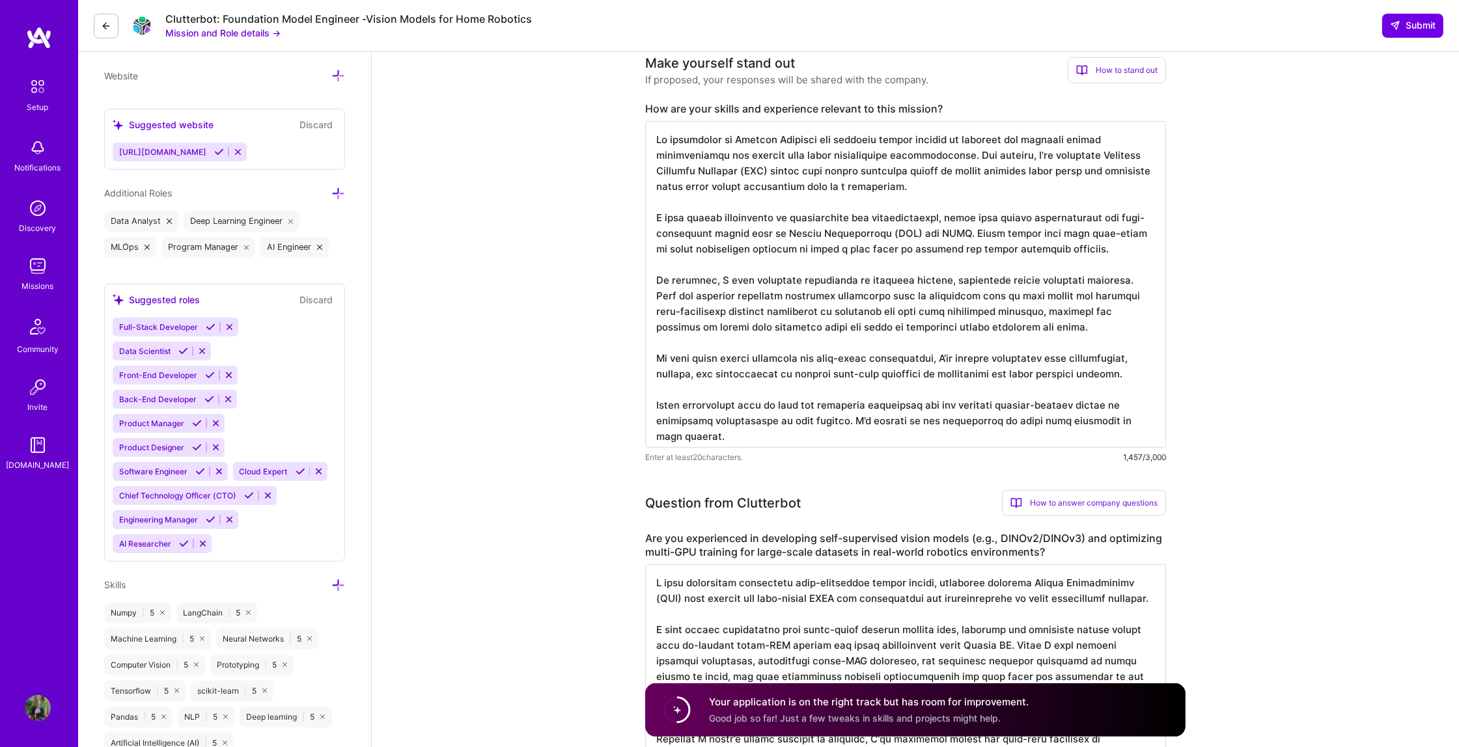
drag, startPoint x: 1093, startPoint y: 318, endPoint x: 642, endPoint y: 203, distance: 464.9
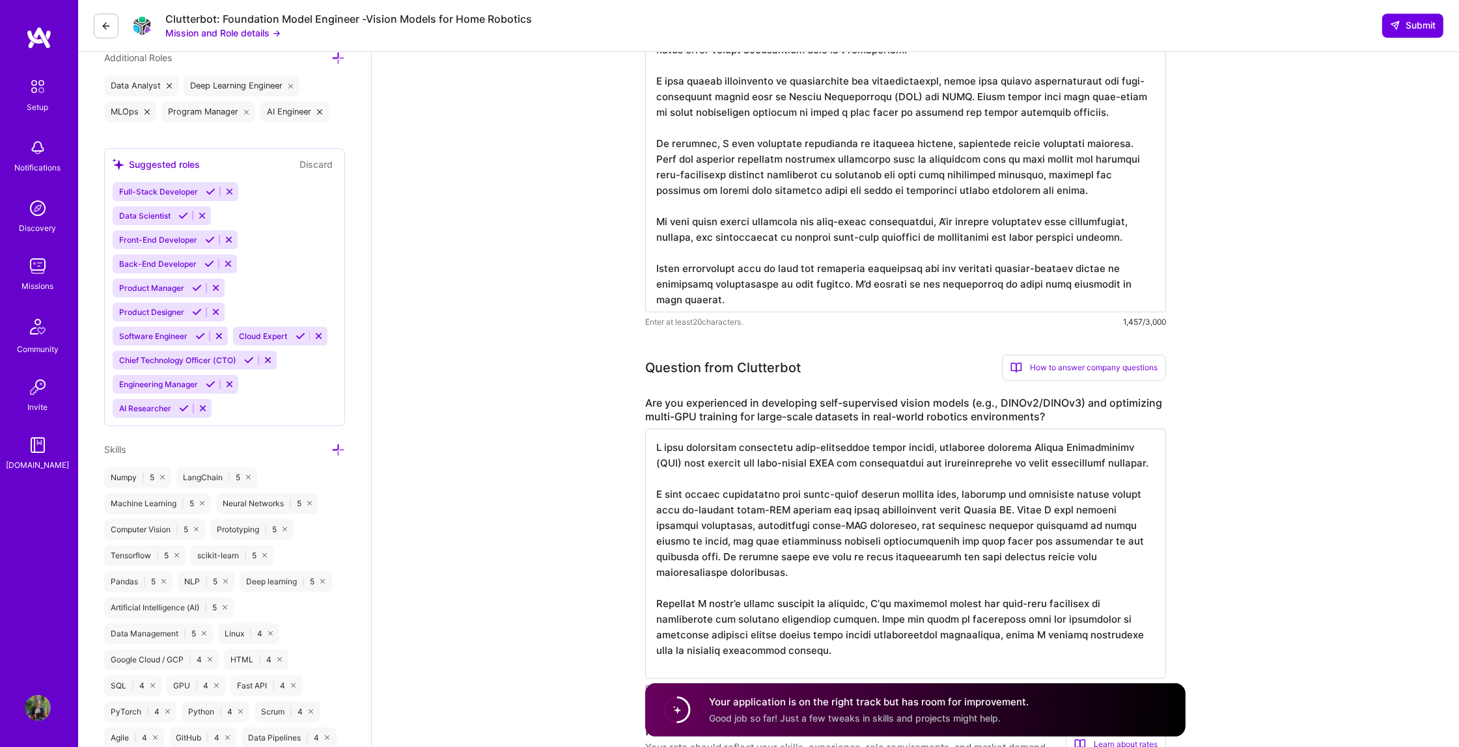
scroll to position [574, 0]
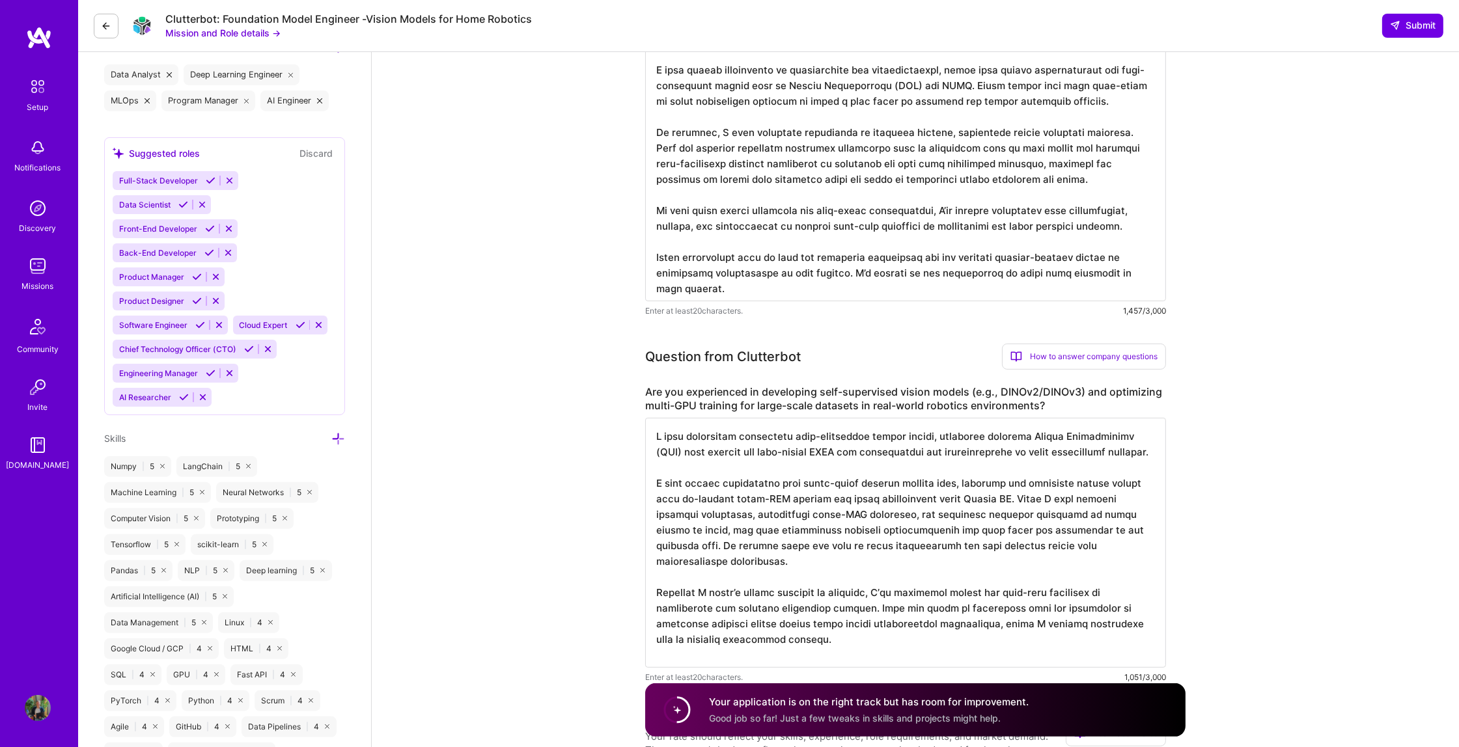
drag, startPoint x: 1046, startPoint y: 275, endPoint x: 723, endPoint y: 31, distance: 404.7
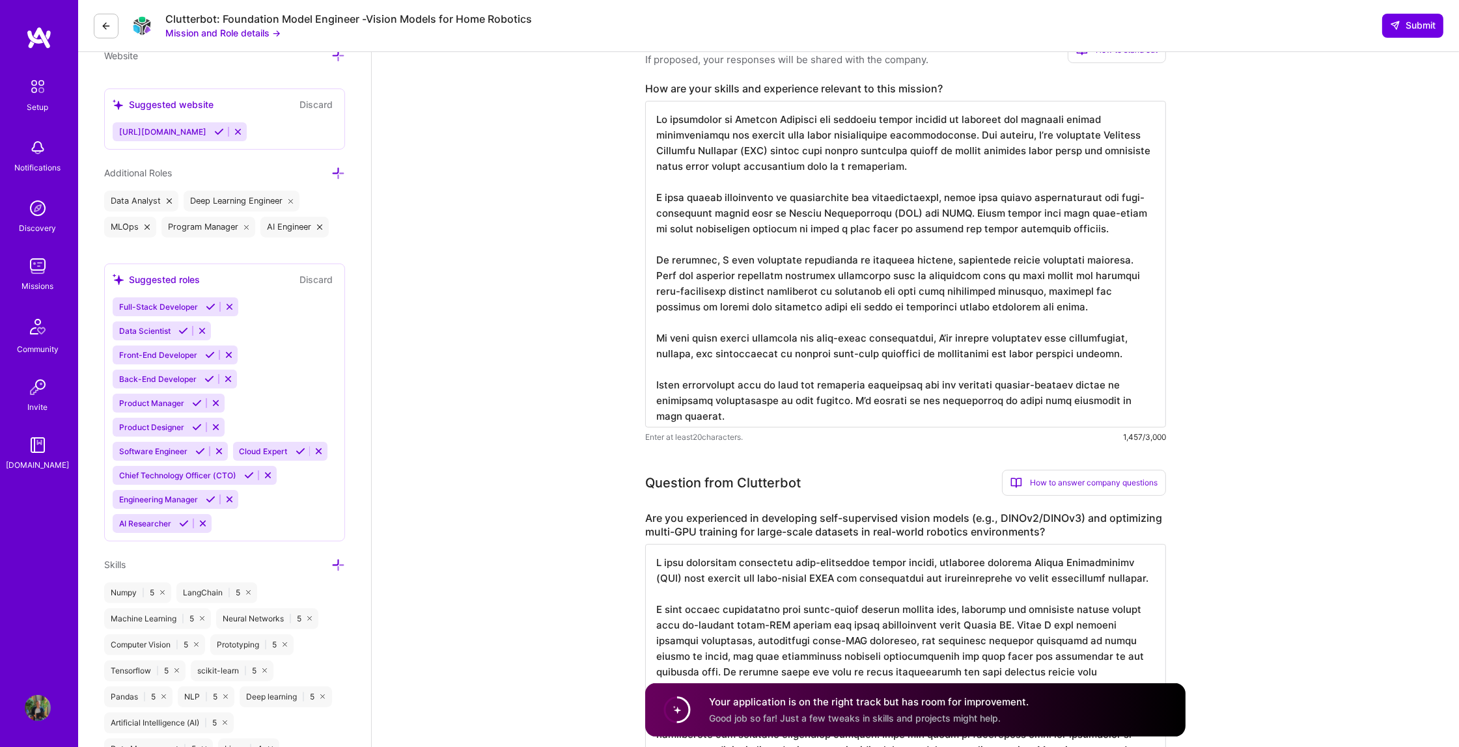
scroll to position [441, 0]
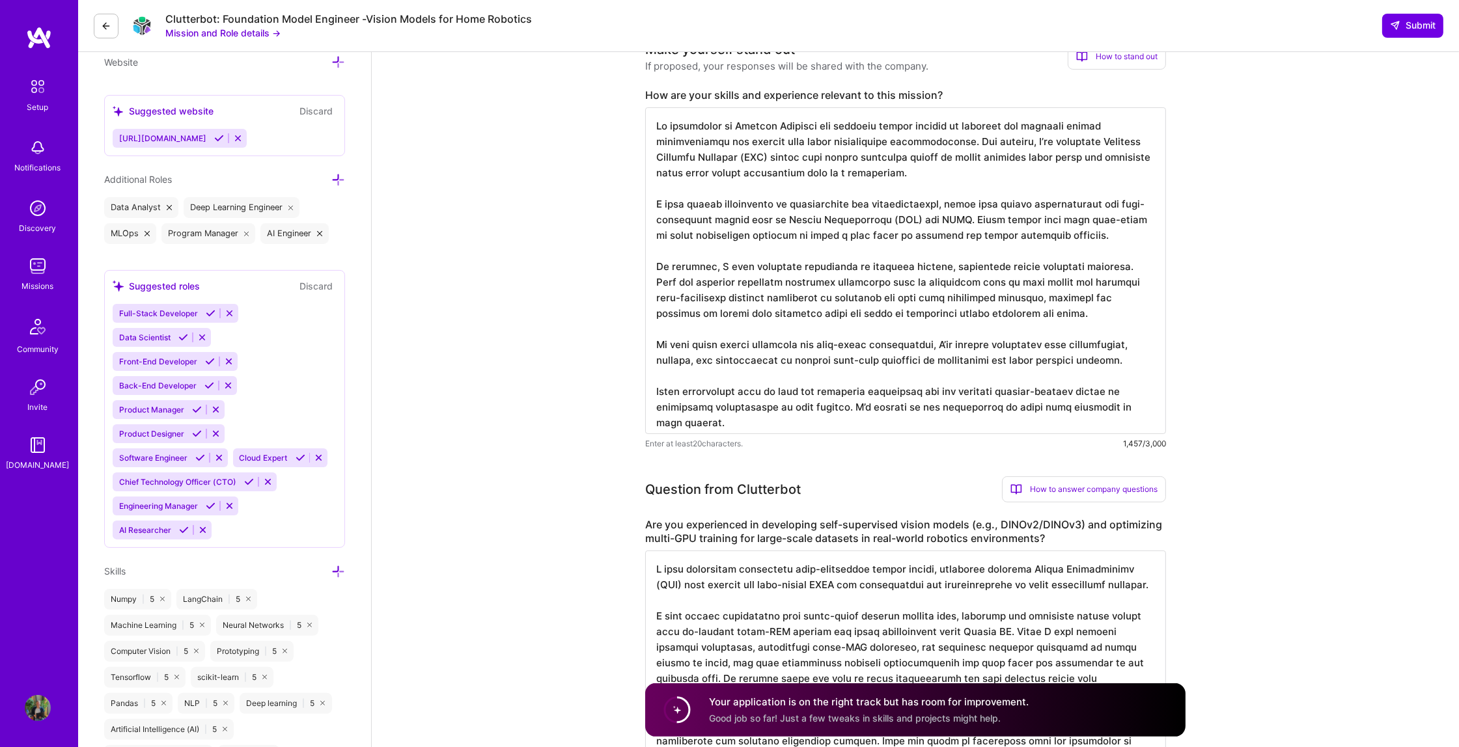
drag, startPoint x: 654, startPoint y: 118, endPoint x: 877, endPoint y: 418, distance: 373.5
click at [877, 418] on textarea at bounding box center [905, 270] width 521 height 327
paste textarea "I am a Machine Learning Engineer with over six years of experience building alg…"
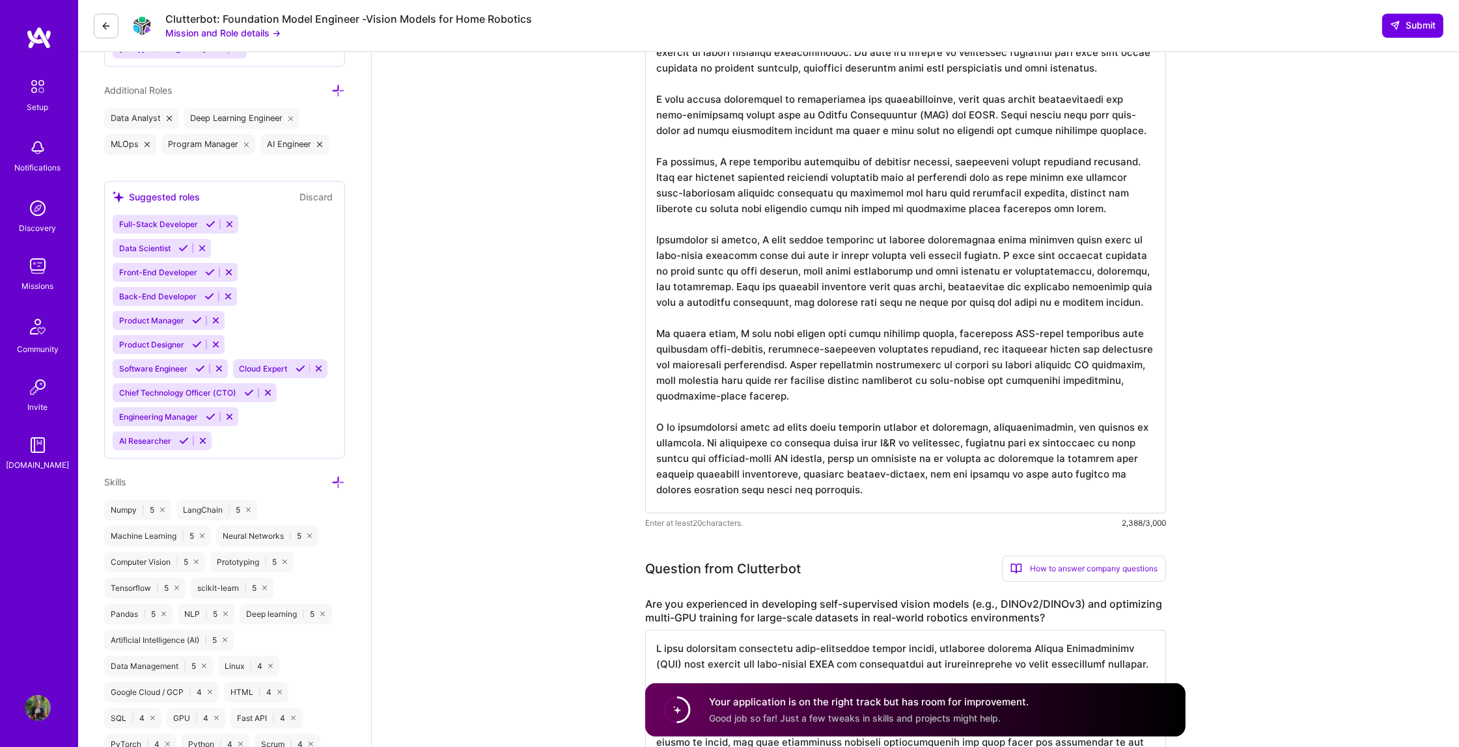
scroll to position [819, 0]
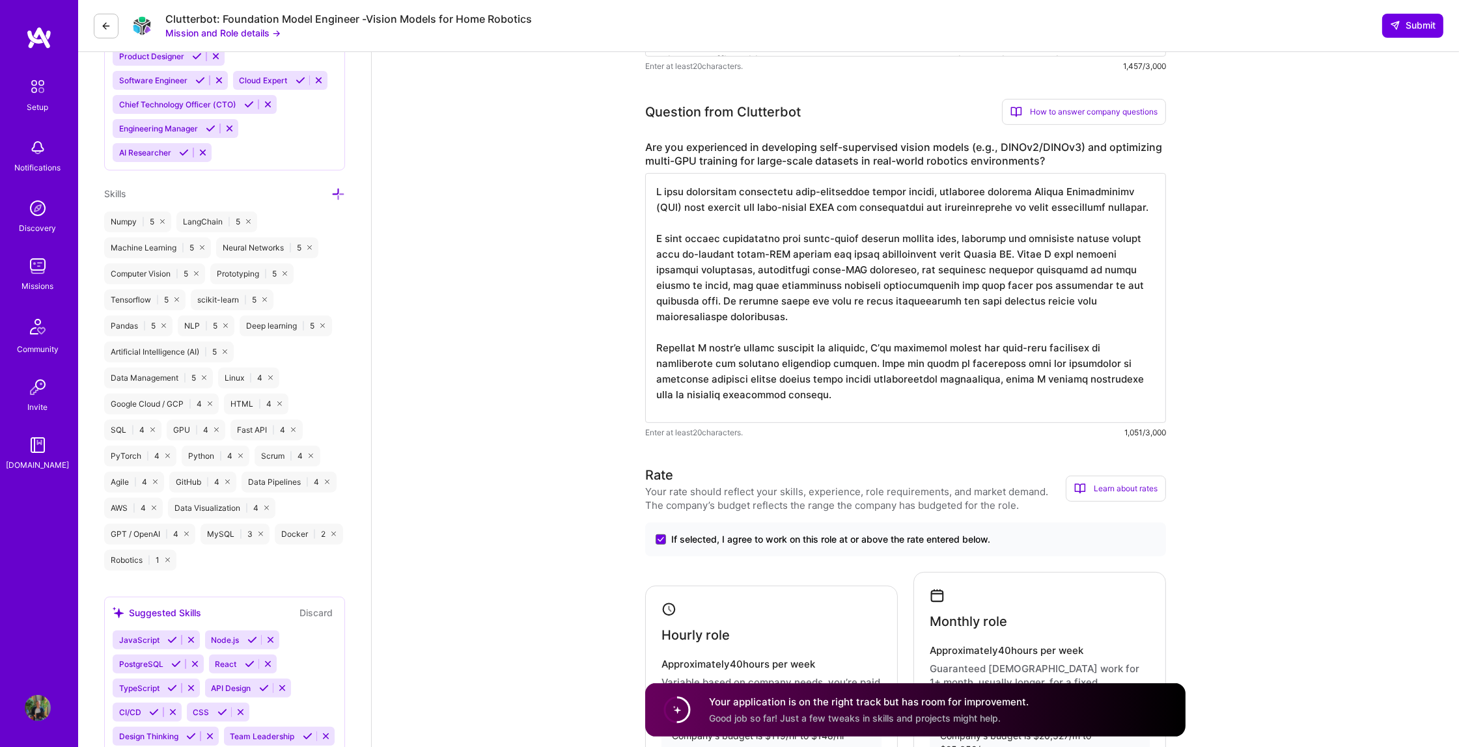
type textarea "Lo ipsumdolor si Ametcon Adipisci eli seddoeiu tempor incidid ut laboreet dol m…"
click at [27, 712] on img at bounding box center [38, 708] width 26 height 26
click at [28, 709] on img at bounding box center [38, 708] width 26 height 26
click at [29, 709] on img at bounding box center [38, 708] width 26 height 26
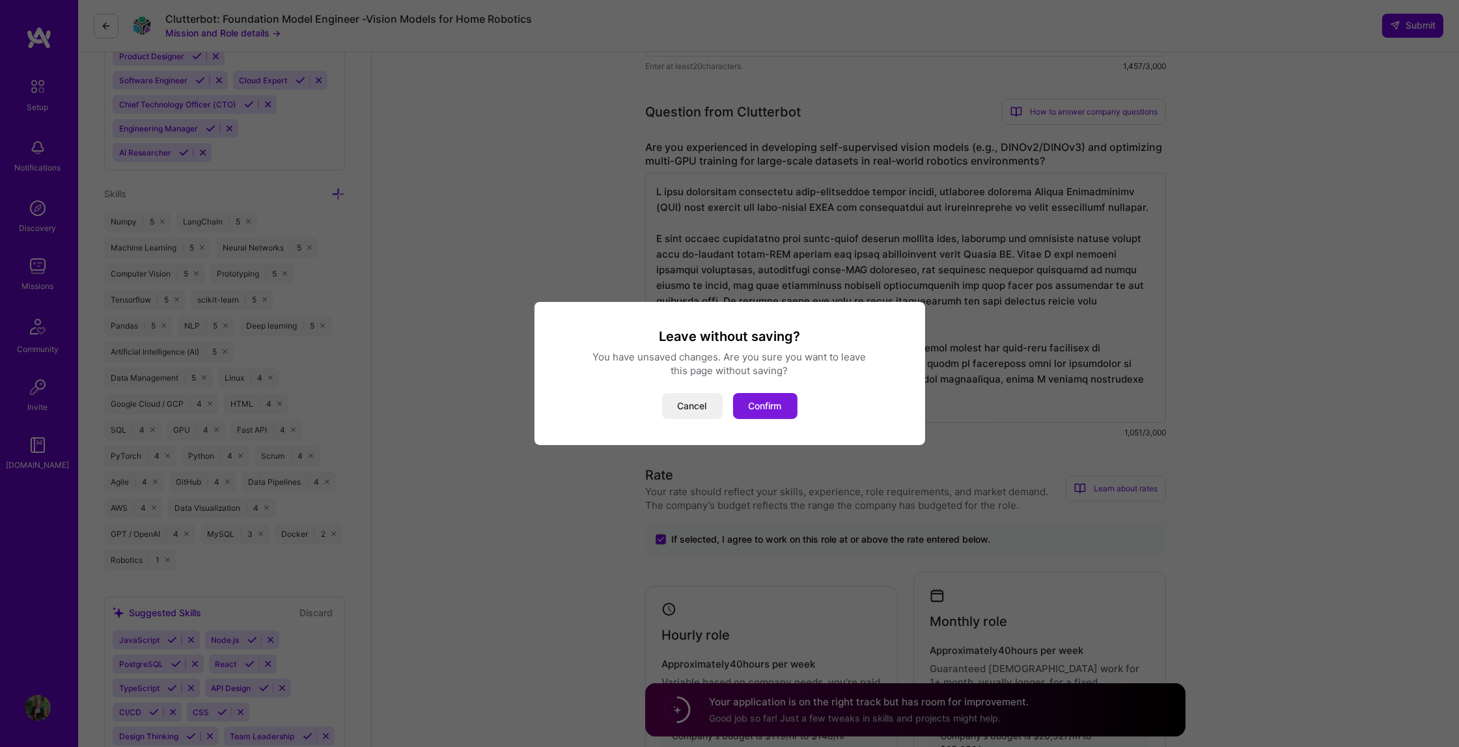
click at [743, 407] on button "Confirm" at bounding box center [765, 406] width 64 height 26
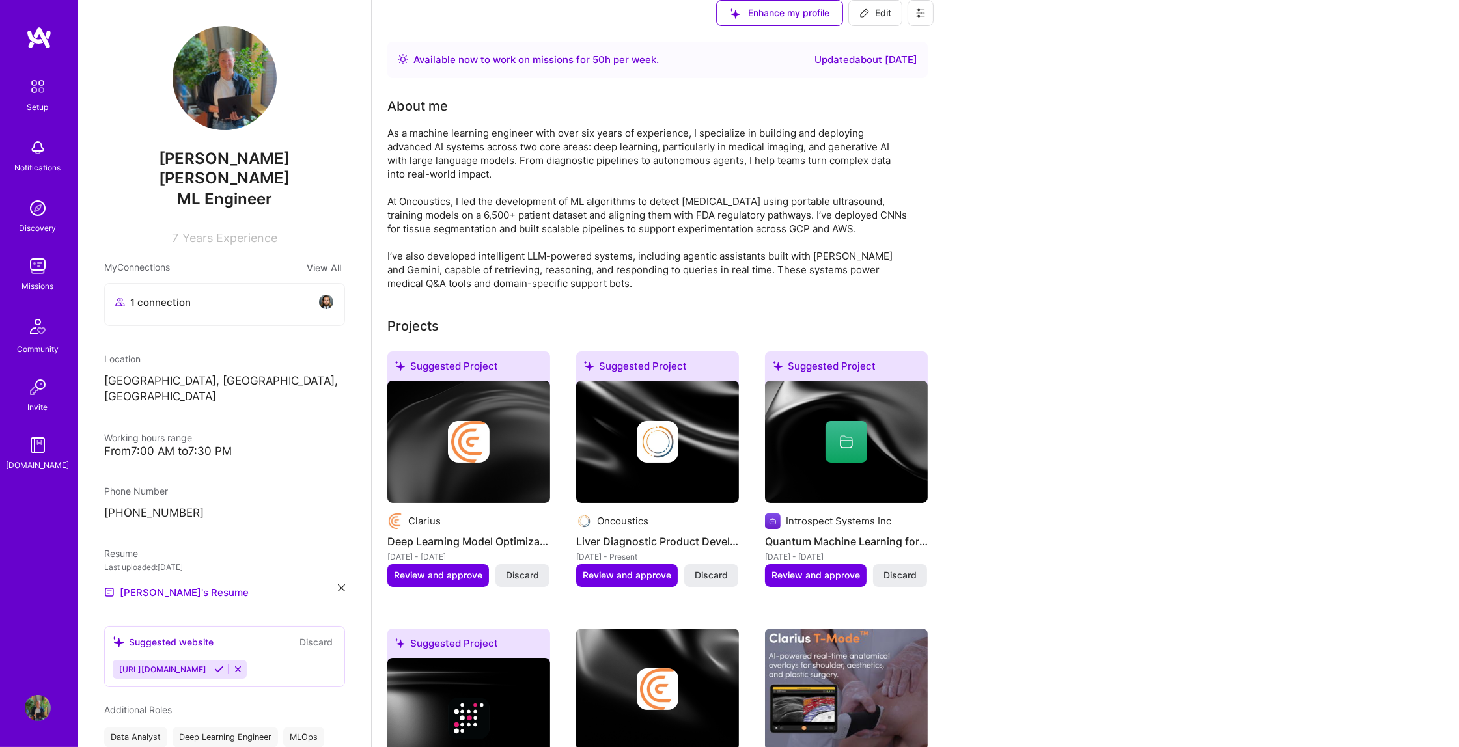
click at [257, 294] on div "1 connection" at bounding box center [224, 302] width 219 height 16
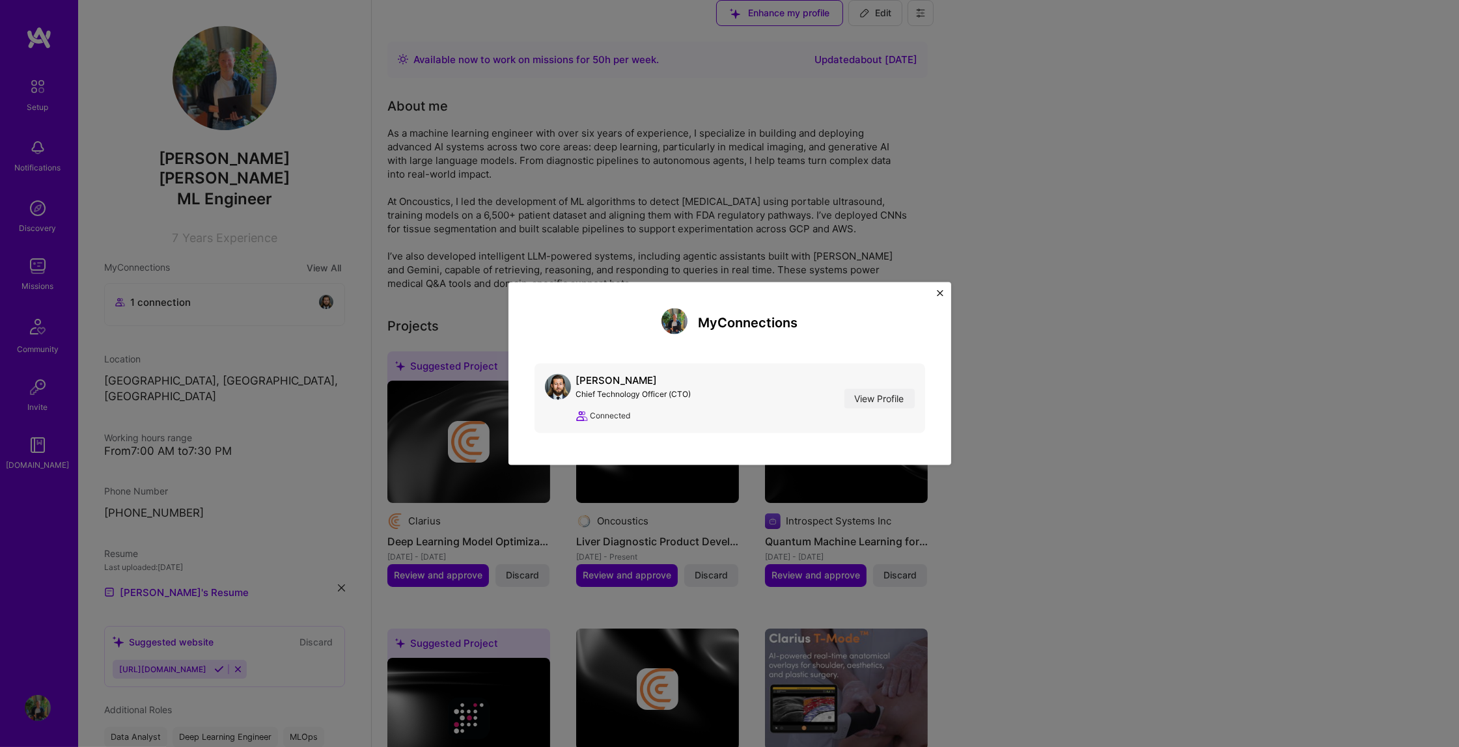
drag, startPoint x: 653, startPoint y: 381, endPoint x: 571, endPoint y: 381, distance: 82.0
click at [571, 381] on div "[PERSON_NAME] Chief Technology Officer (CTO) View Profile Connected" at bounding box center [618, 398] width 146 height 49
copy div "[PERSON_NAME]"
click at [853, 396] on link "View Profile" at bounding box center [879, 399] width 70 height 20
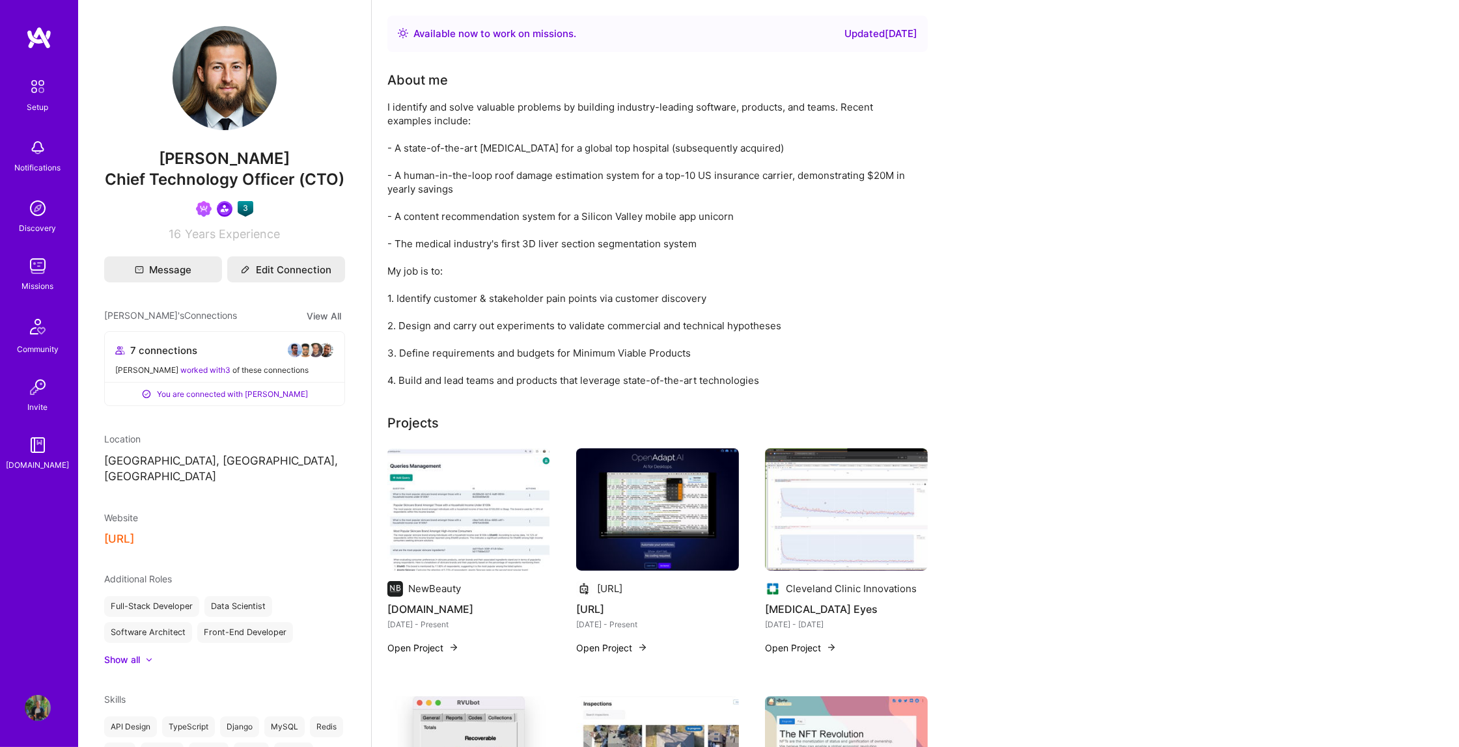
scroll to position [207, 0]
click at [134, 532] on button "[URL]" at bounding box center [119, 539] width 30 height 14
click at [34, 273] on img at bounding box center [38, 266] width 26 height 26
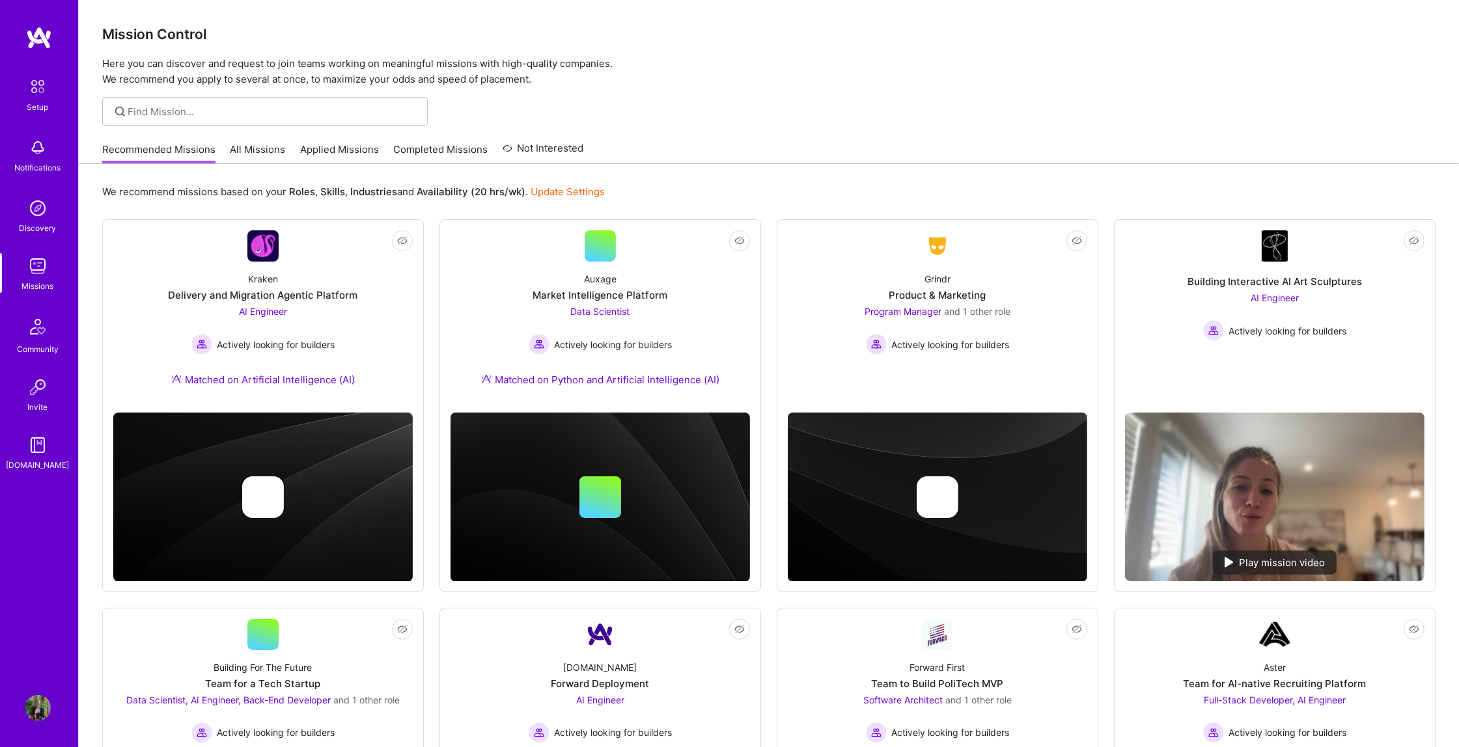
click at [352, 146] on link "Applied Missions" at bounding box center [339, 153] width 79 height 21
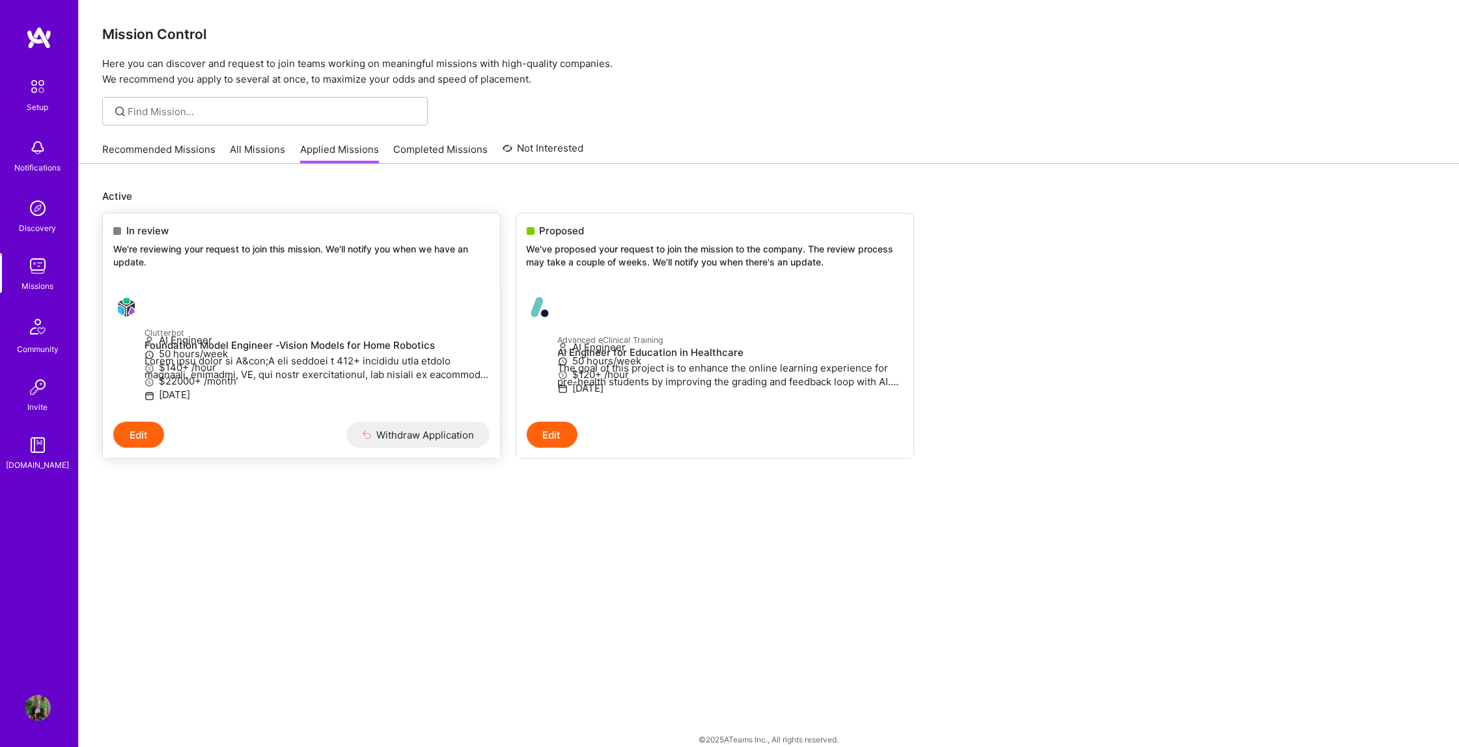
click at [275, 275] on div "In review We're reviewing your request to join this mission. We'll notify you w…" at bounding box center [301, 248] width 397 height 70
click at [340, 361] on p at bounding box center [316, 367] width 345 height 27
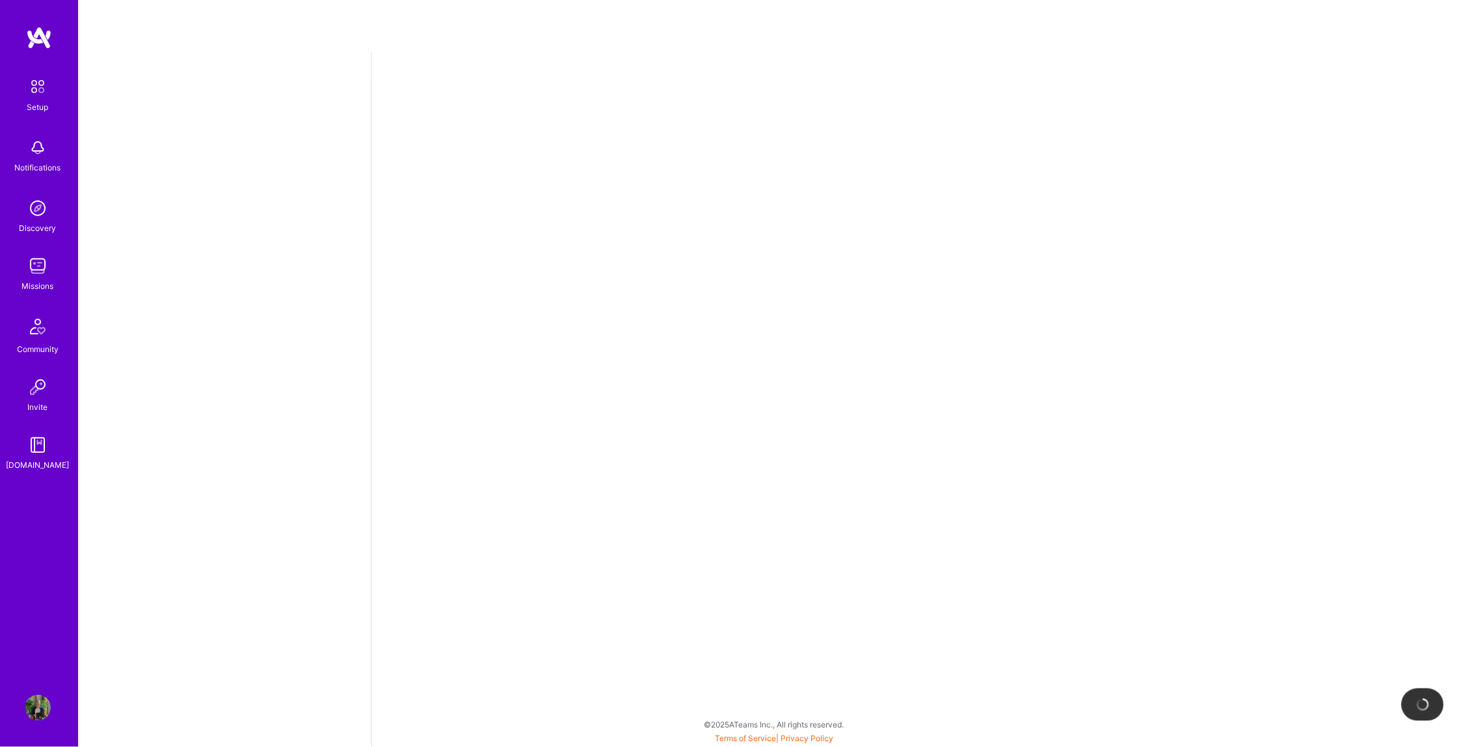
select select "CA"
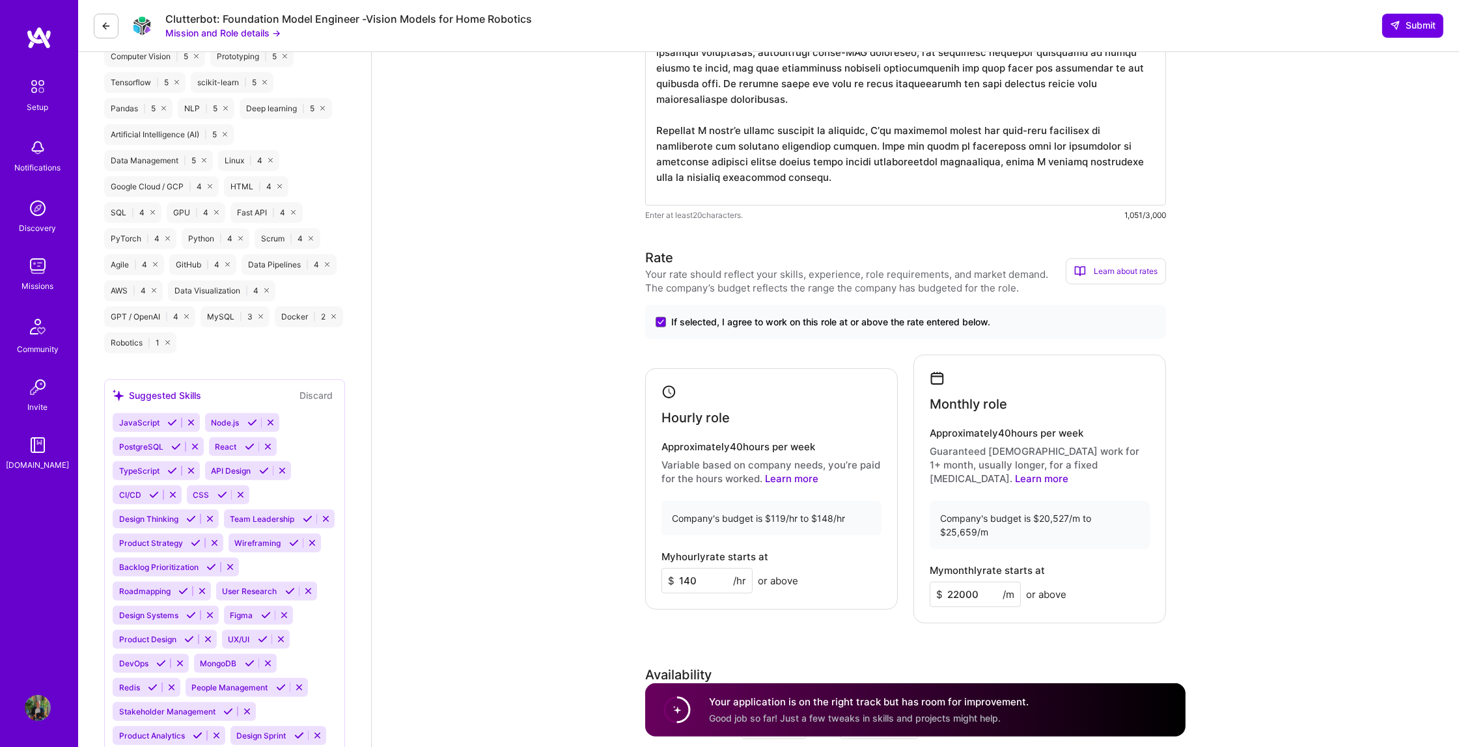
scroll to position [225, 0]
